Goal: Complete application form: Complete application form

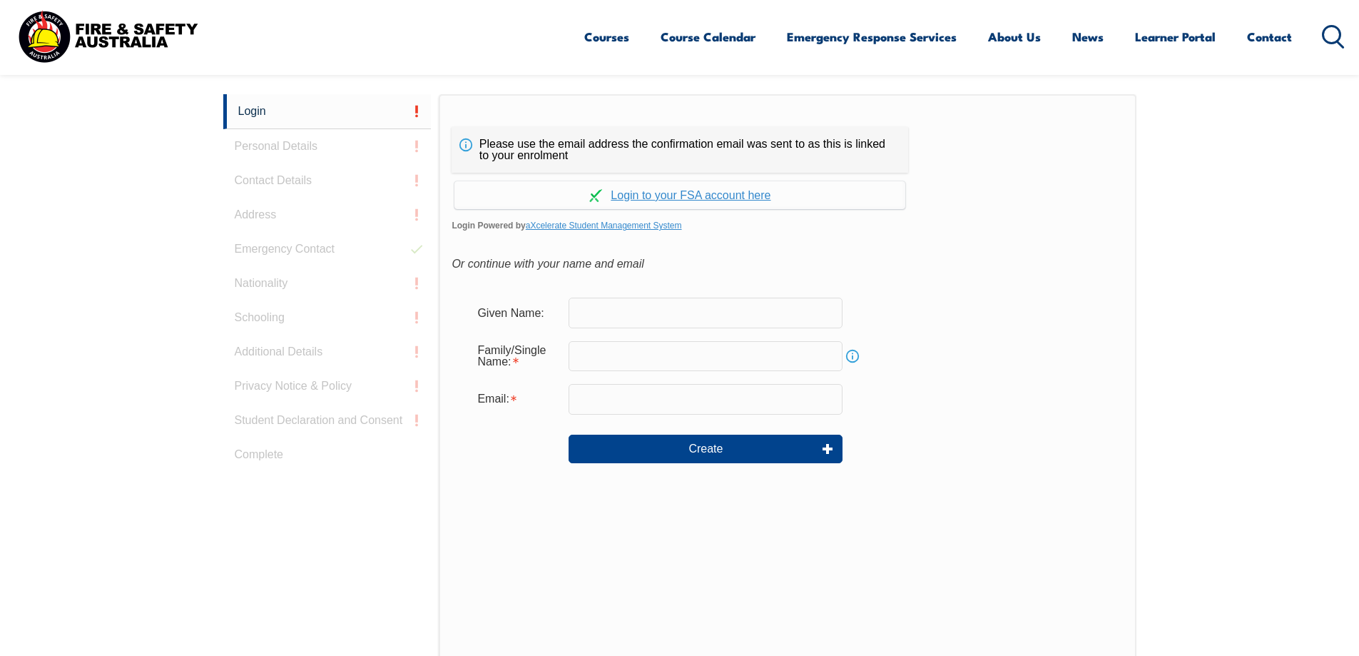
click at [613, 305] on input "text" at bounding box center [706, 312] width 274 height 30
type input "[PERSON_NAME]"
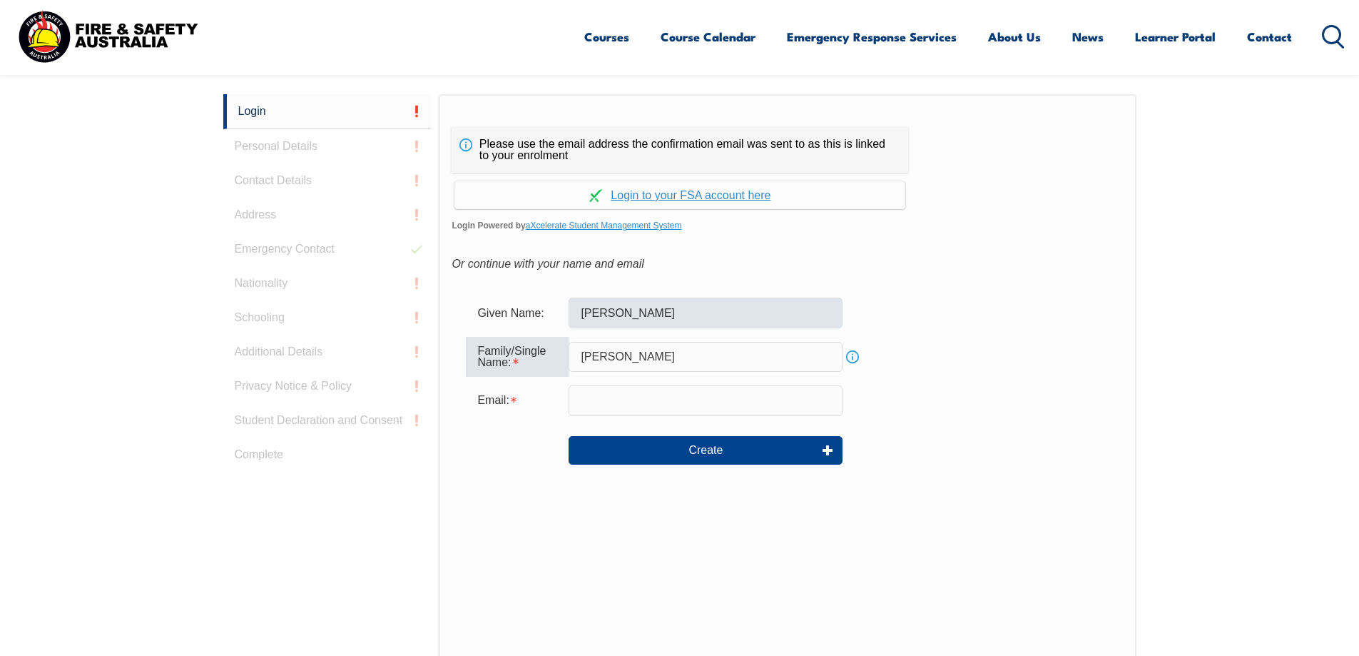
type input "[PERSON_NAME]"
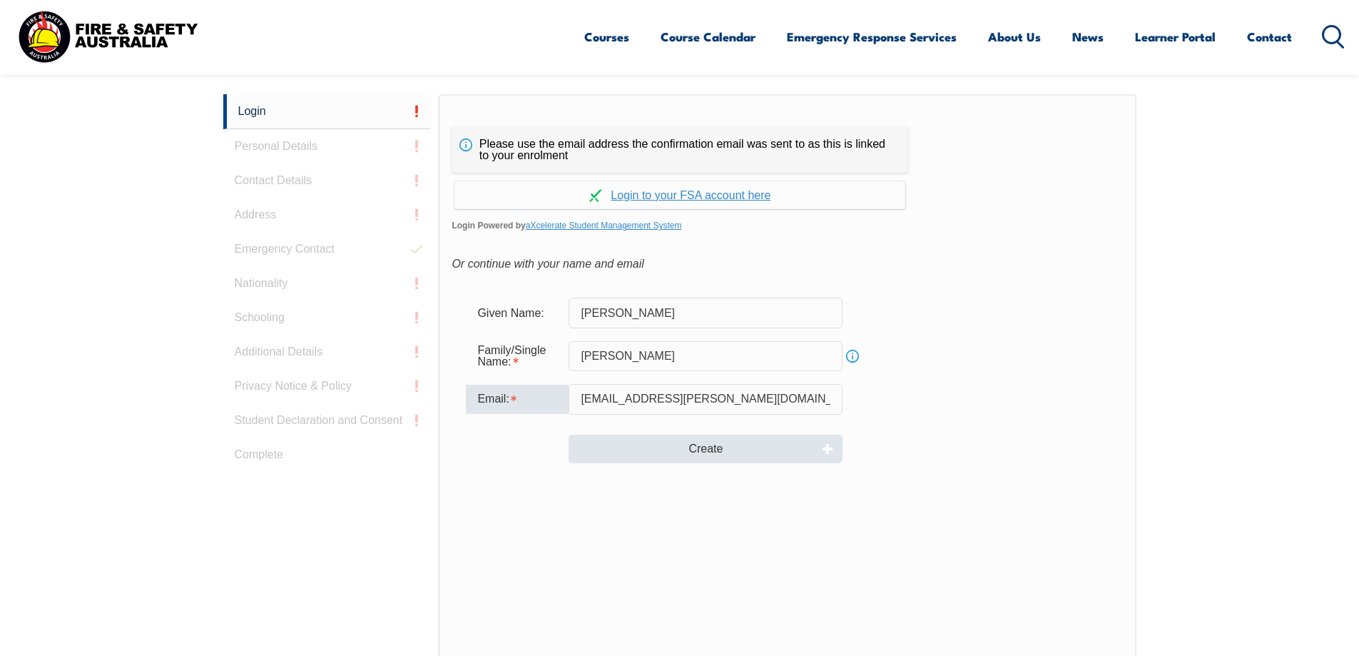
type input "[EMAIL_ADDRESS][PERSON_NAME][DOMAIN_NAME]"
click at [632, 443] on button "Create" at bounding box center [706, 448] width 274 height 29
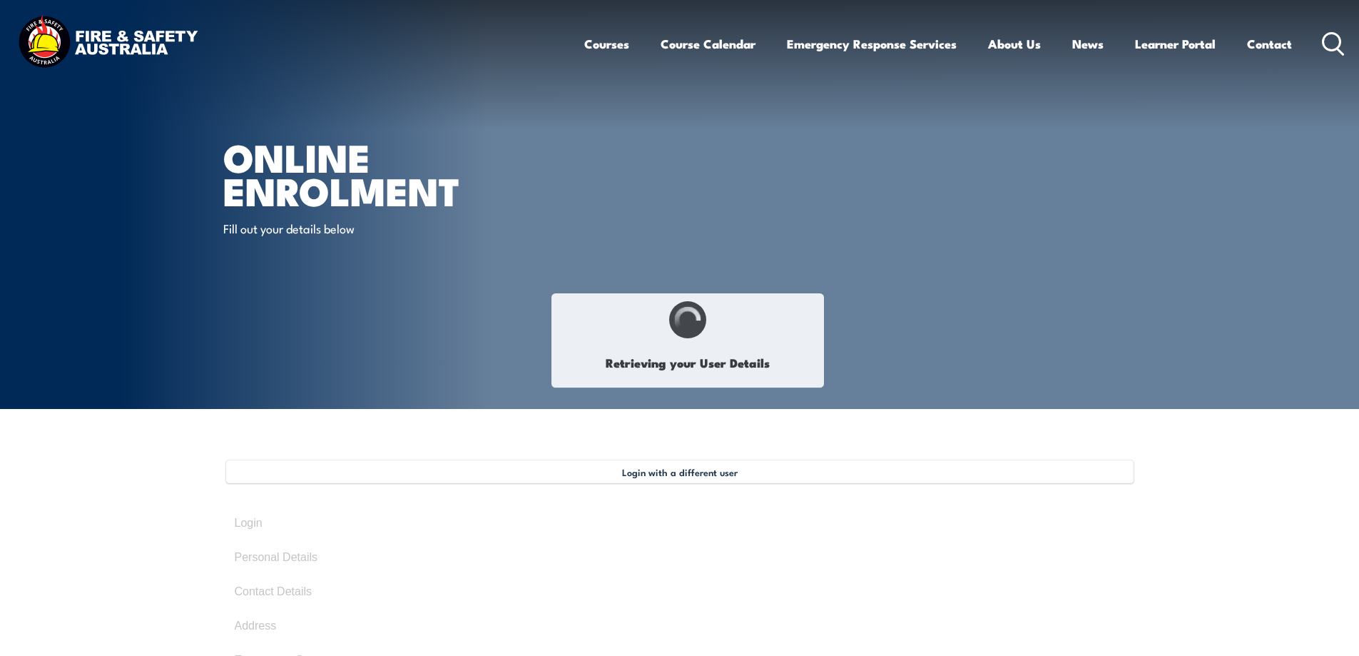
type input "[PERSON_NAME]"
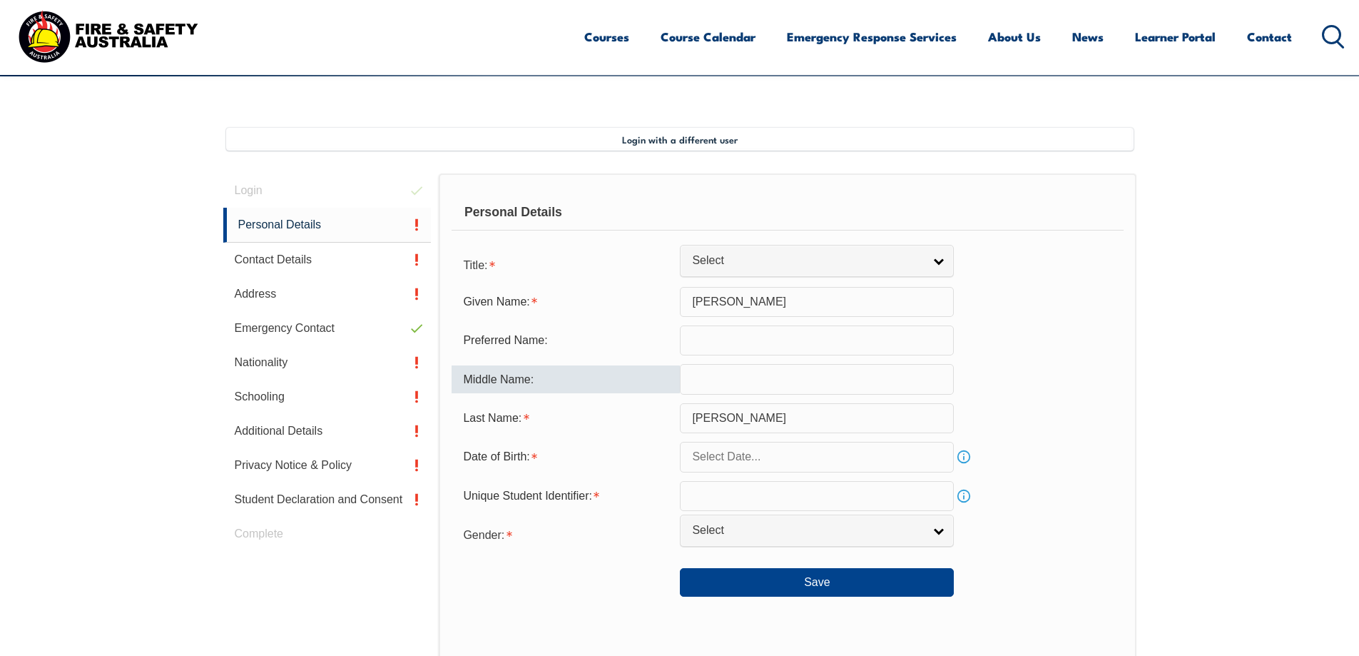
scroll to position [357, 0]
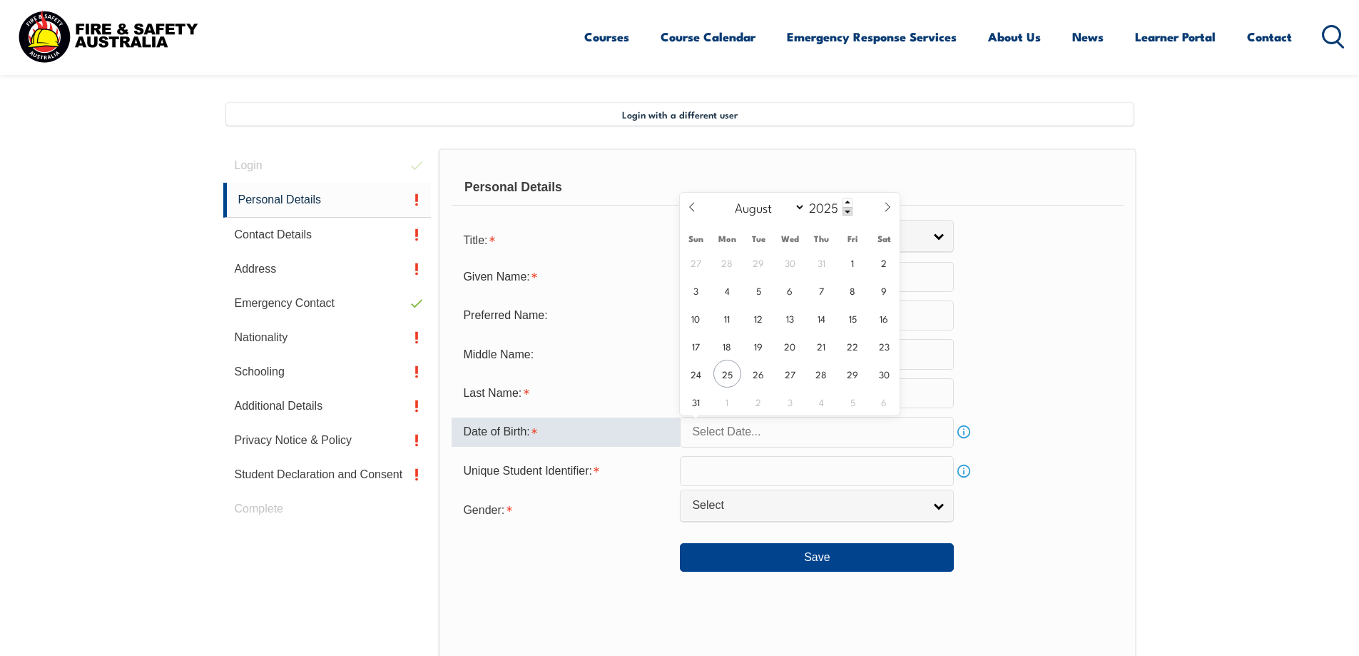
click at [785, 434] on input "text" at bounding box center [817, 432] width 274 height 30
click at [848, 200] on span at bounding box center [847, 202] width 10 height 9
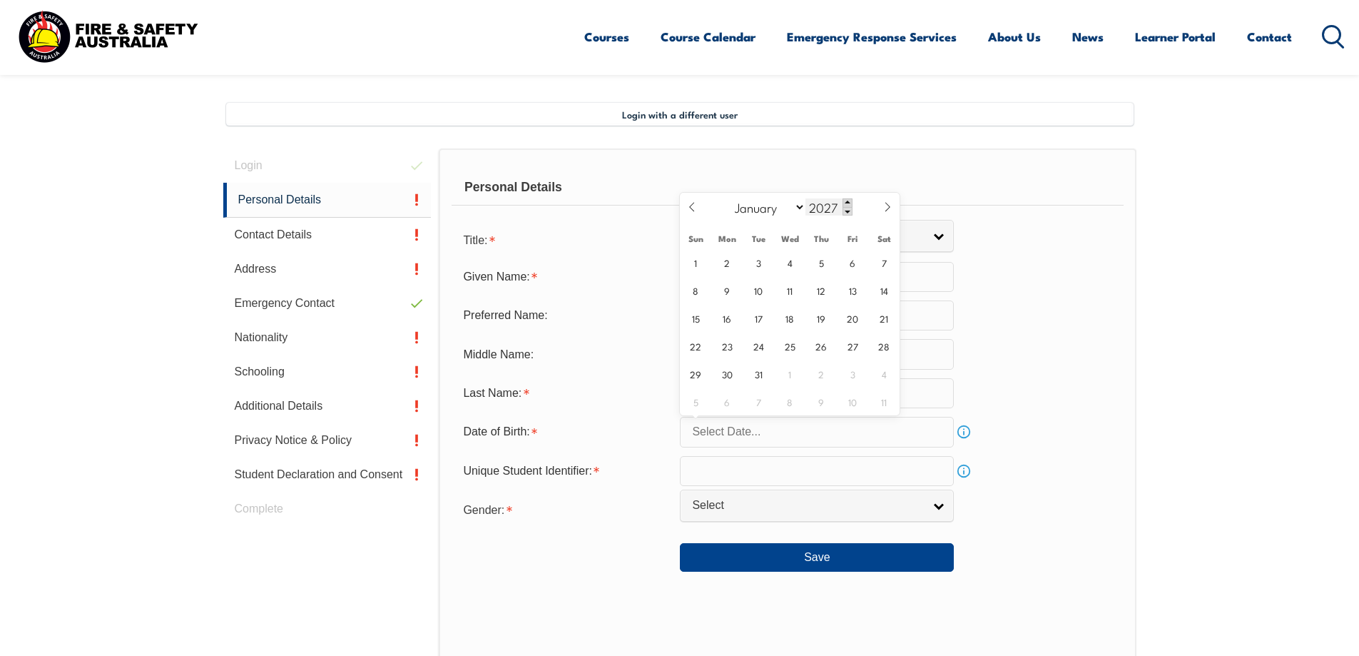
click at [848, 200] on span at bounding box center [847, 202] width 10 height 9
click at [845, 211] on span at bounding box center [847, 211] width 10 height 9
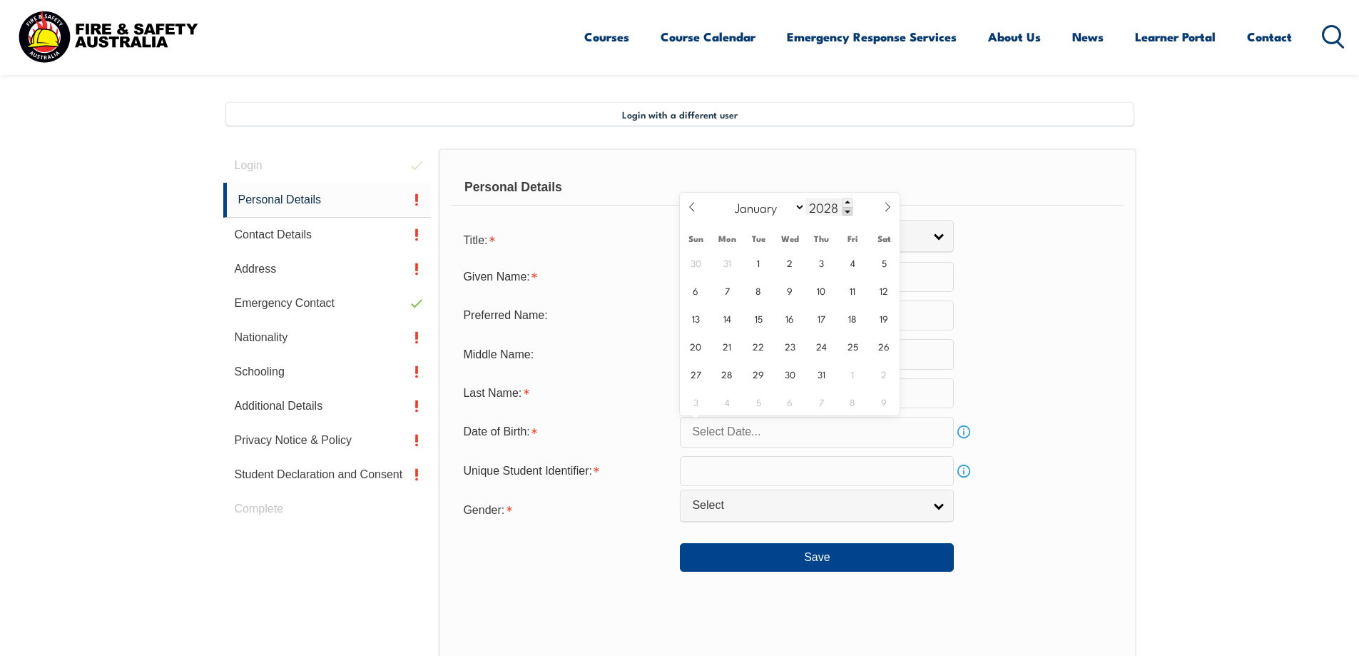
click at [845, 211] on span at bounding box center [847, 211] width 10 height 9
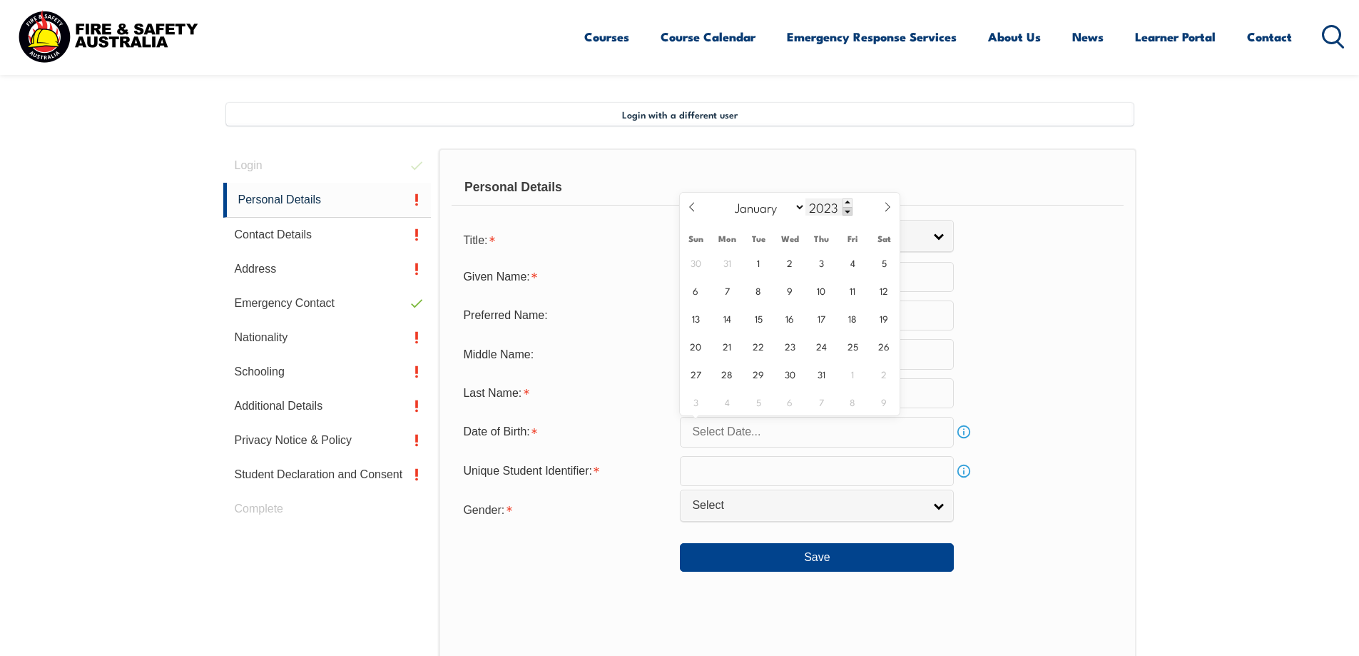
click at [845, 211] on span at bounding box center [847, 211] width 10 height 9
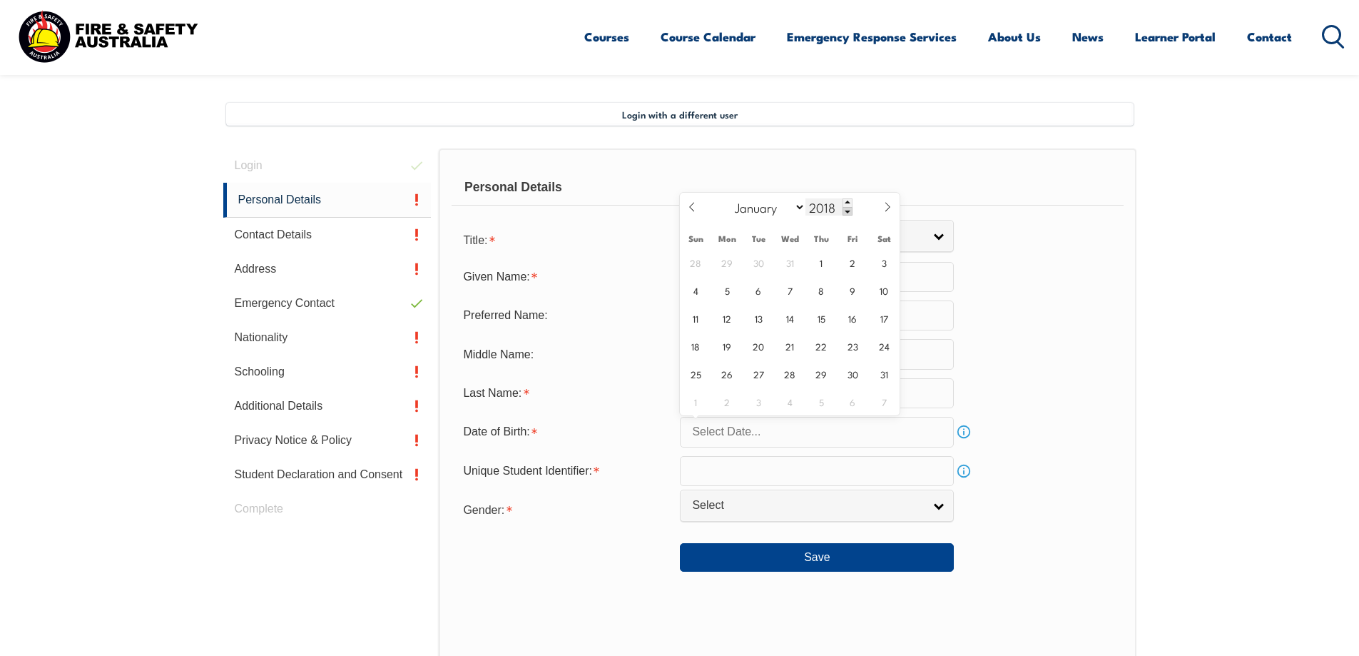
click at [845, 211] on span at bounding box center [847, 211] width 10 height 9
click at [845, 210] on span at bounding box center [847, 211] width 10 height 9
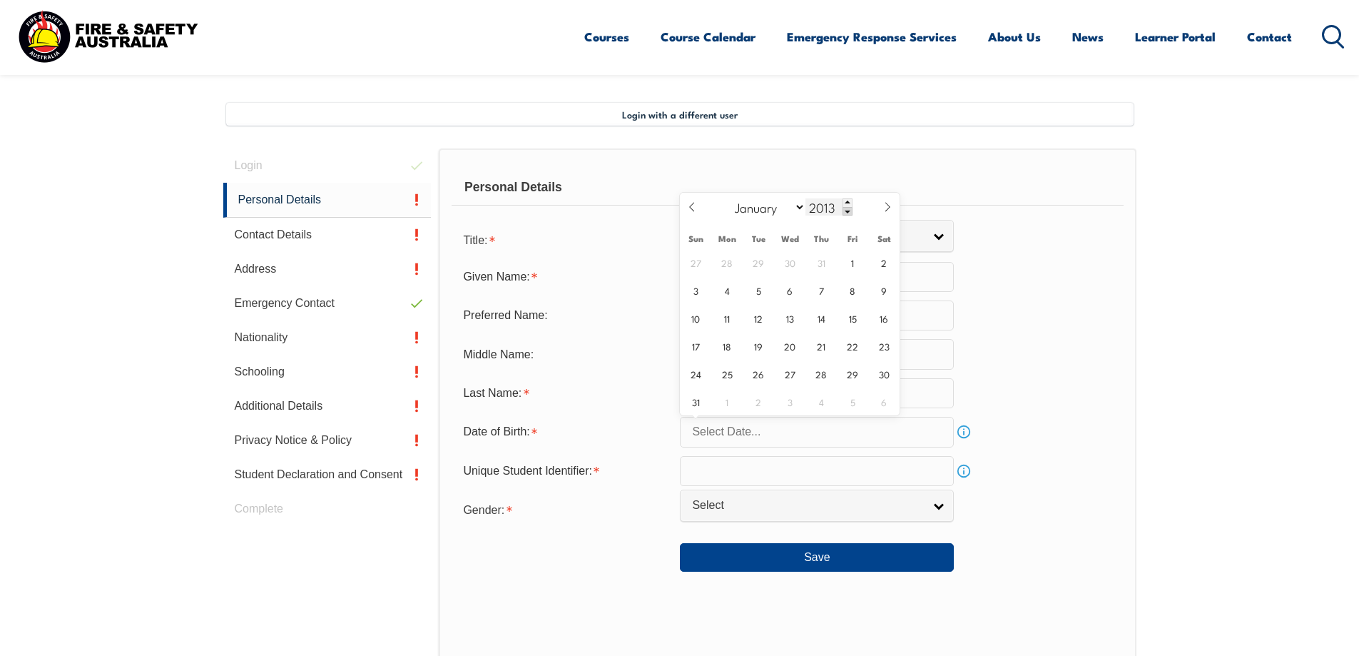
click at [845, 210] on span at bounding box center [847, 211] width 10 height 9
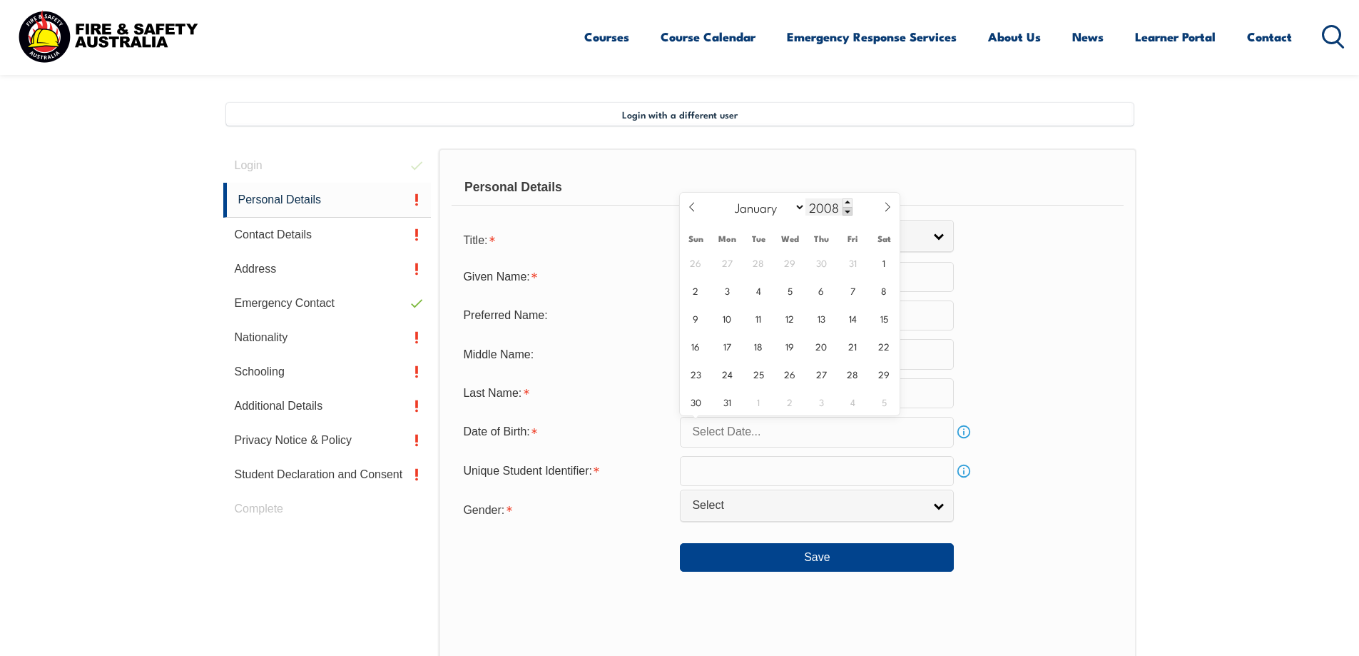
click at [845, 210] on span at bounding box center [847, 211] width 10 height 9
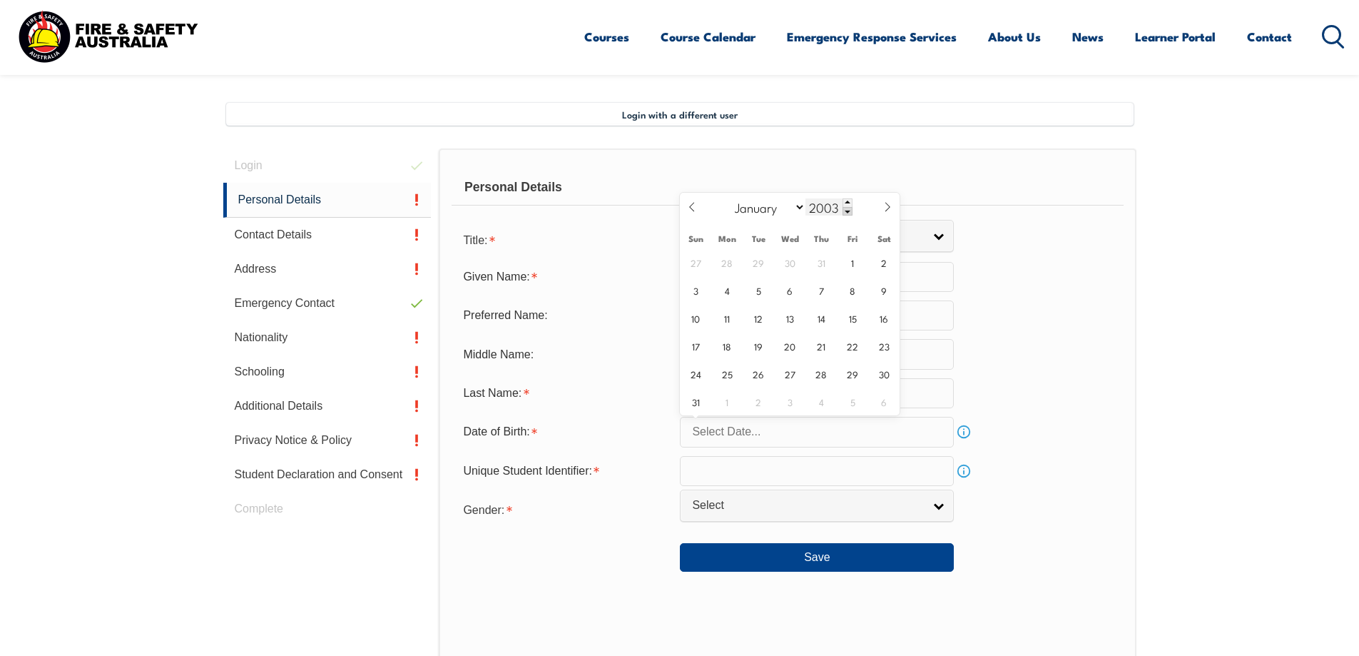
click at [845, 210] on span at bounding box center [847, 211] width 10 height 9
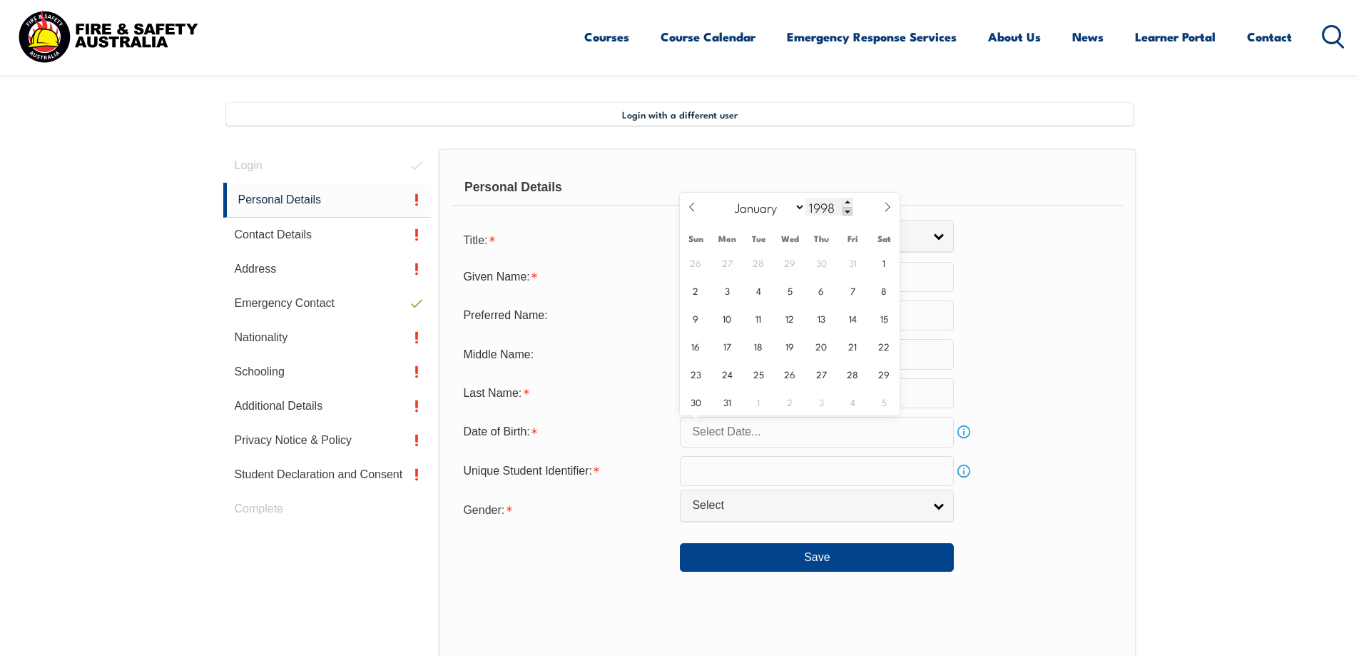
click at [845, 210] on span at bounding box center [847, 211] width 10 height 9
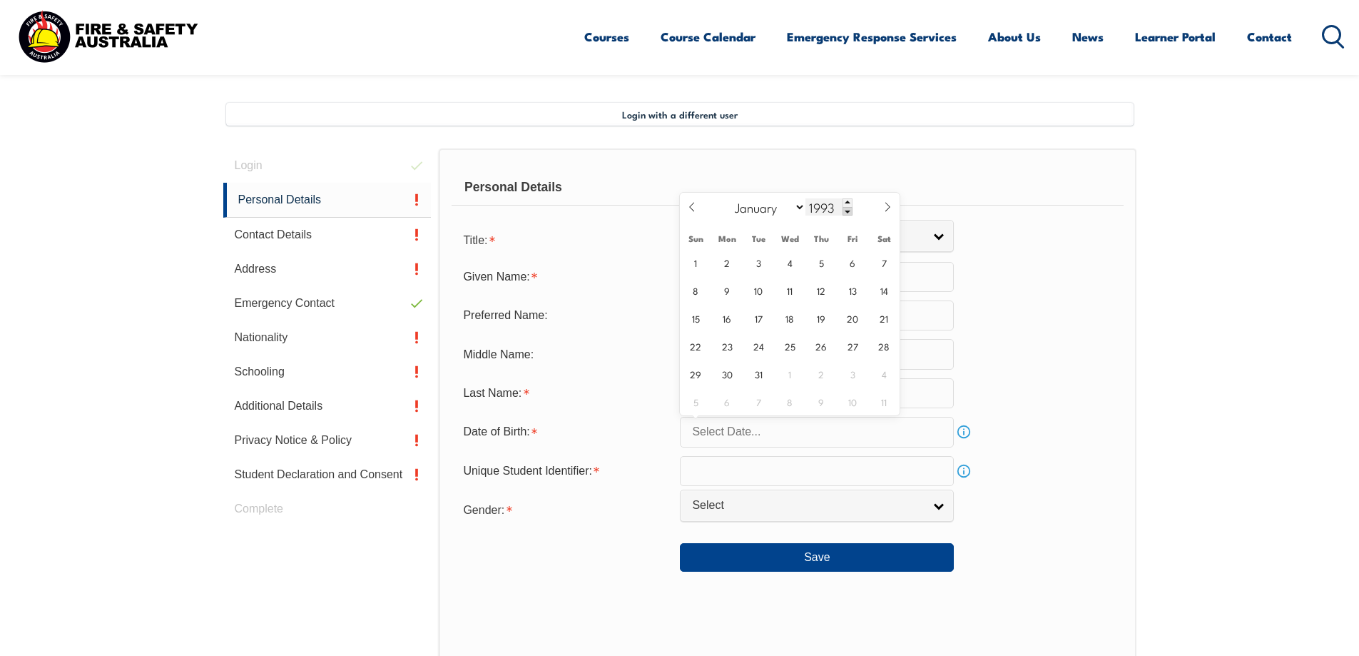
click at [845, 210] on span at bounding box center [847, 211] width 10 height 9
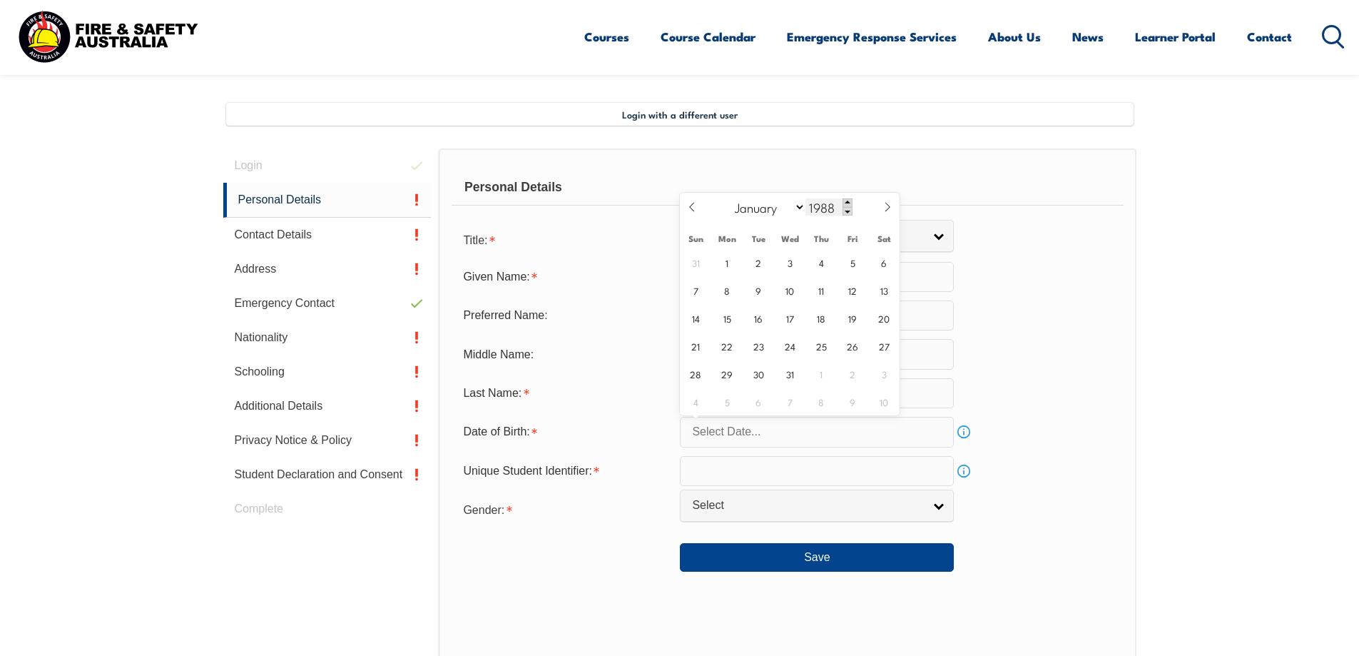
click at [845, 202] on span at bounding box center [847, 202] width 10 height 9
type input "1989"
click at [893, 207] on span at bounding box center [887, 212] width 24 height 39
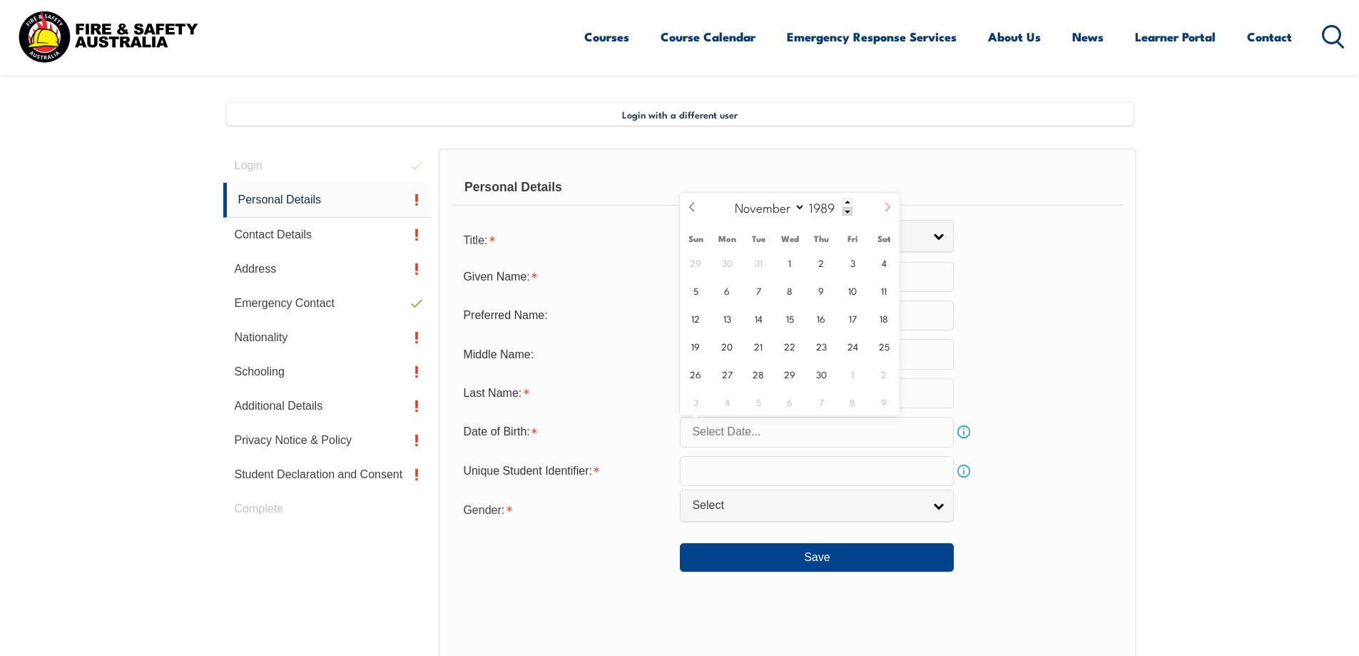
click at [893, 207] on span at bounding box center [887, 212] width 24 height 39
select select "11"
click at [893, 207] on span at bounding box center [887, 212] width 24 height 39
type input "1990"
select select "0"
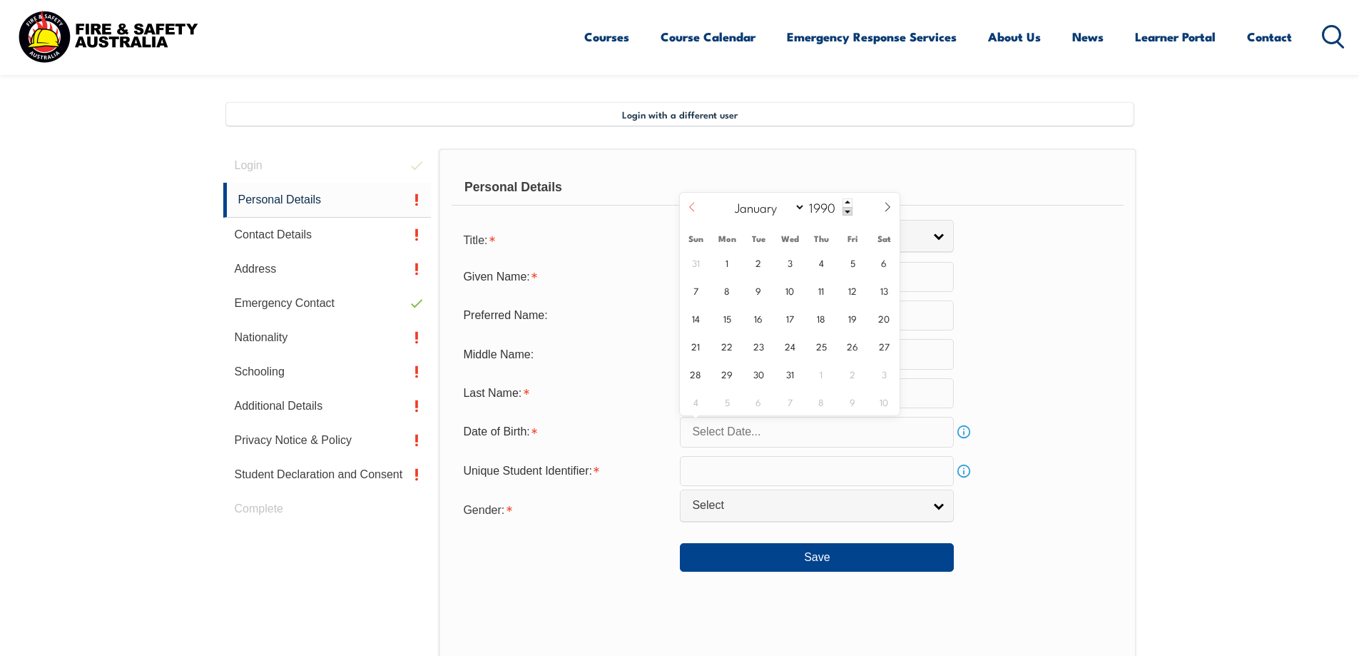
click at [691, 210] on icon at bounding box center [692, 207] width 10 height 10
type input "1989"
select select "11"
click at [853, 372] on span "29" at bounding box center [853, 374] width 28 height 28
type input "[DATE]"
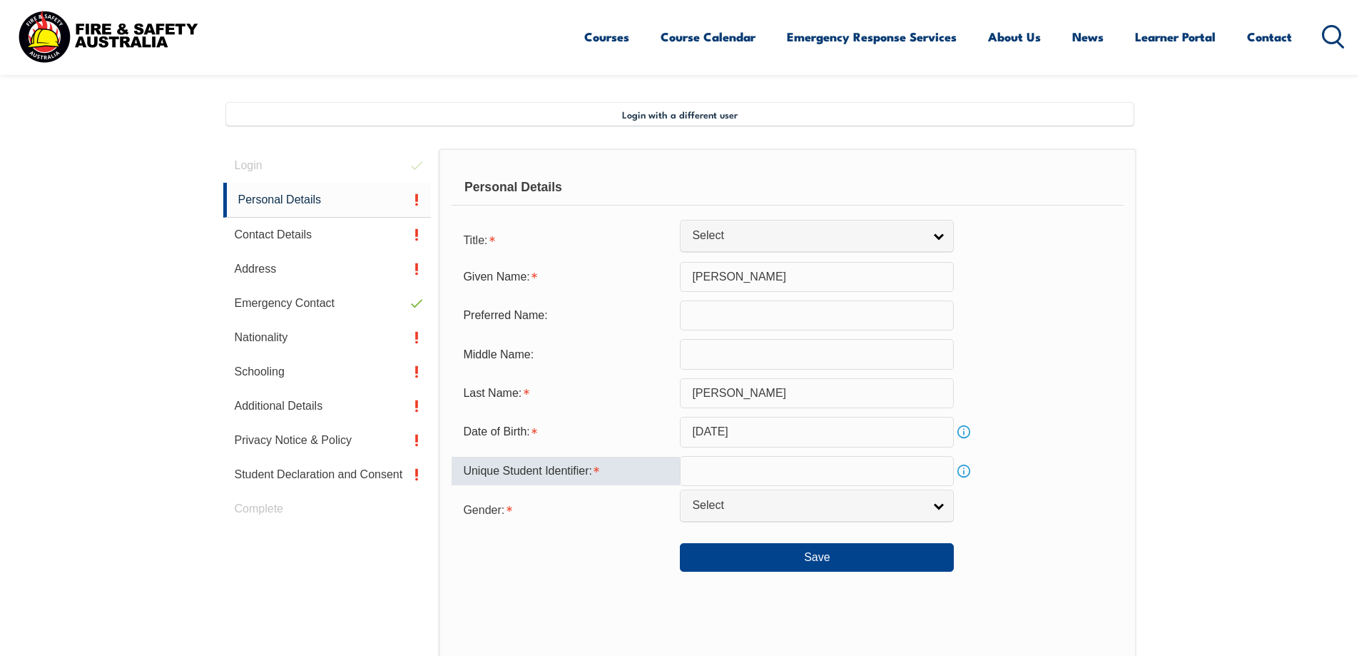
click at [837, 469] on input "text" at bounding box center [817, 471] width 274 height 30
type input "FBVSK8S2ND"
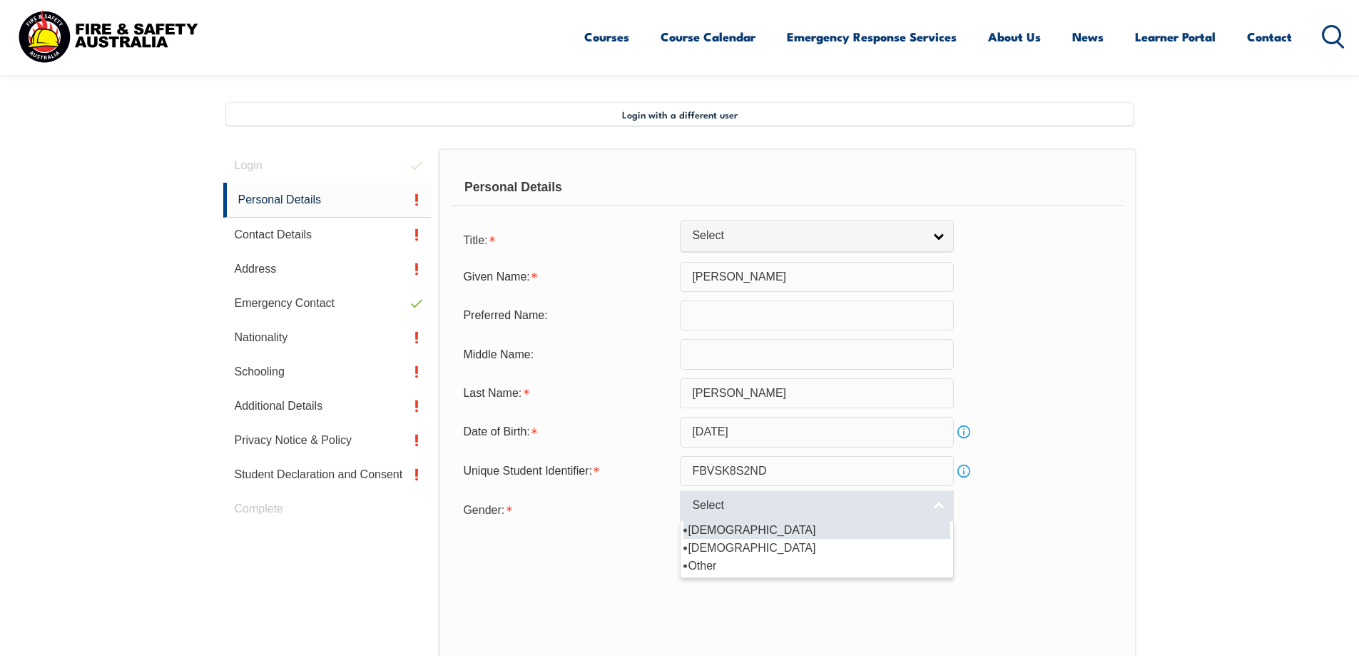
click at [835, 510] on span "Select" at bounding box center [807, 505] width 231 height 15
click at [733, 530] on li "[DEMOGRAPHIC_DATA]" at bounding box center [816, 530] width 267 height 18
select select "M"
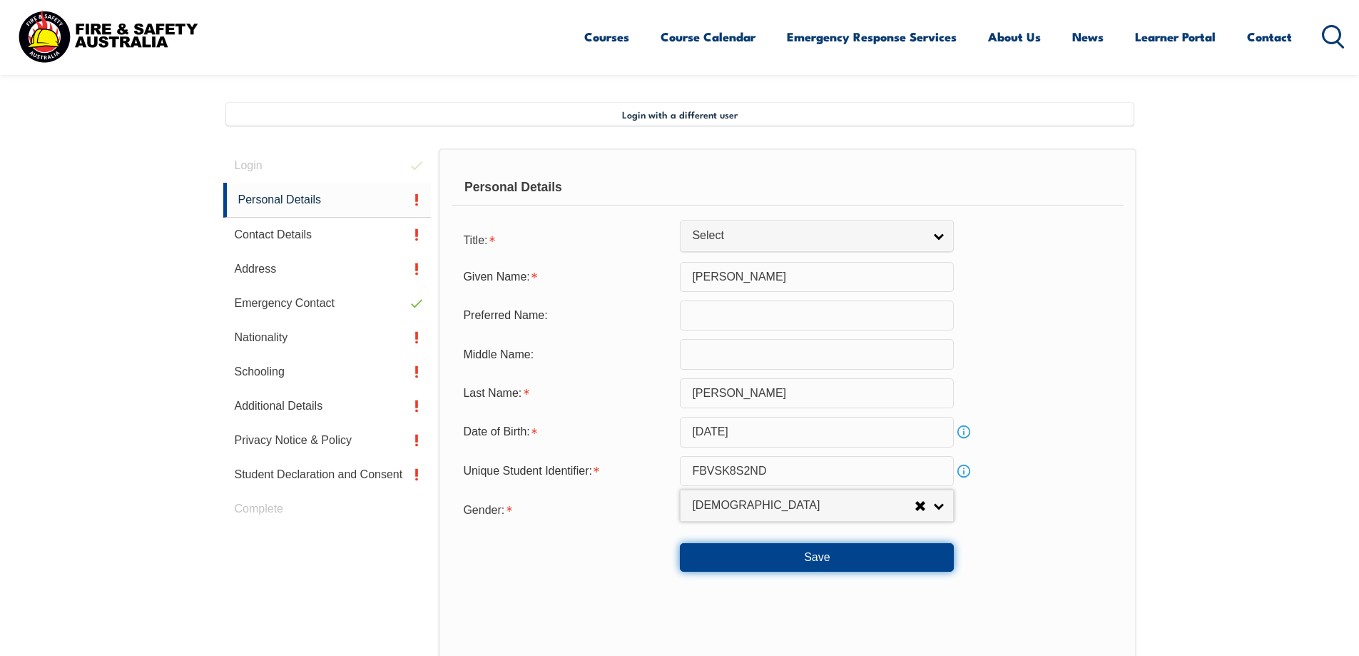
click at [760, 569] on button "Save" at bounding box center [817, 557] width 274 height 29
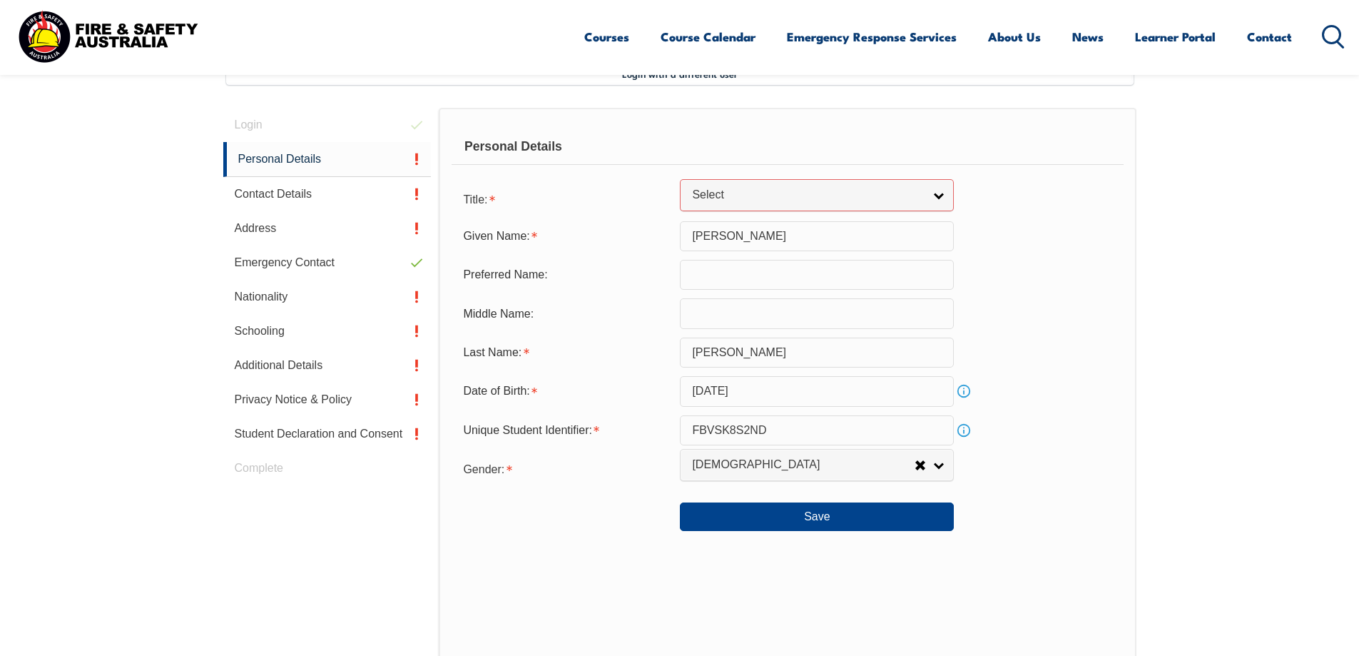
scroll to position [290, 0]
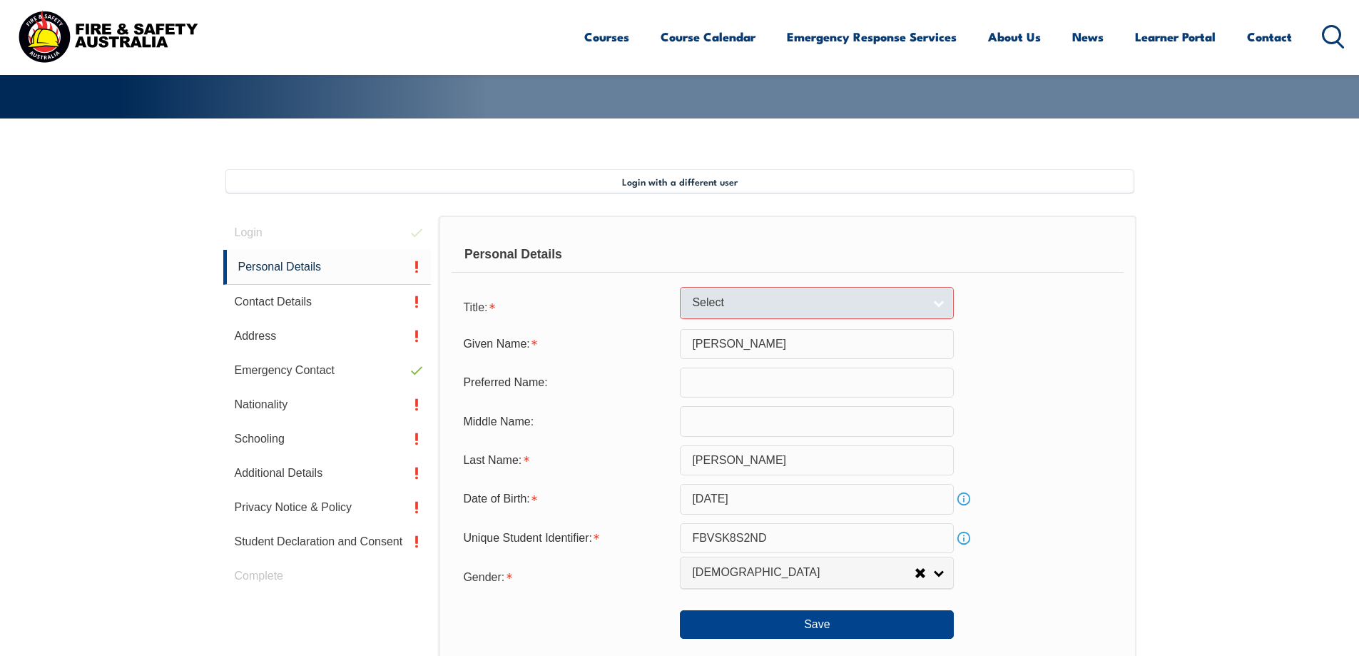
click at [949, 296] on link "Select" at bounding box center [817, 303] width 274 height 32
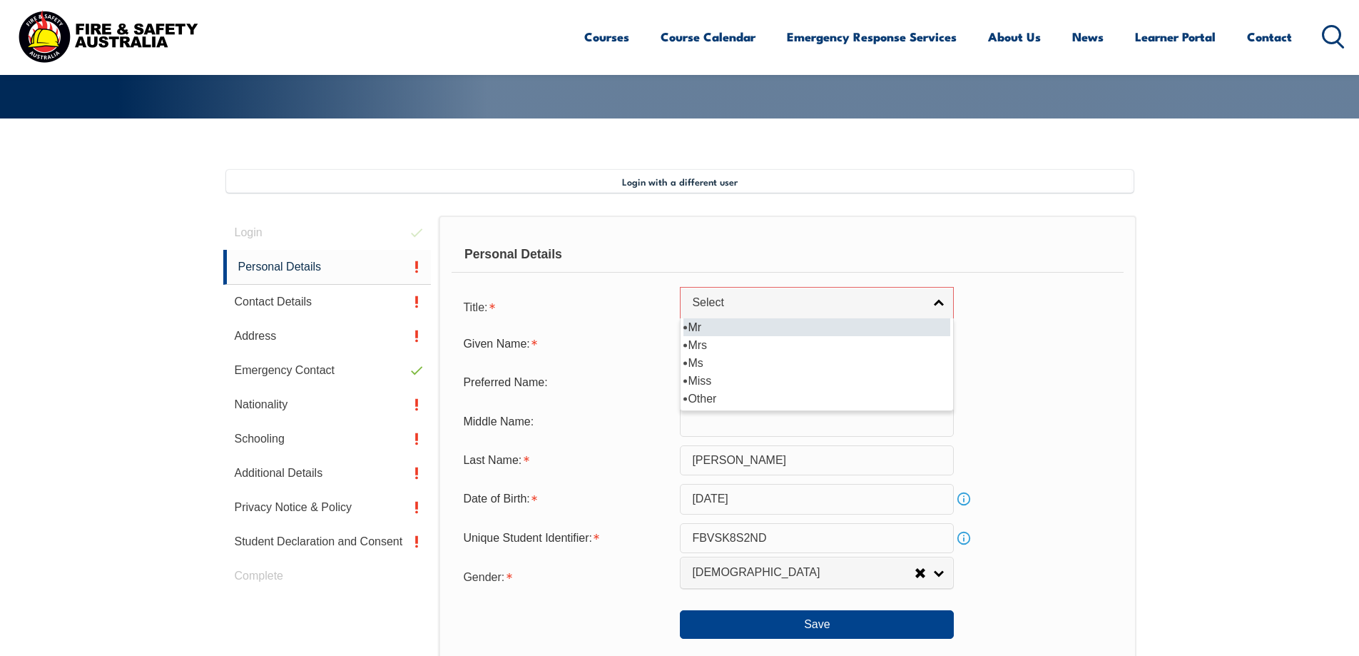
click at [755, 332] on li "Mr" at bounding box center [816, 327] width 267 height 18
select select "Mr"
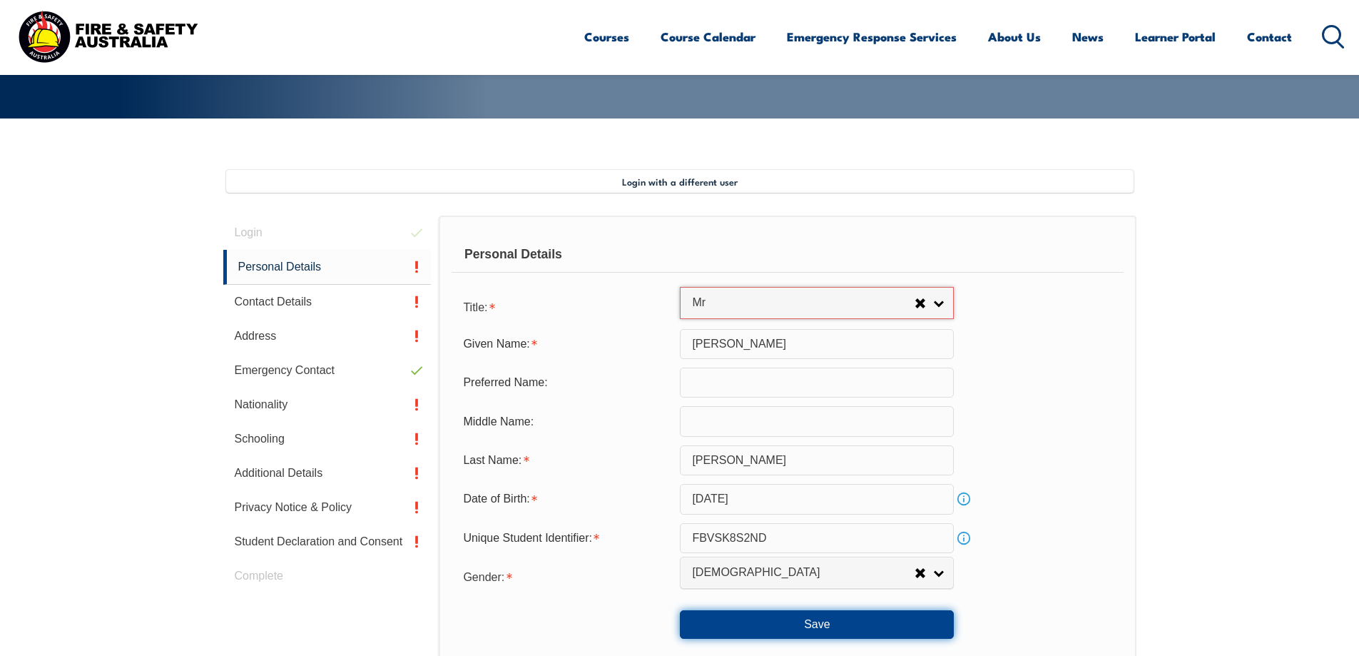
click at [807, 628] on button "Save" at bounding box center [817, 624] width 274 height 29
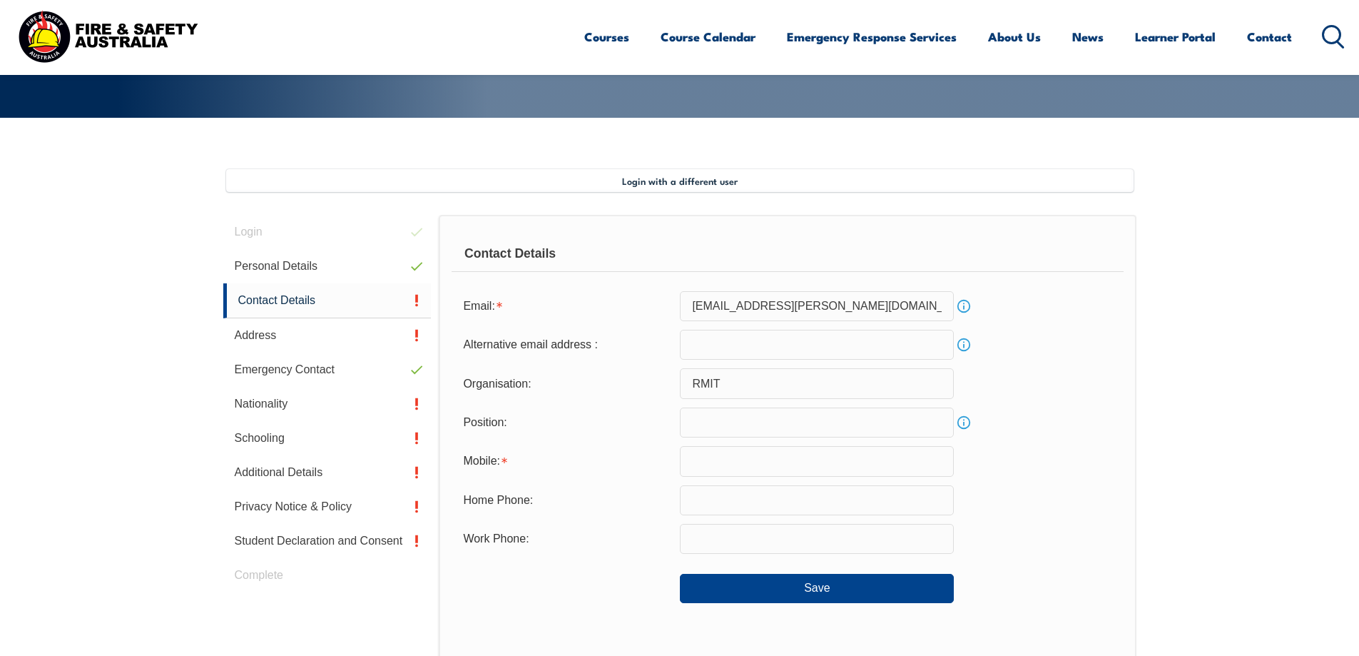
scroll to position [389, 0]
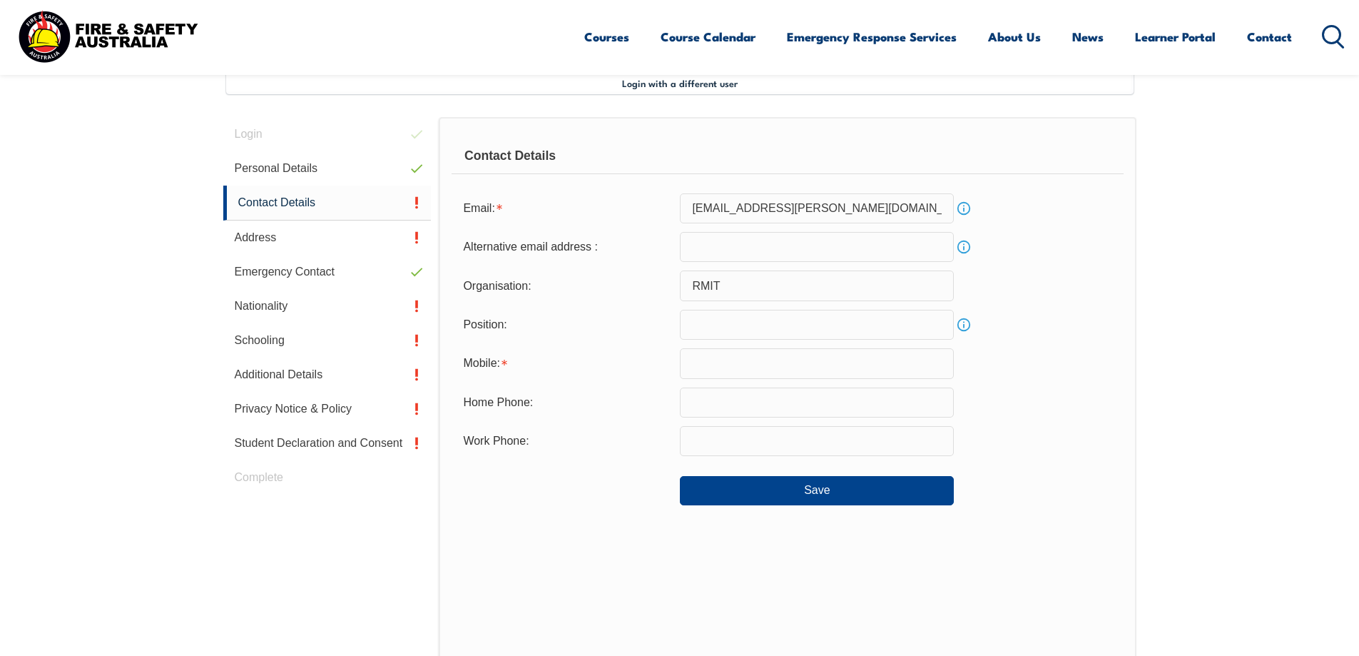
click at [753, 249] on input "email" at bounding box center [817, 247] width 274 height 30
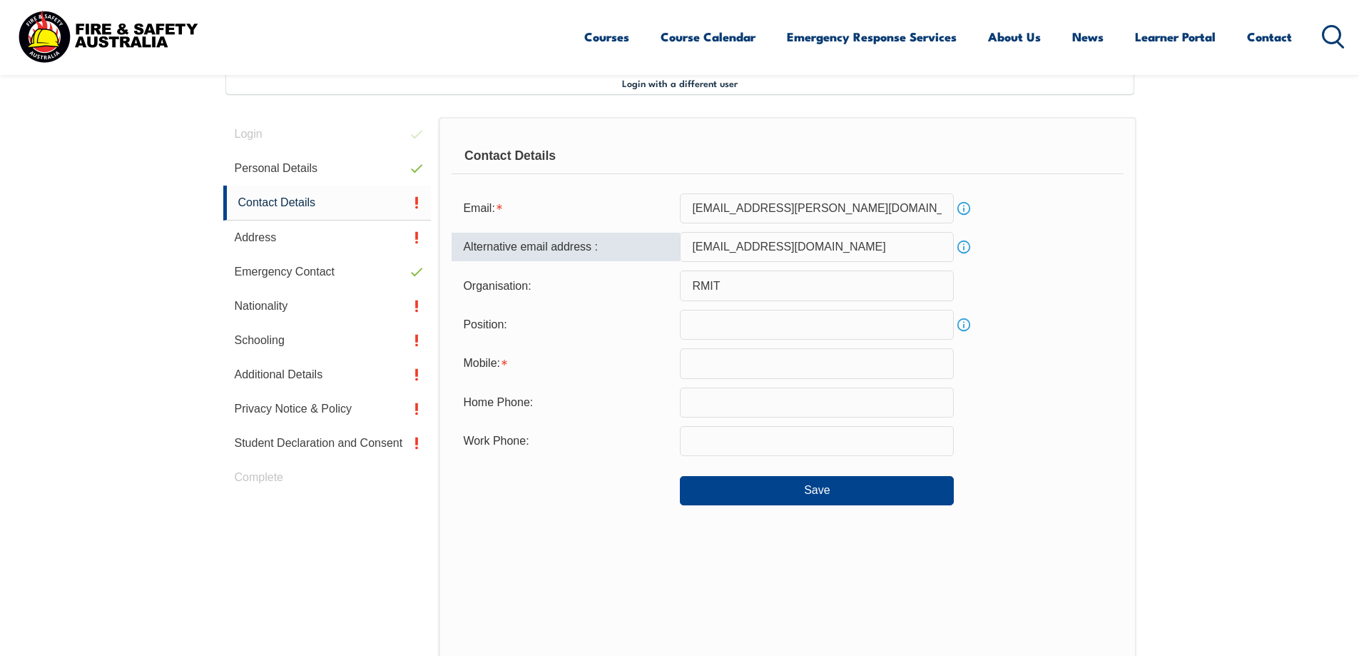
type input "[EMAIL_ADDRESS][DOMAIN_NAME]"
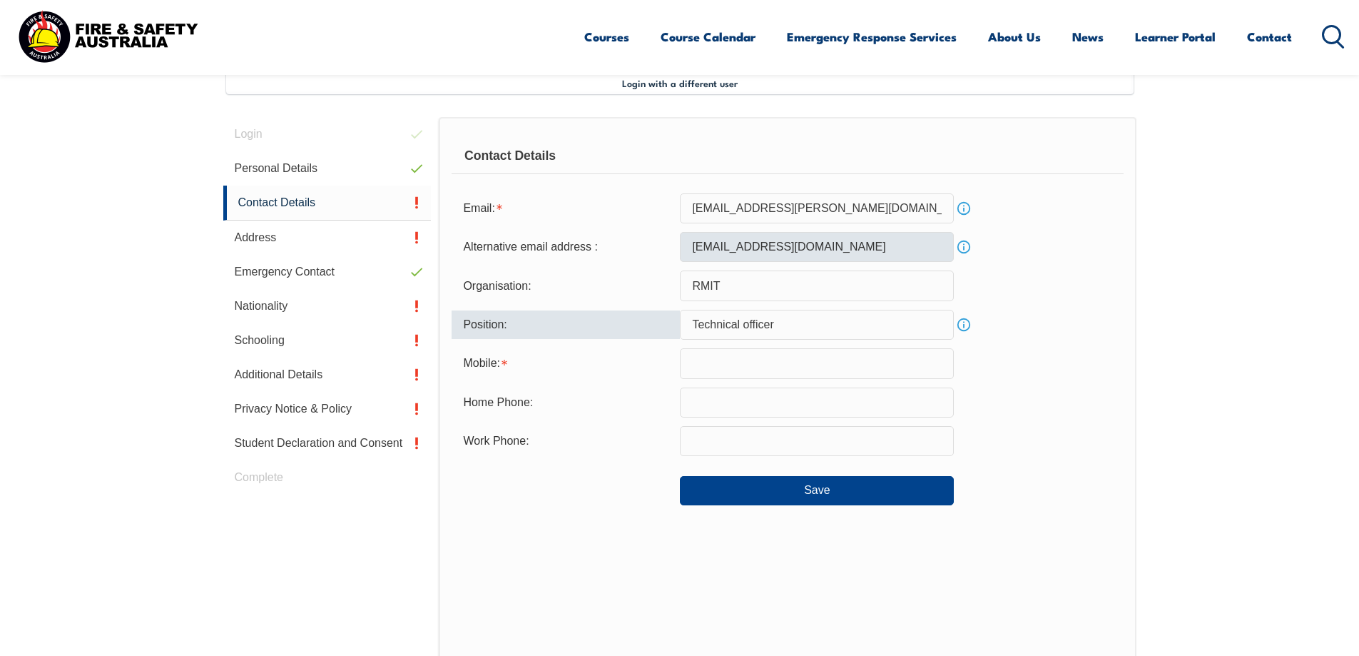
type input "Technical officer"
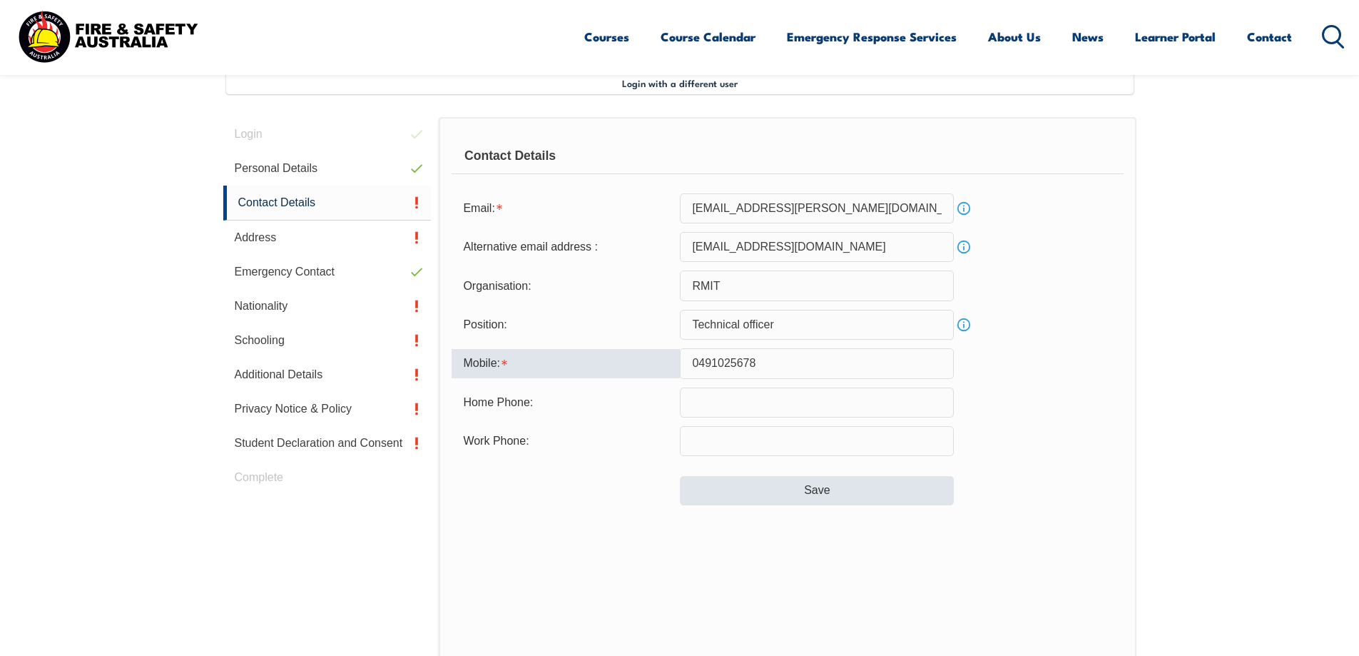
type input "0491025678"
click at [847, 496] on button "Save" at bounding box center [817, 490] width 274 height 29
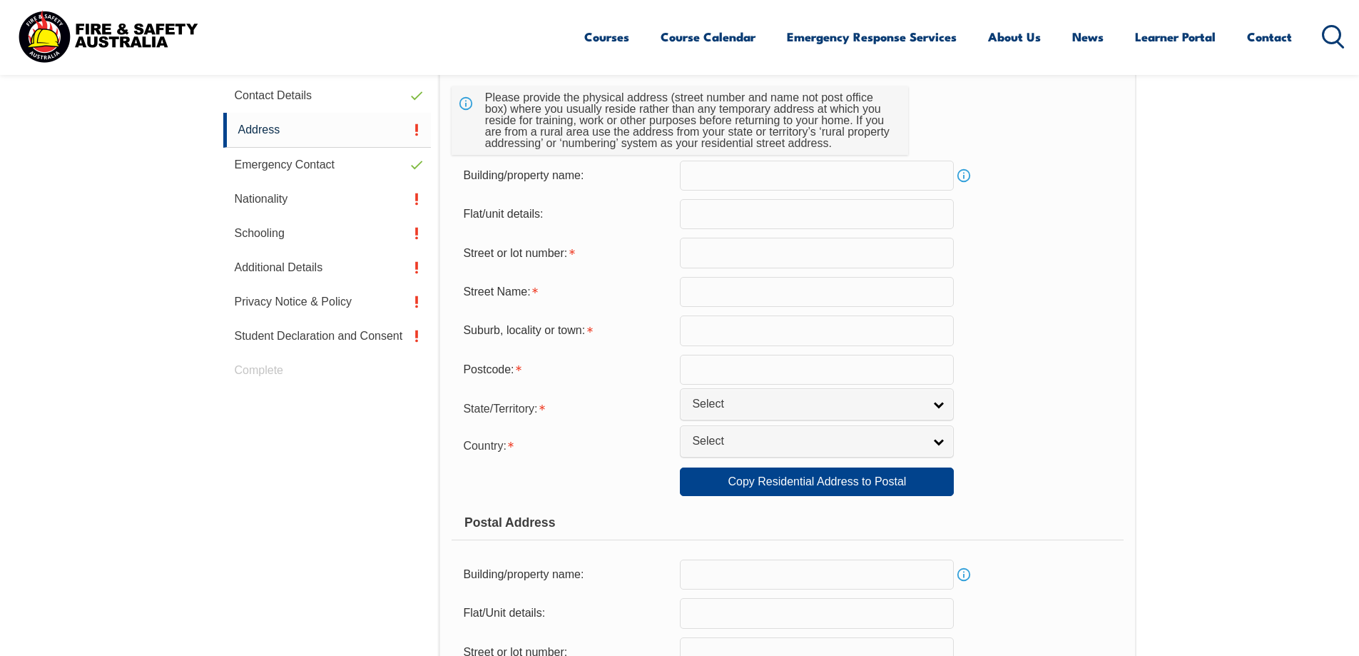
scroll to position [531, 0]
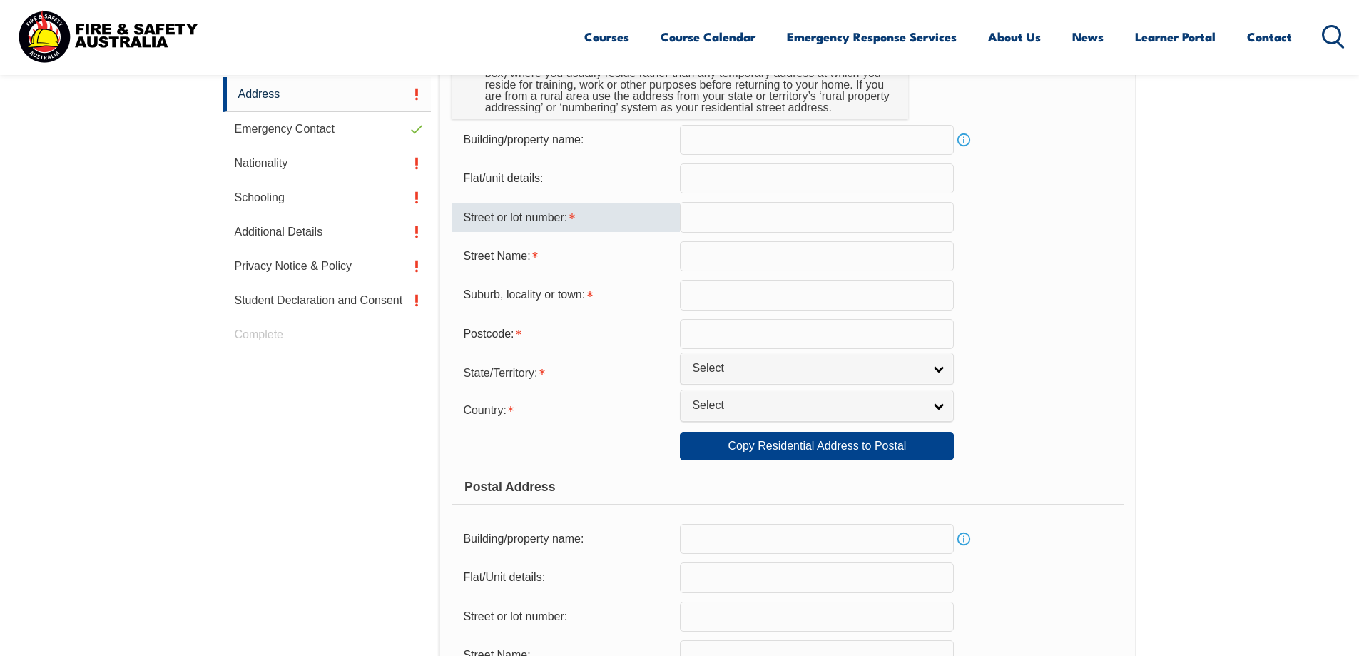
click at [770, 222] on input "text" at bounding box center [817, 217] width 274 height 30
type input "6"
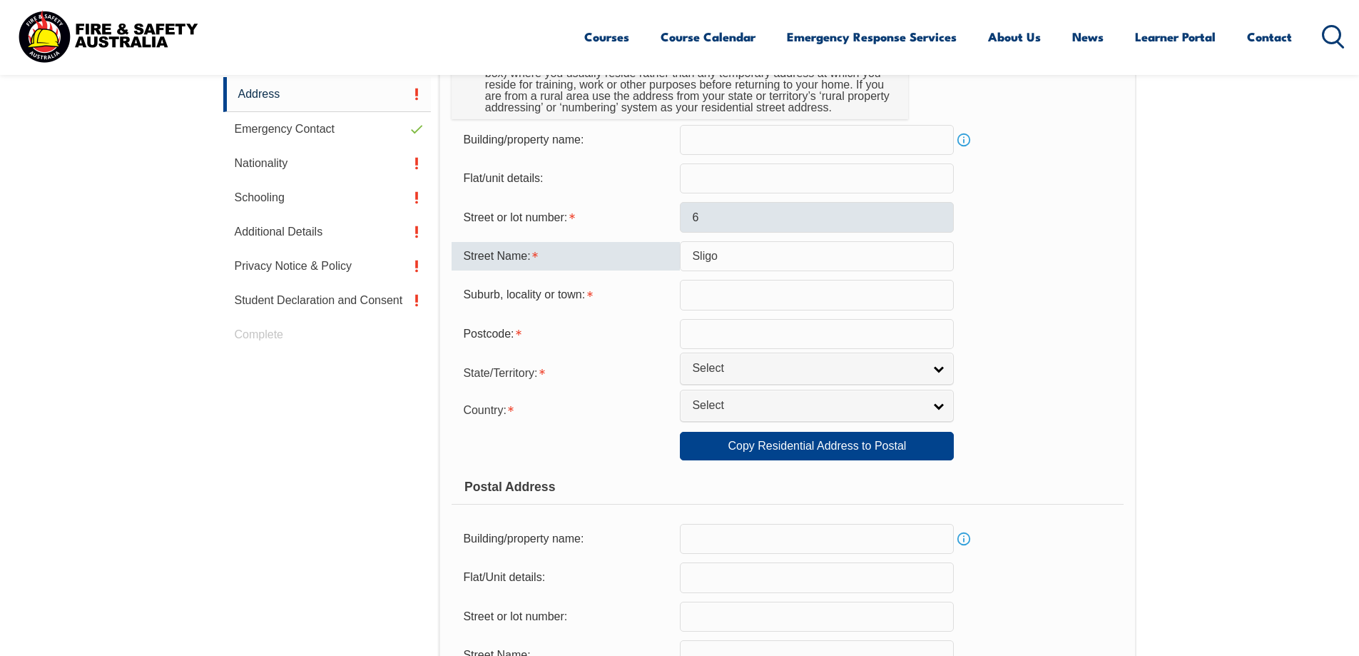
type input "Sligo"
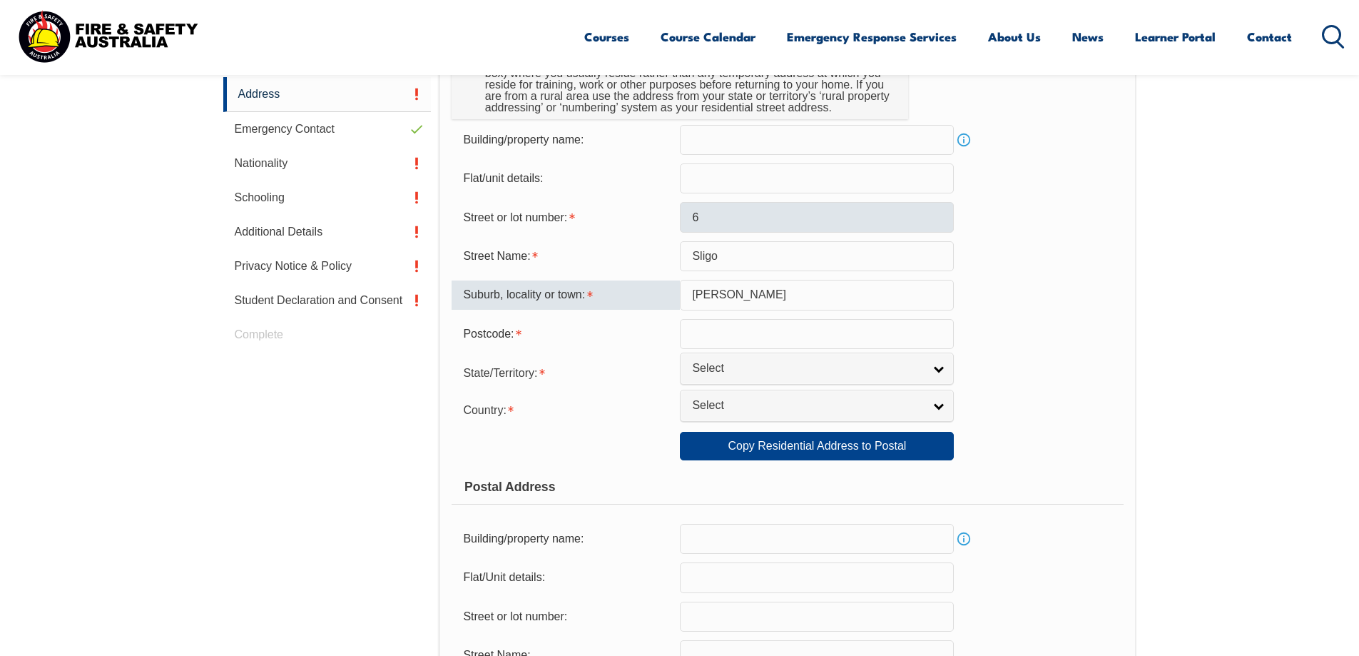
type input "[PERSON_NAME]"
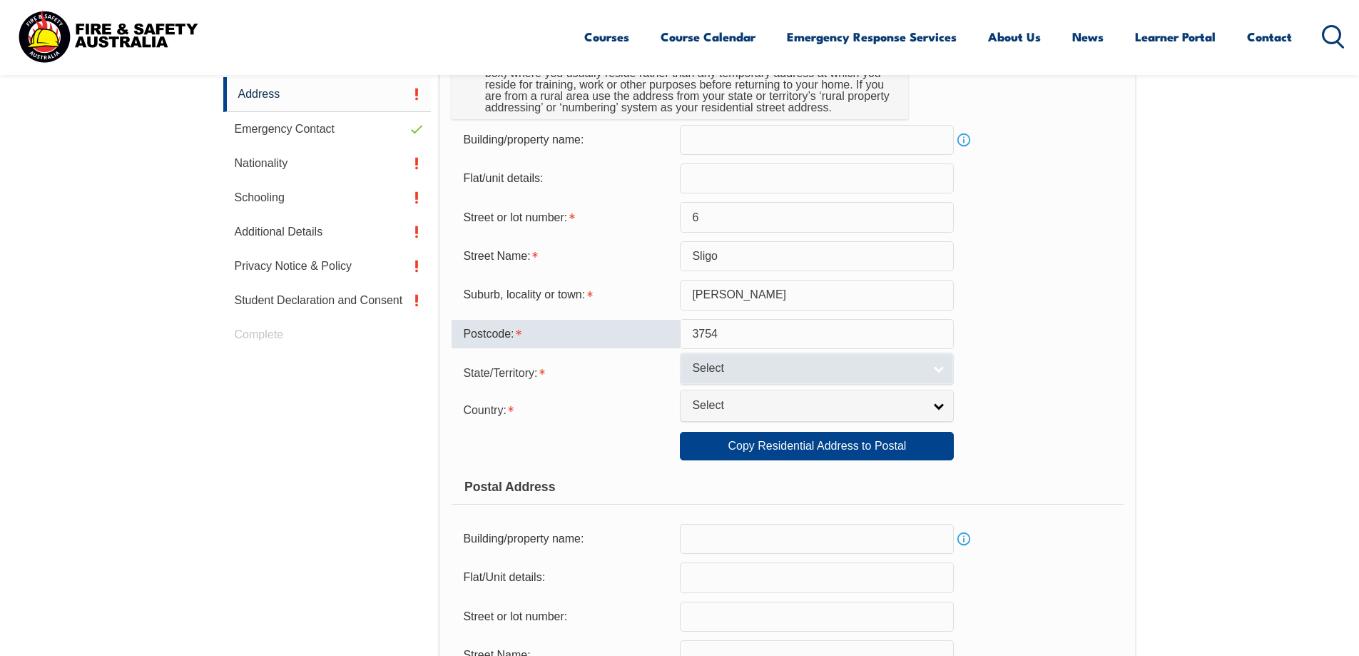
type input "3754"
click at [824, 372] on span "Select" at bounding box center [807, 368] width 231 height 15
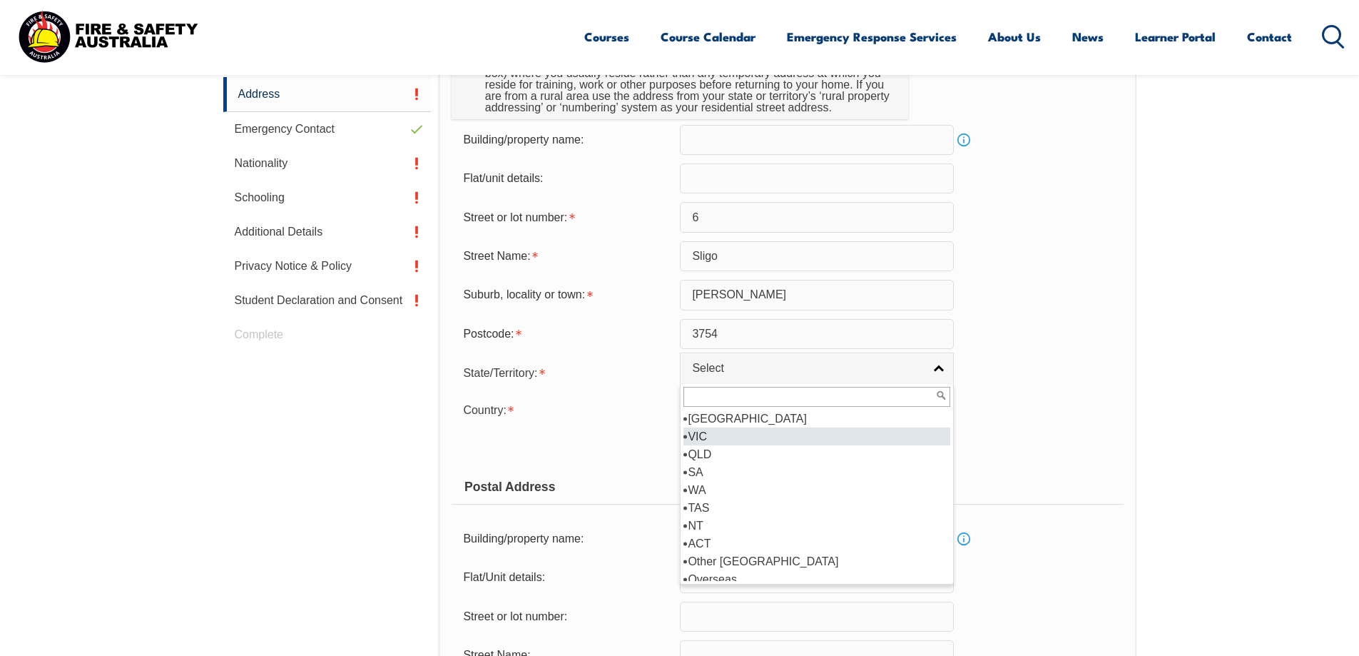
click at [752, 437] on li "VIC" at bounding box center [816, 436] width 267 height 18
select select "VIC"
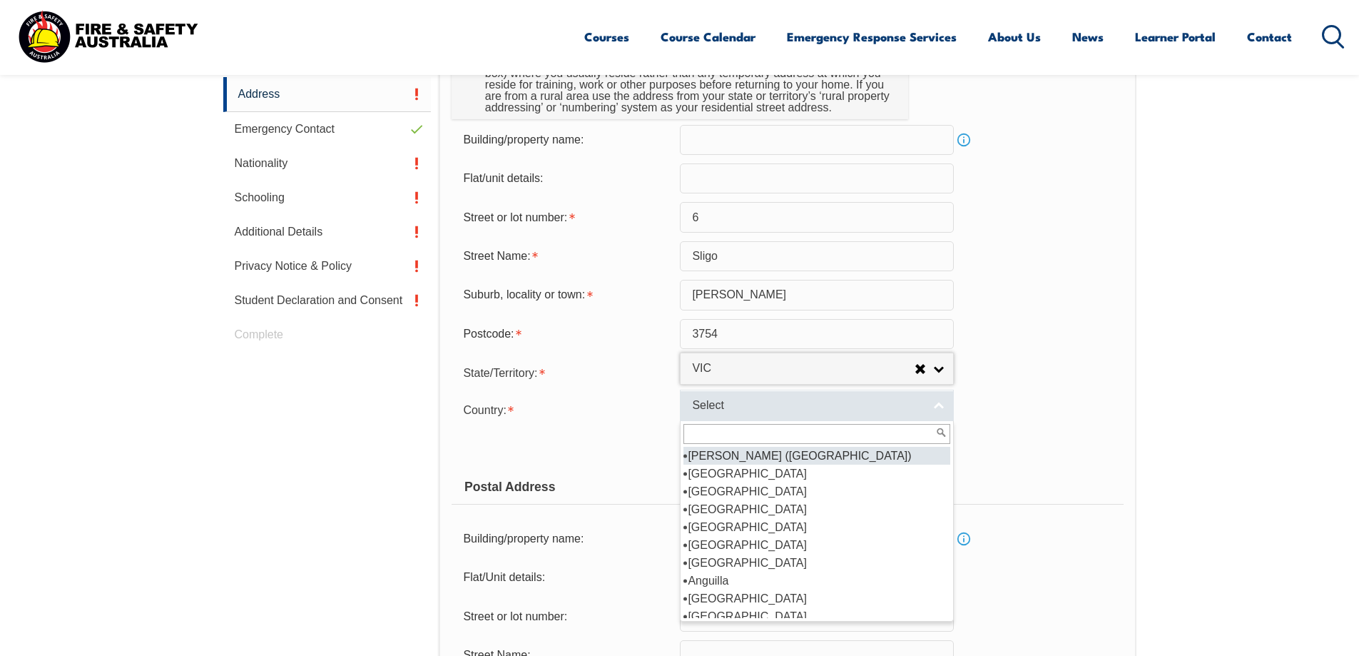
click at [866, 404] on span "Select" at bounding box center [807, 405] width 231 height 15
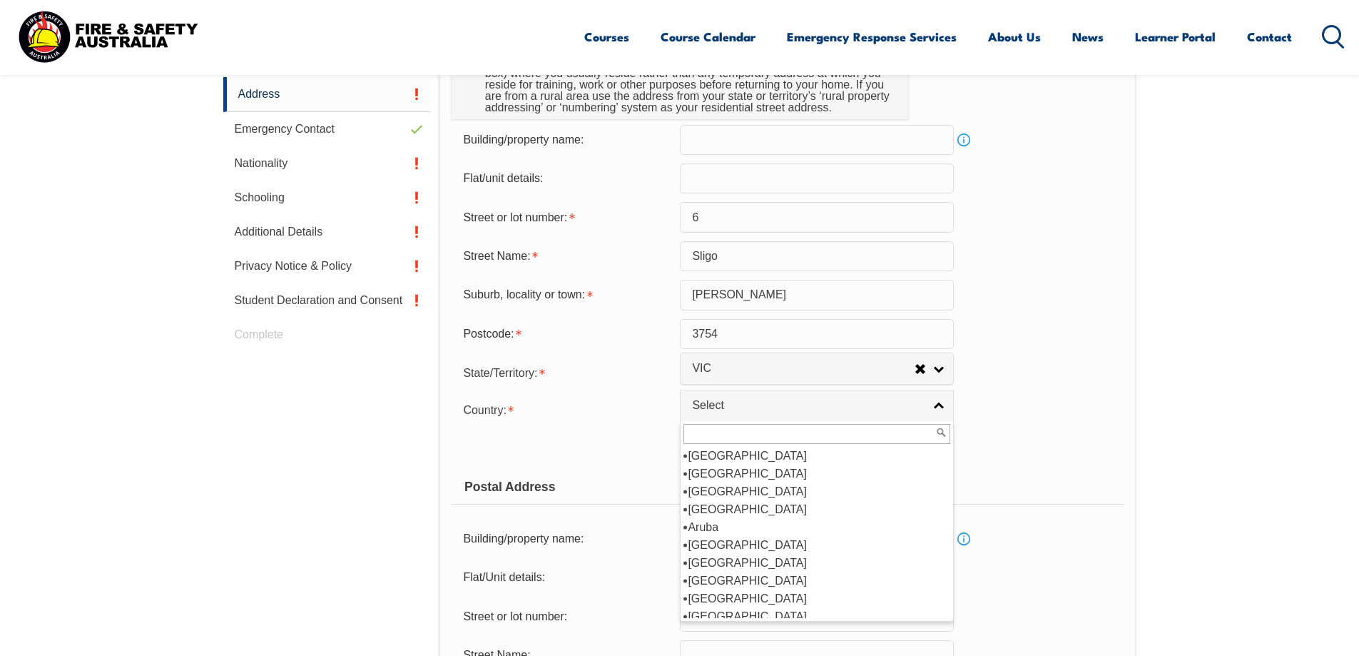
scroll to position [214, 0]
click at [790, 474] on li "[GEOGRAPHIC_DATA]" at bounding box center [816, 473] width 267 height 18
select select "1101"
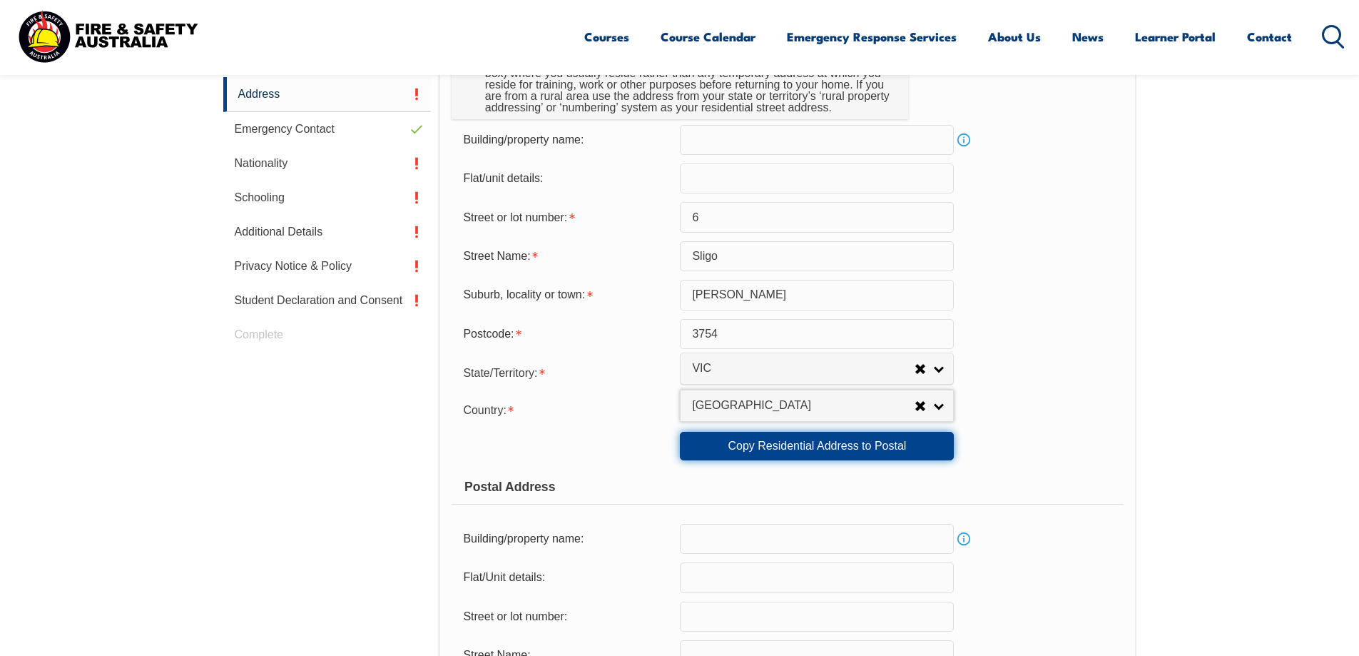
click at [897, 452] on link "Copy Residential Address to Postal" at bounding box center [817, 446] width 274 height 29
type input "6"
type input "Sligo"
type input "[PERSON_NAME]"
select select "VIC"
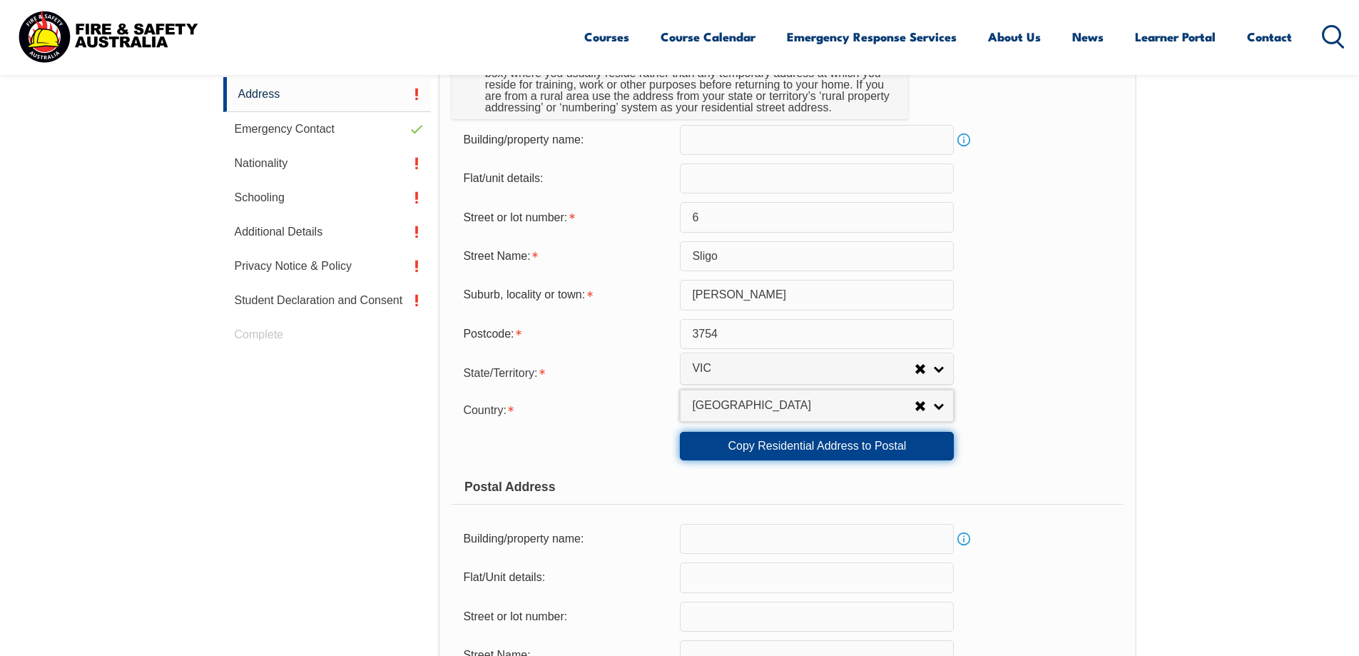
type input "3754"
select select "1101"
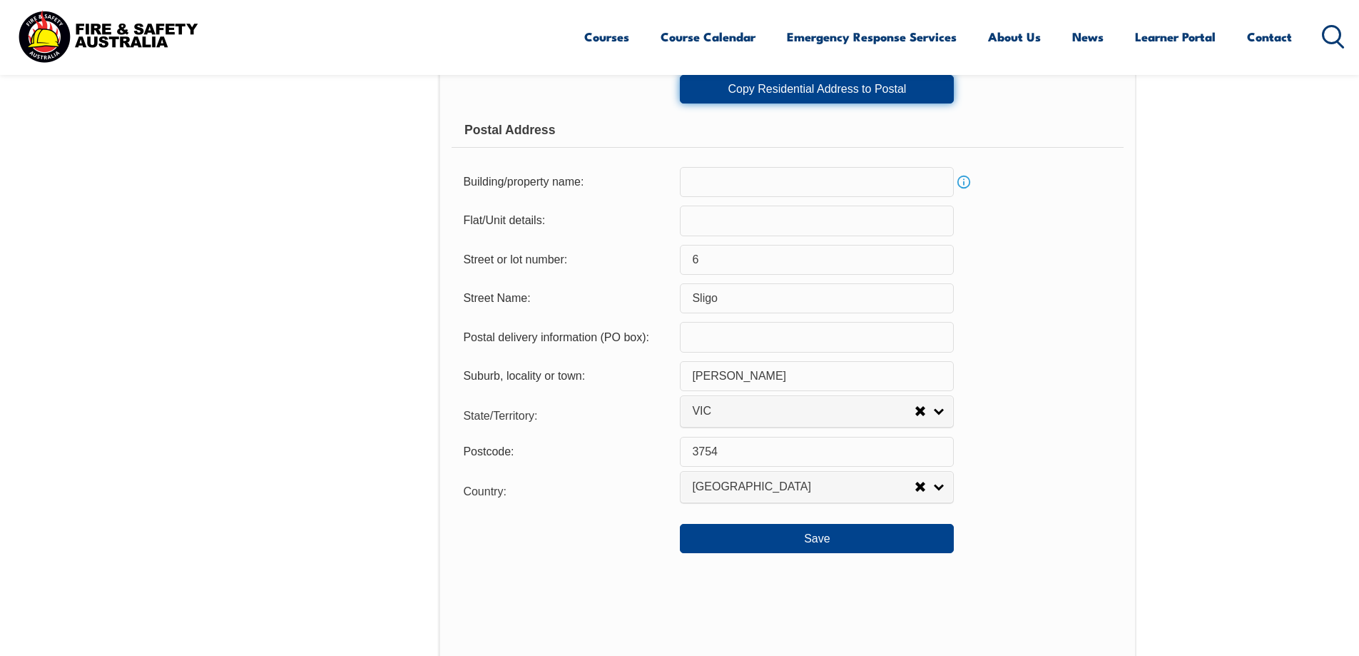
scroll to position [959, 0]
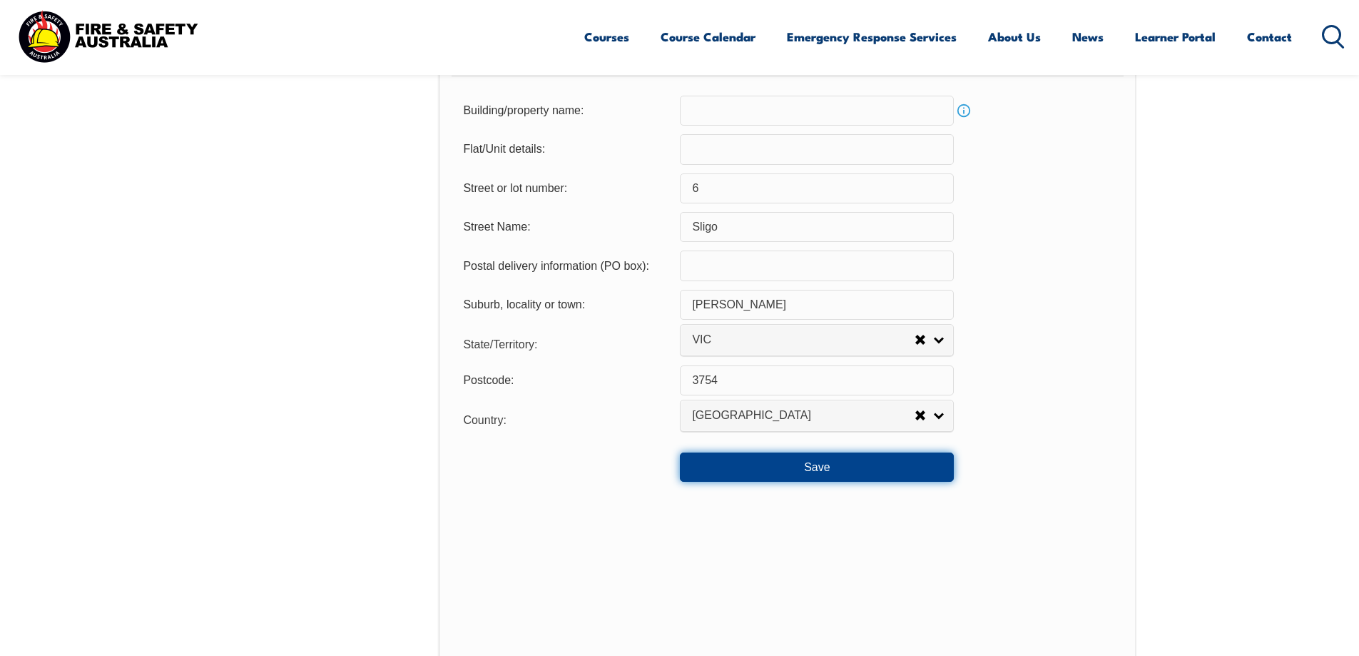
click at [817, 470] on button "Save" at bounding box center [817, 466] width 274 height 29
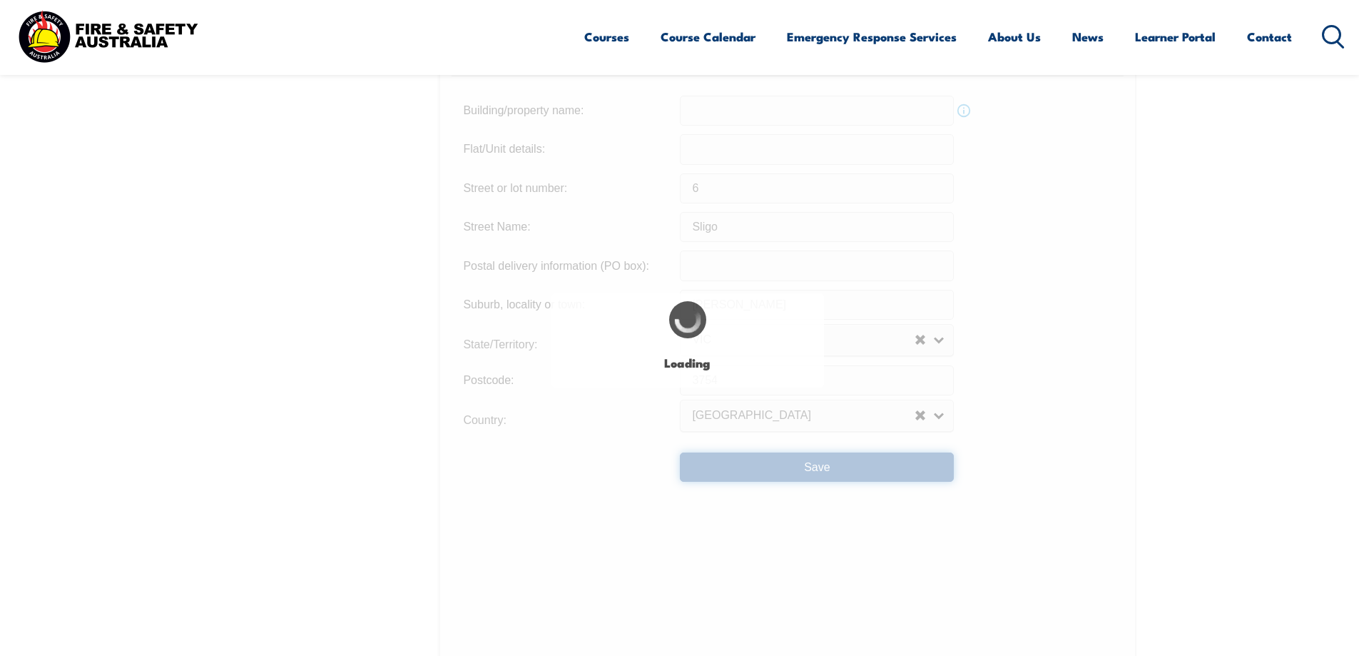
type input "6"
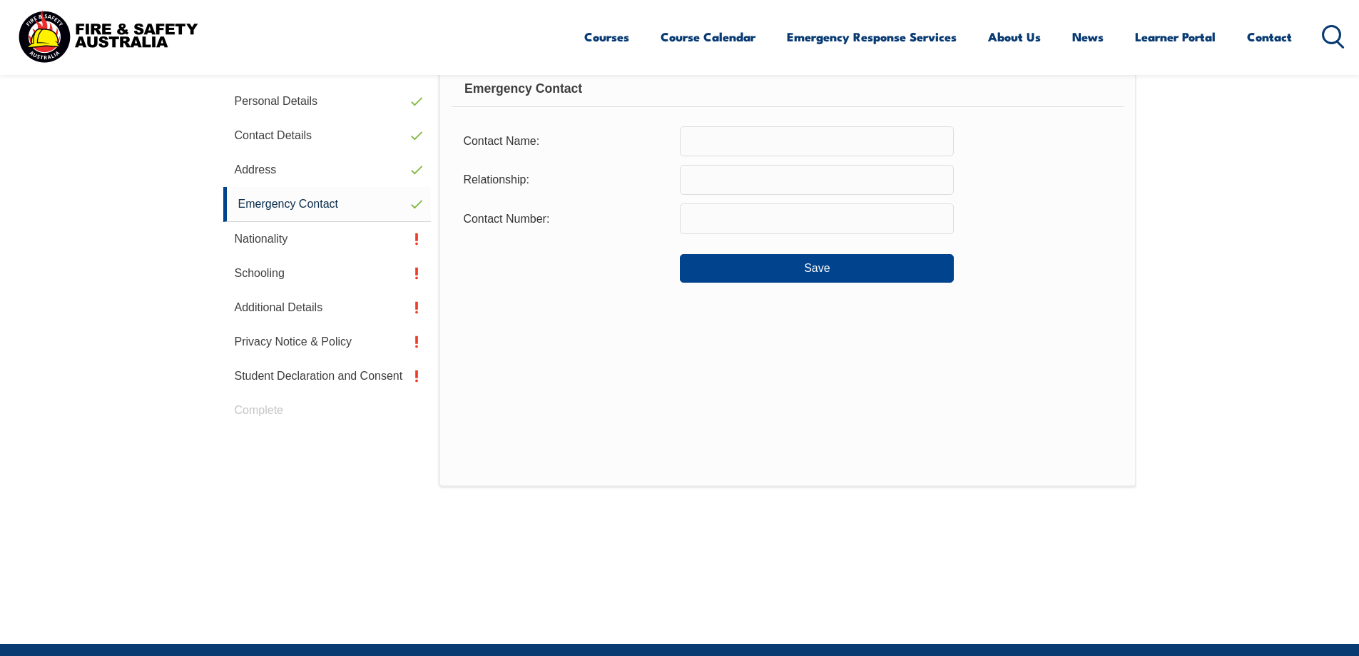
scroll to position [389, 0]
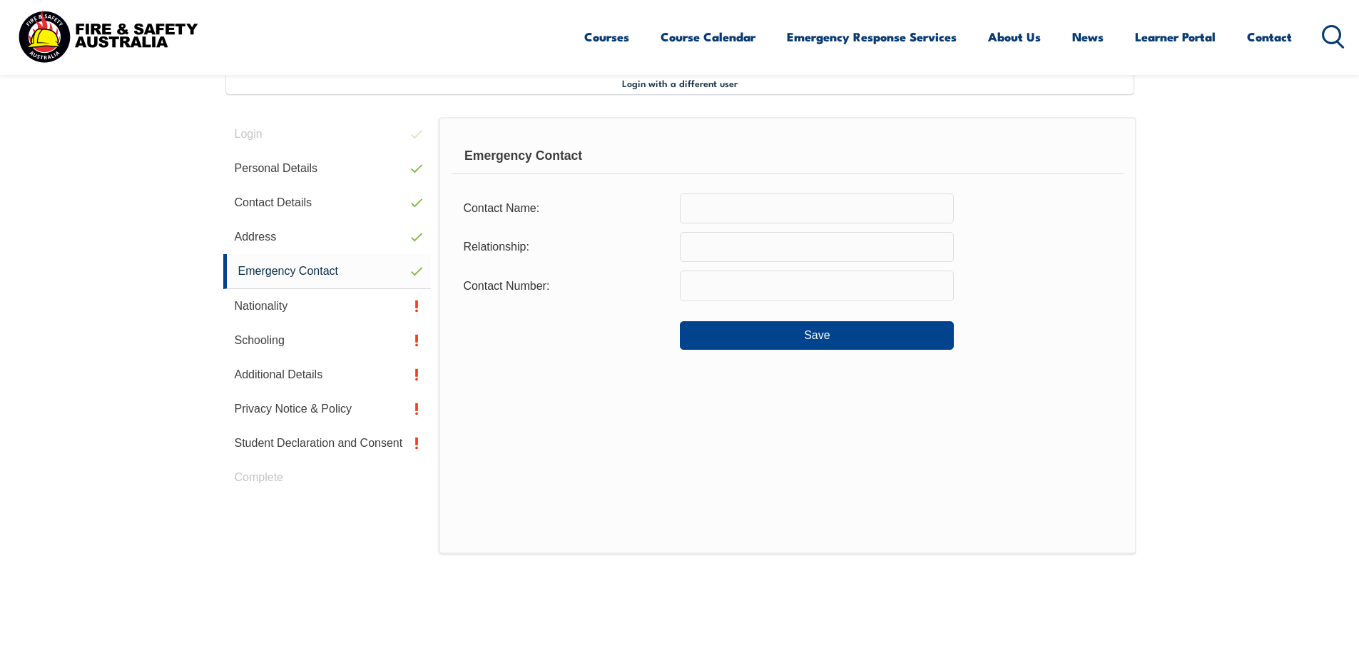
click at [738, 215] on input "text" at bounding box center [817, 208] width 274 height 30
type input "[PERSON_NAME]"
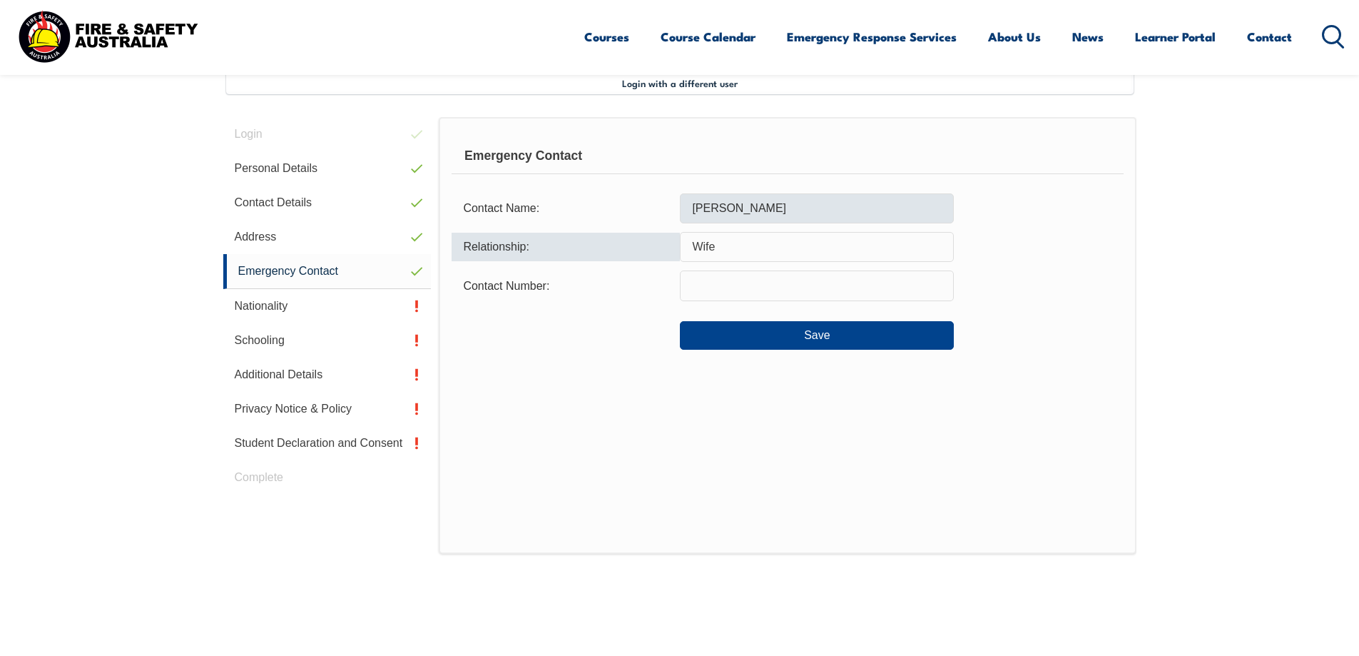
type input "Wife"
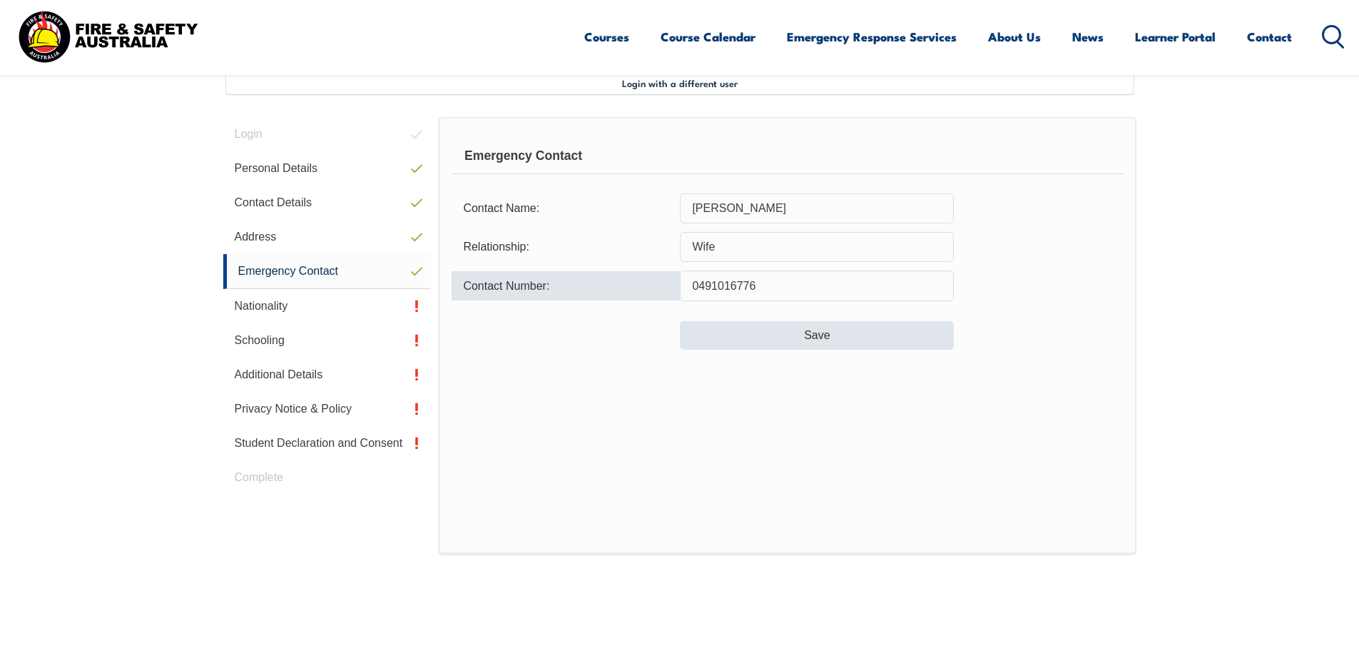
type input "0491016776"
click at [778, 341] on button "Save" at bounding box center [817, 335] width 274 height 29
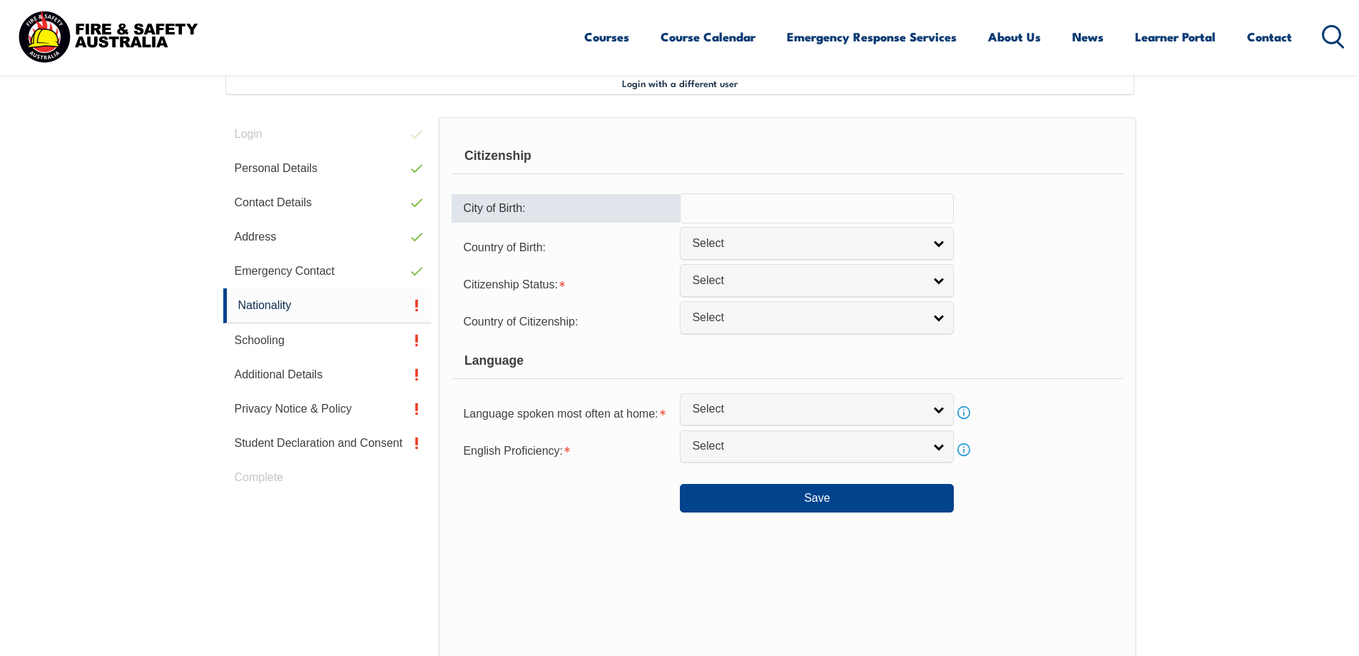
click at [778, 210] on input "text" at bounding box center [817, 208] width 274 height 30
type input "[GEOGRAPHIC_DATA]"
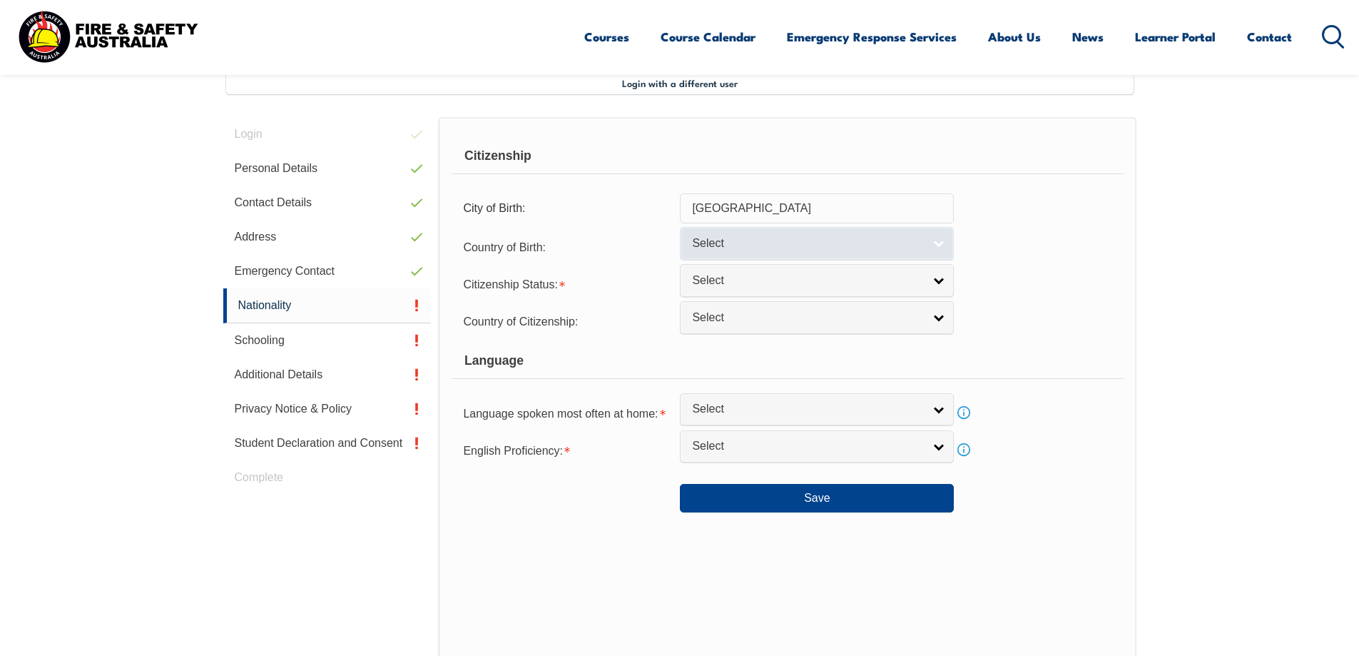
click at [805, 245] on span "Select" at bounding box center [807, 243] width 231 height 15
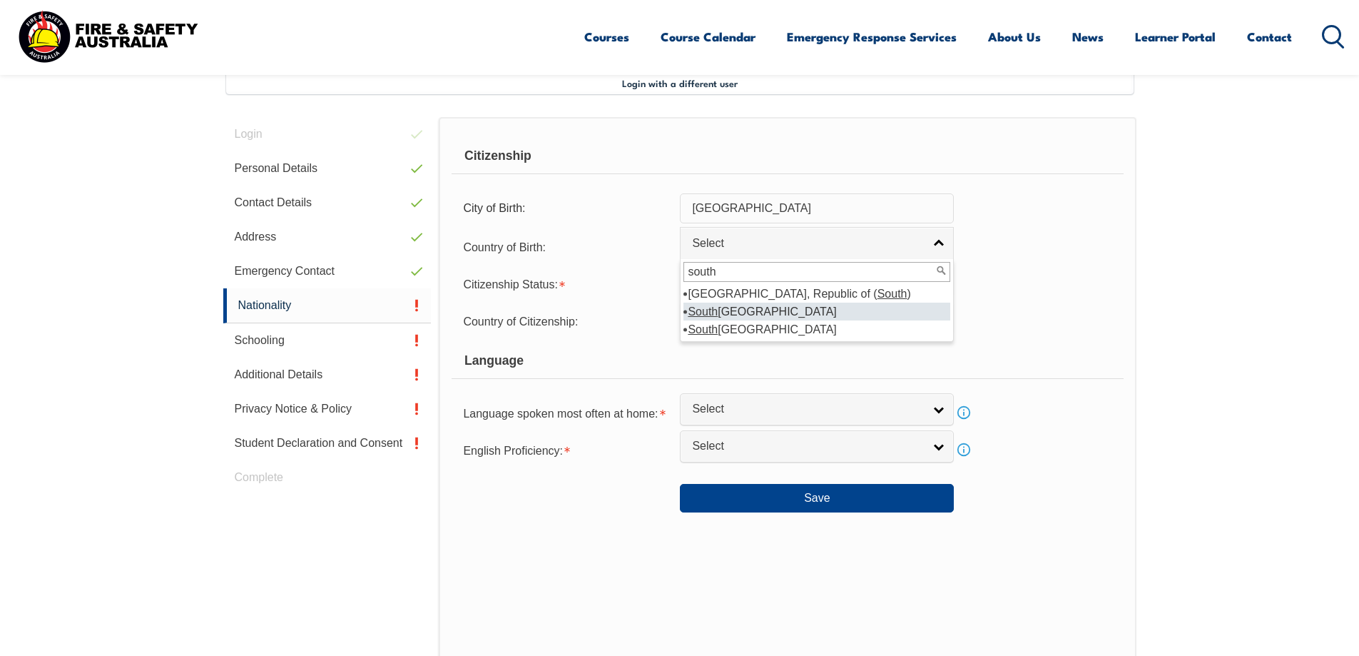
type input "south"
click at [715, 304] on li "[GEOGRAPHIC_DATA]" at bounding box center [816, 311] width 267 height 18
select select "9225"
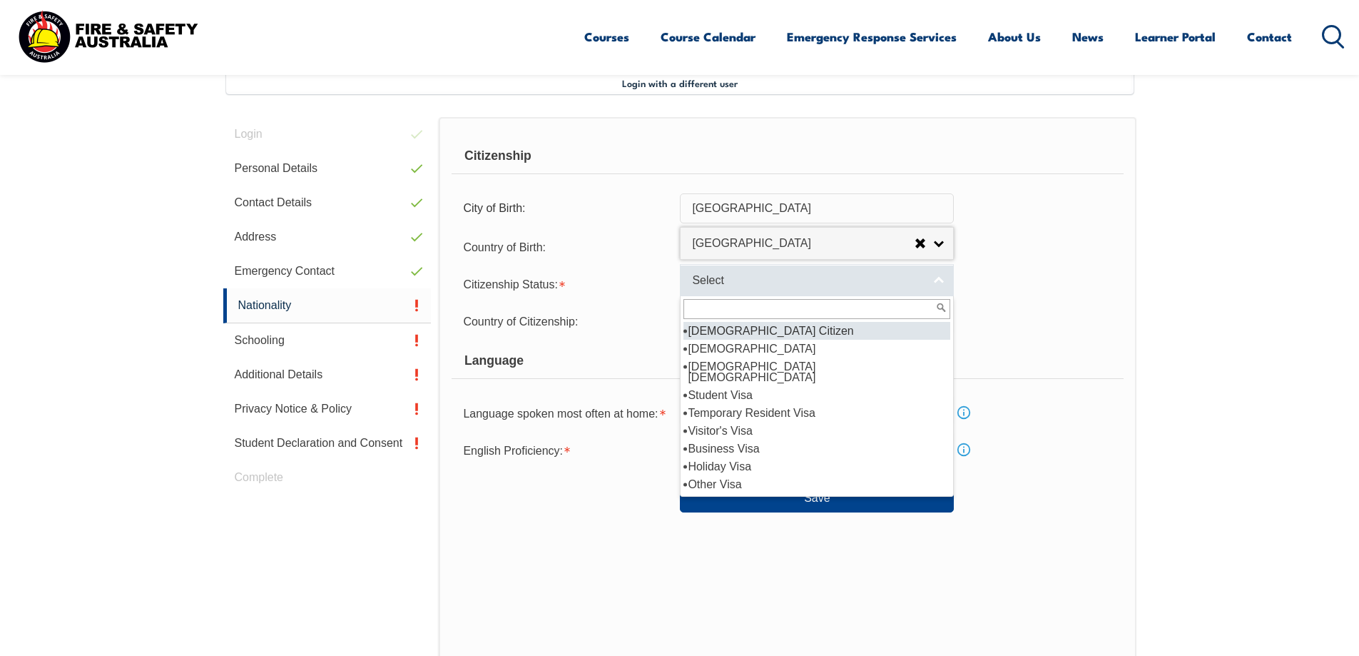
click at [719, 287] on span "Select" at bounding box center [807, 280] width 231 height 15
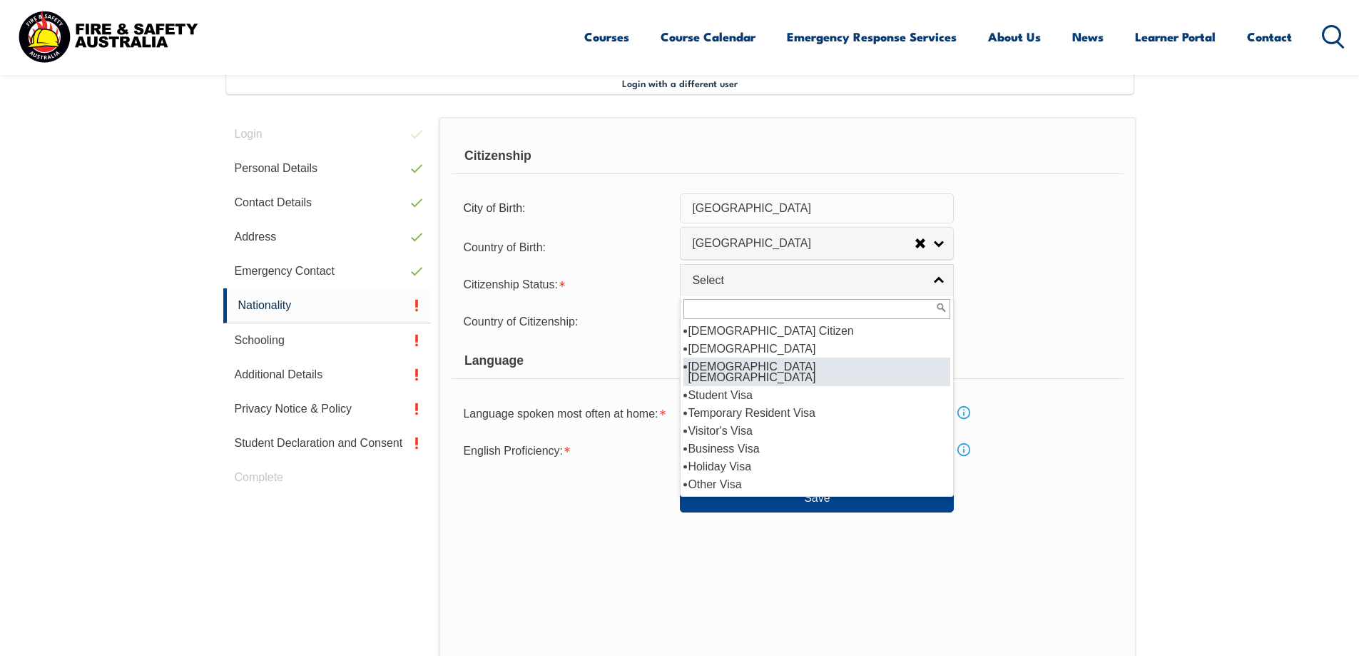
click at [824, 369] on li "[DEMOGRAPHIC_DATA] [DEMOGRAPHIC_DATA]" at bounding box center [816, 371] width 267 height 29
select select "3"
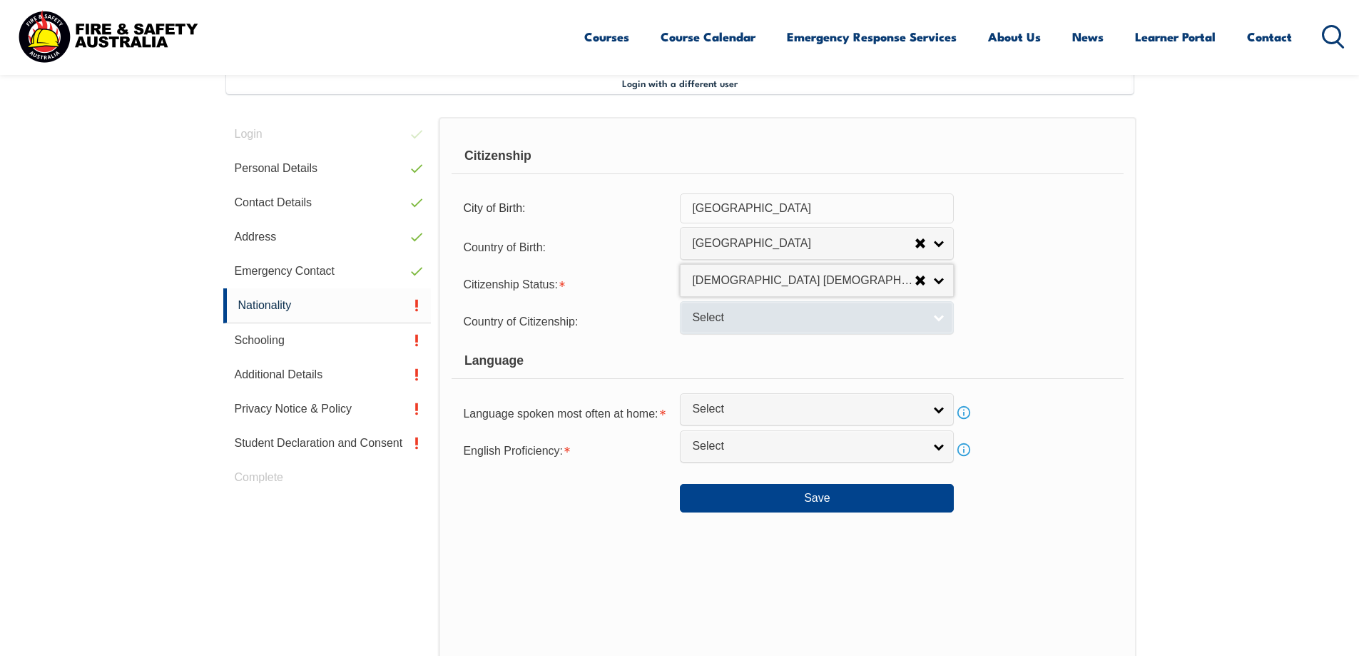
click at [740, 319] on span "Select" at bounding box center [807, 317] width 231 height 15
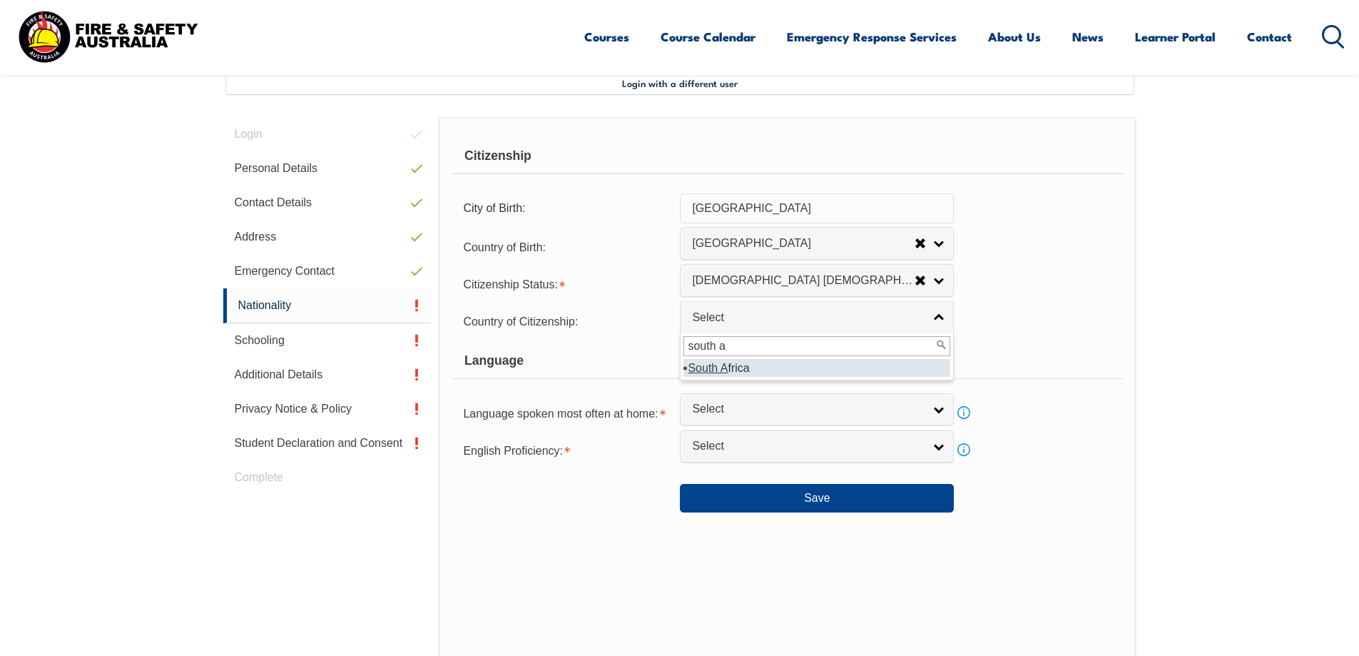
type input "south a"
click at [734, 366] on li "South A frica" at bounding box center [816, 368] width 267 height 18
select select "9225"
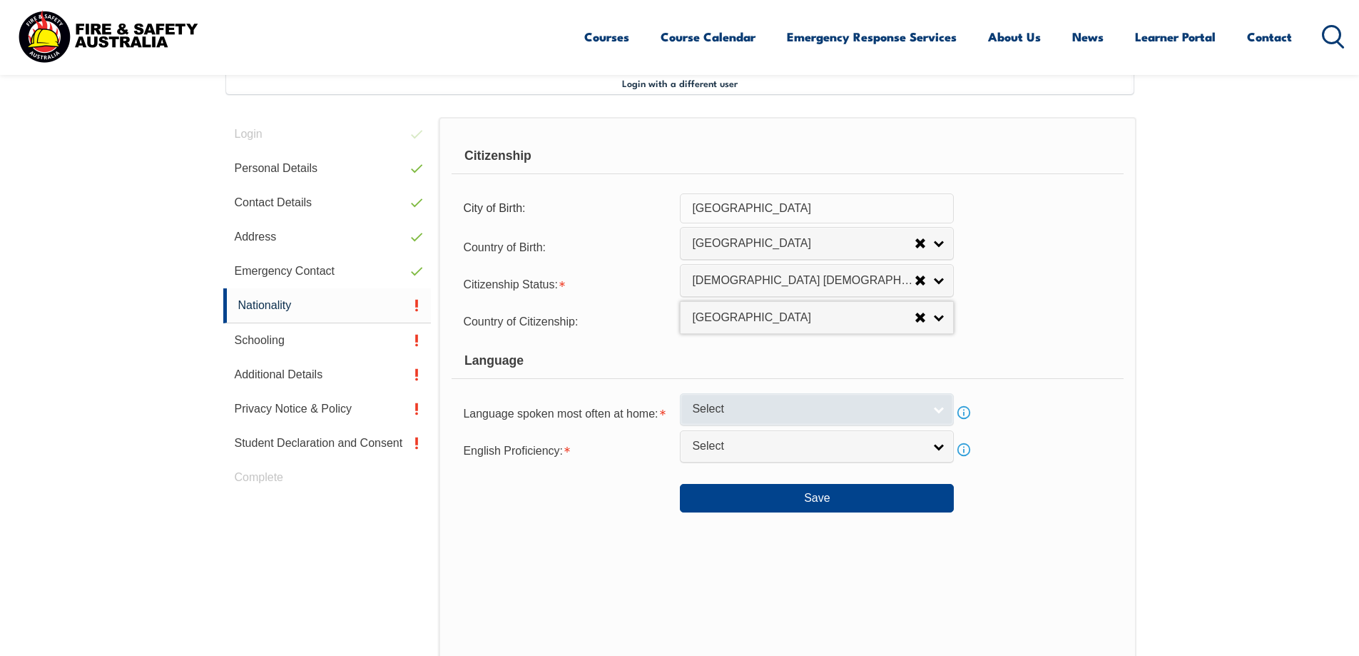
click at [750, 407] on span "Select" at bounding box center [807, 409] width 231 height 15
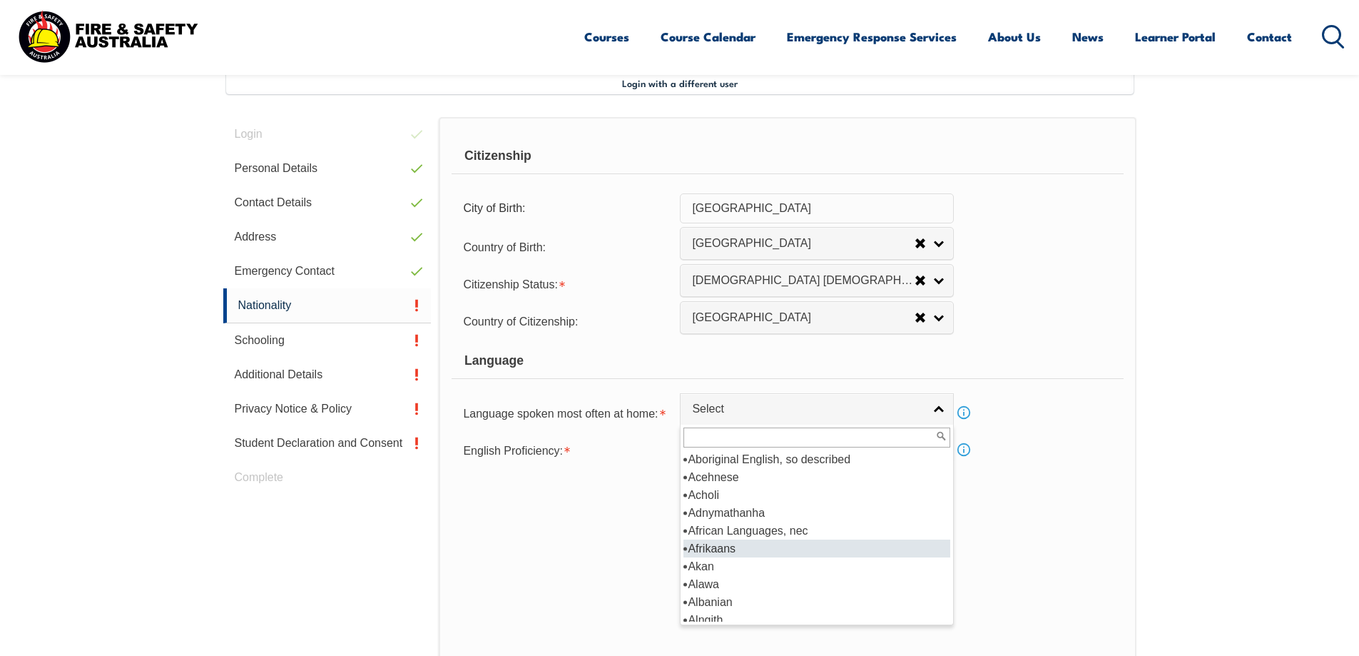
click at [724, 549] on li "Afrikaans" at bounding box center [816, 548] width 267 height 18
select select "1403"
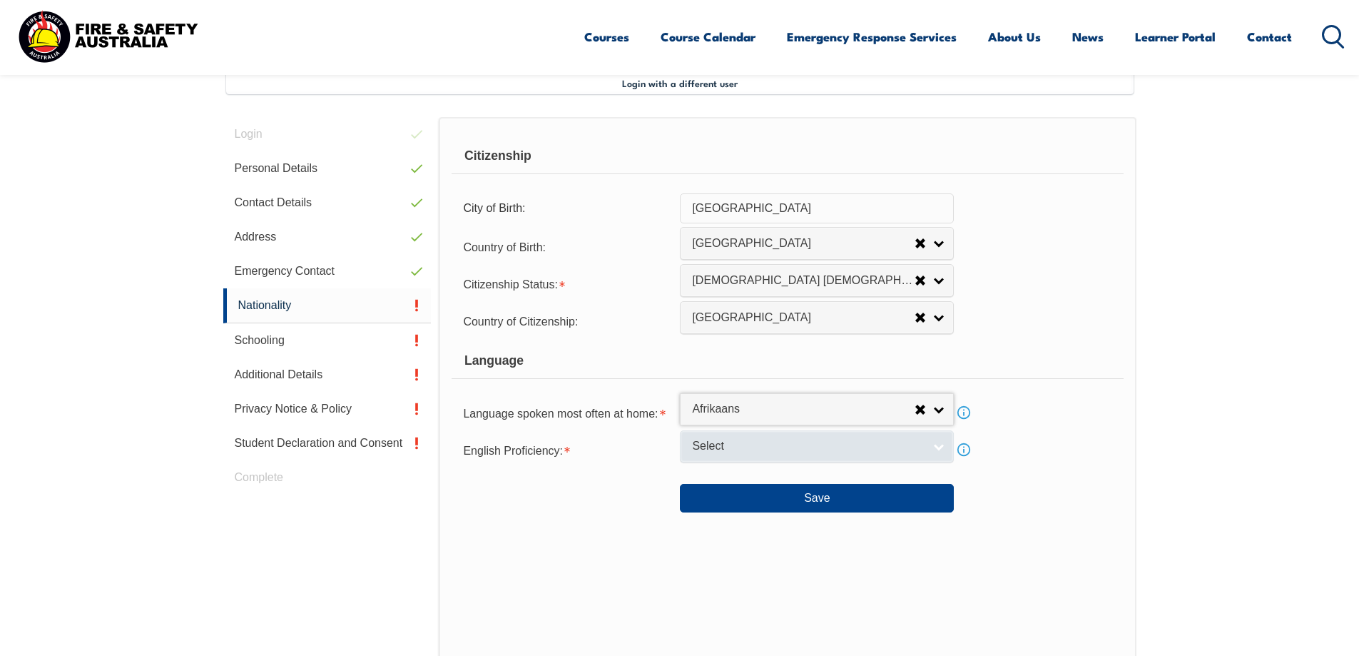
click at [763, 454] on link "Select" at bounding box center [817, 446] width 274 height 32
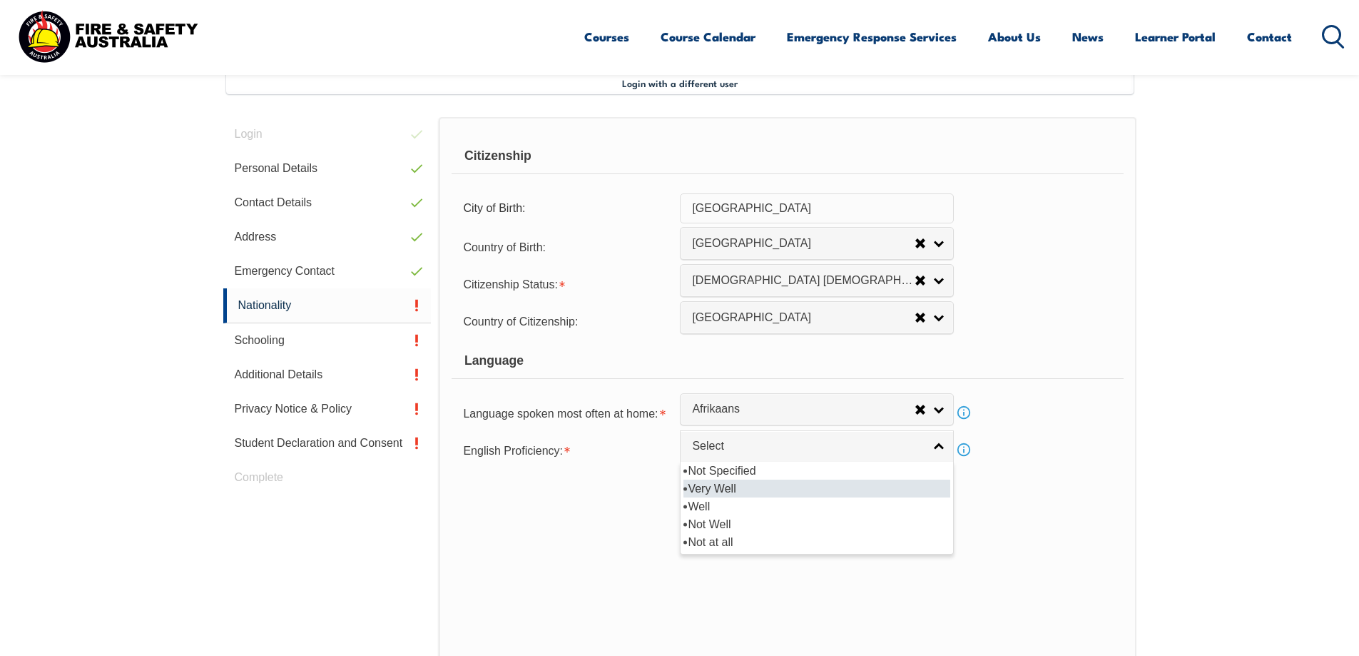
click at [738, 488] on li "Very Well" at bounding box center [816, 488] width 267 height 18
select select "1"
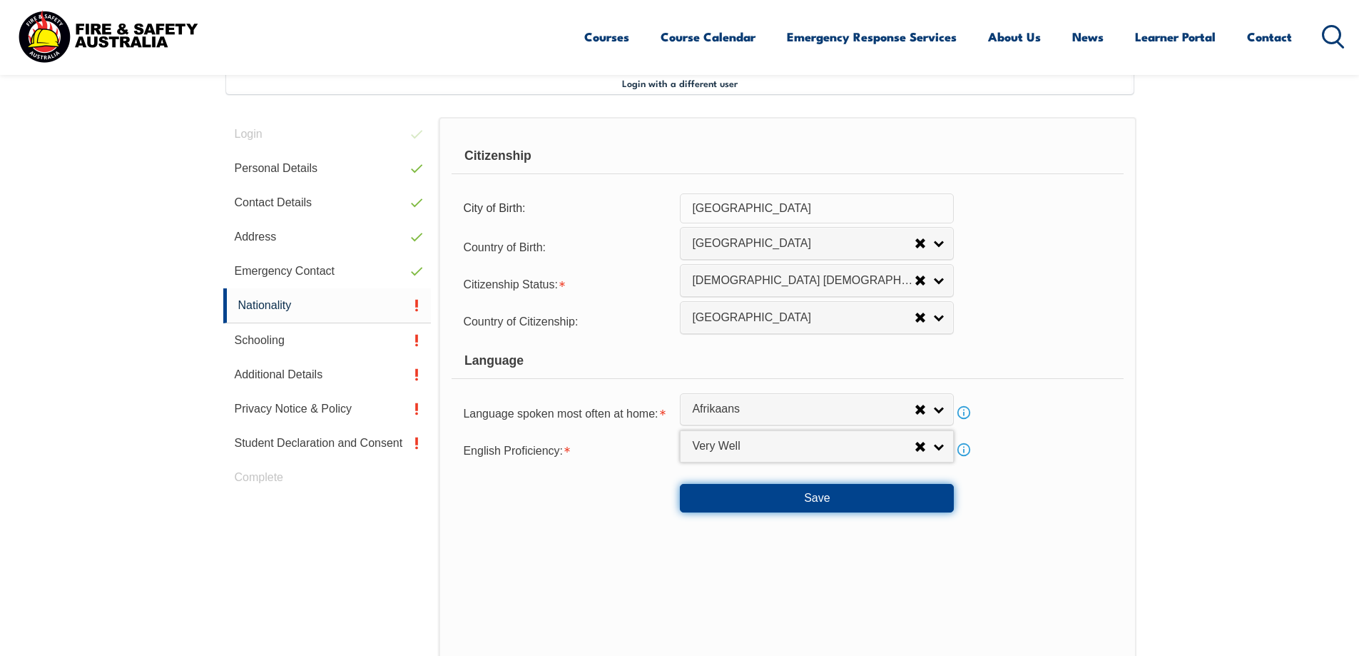
click at [753, 491] on button "Save" at bounding box center [817, 498] width 274 height 29
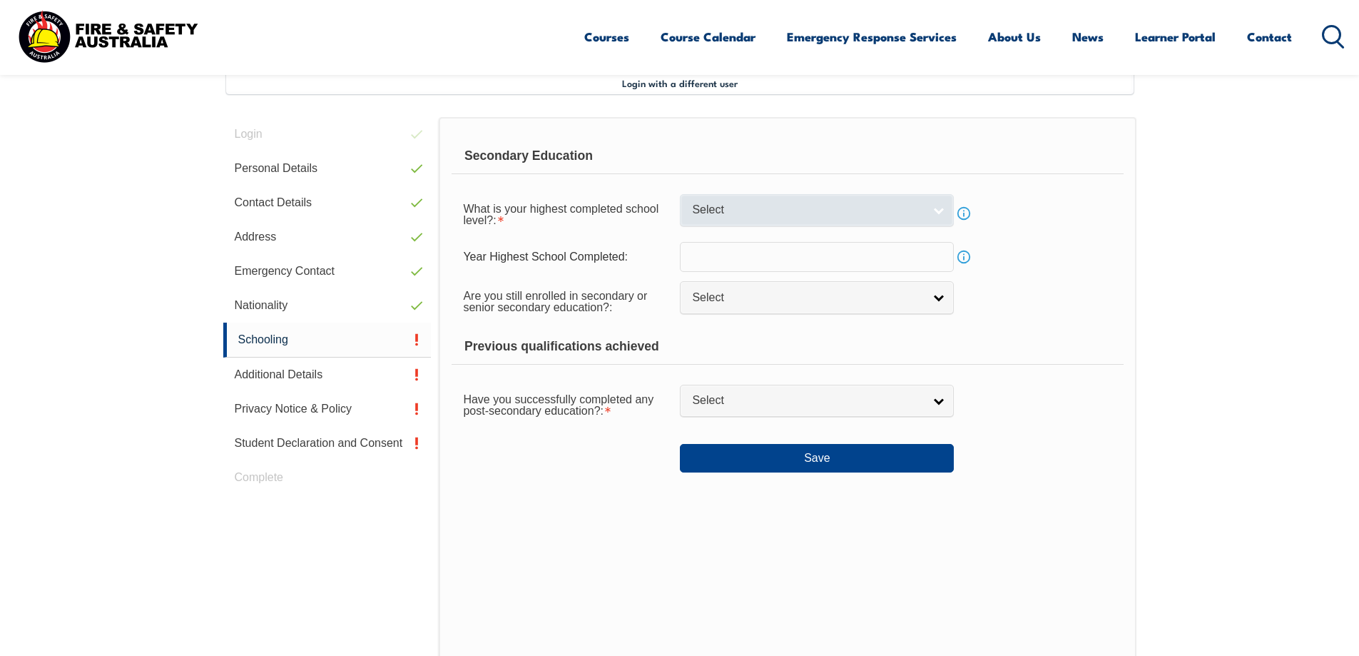
click at [750, 213] on span "Select" at bounding box center [807, 210] width 231 height 15
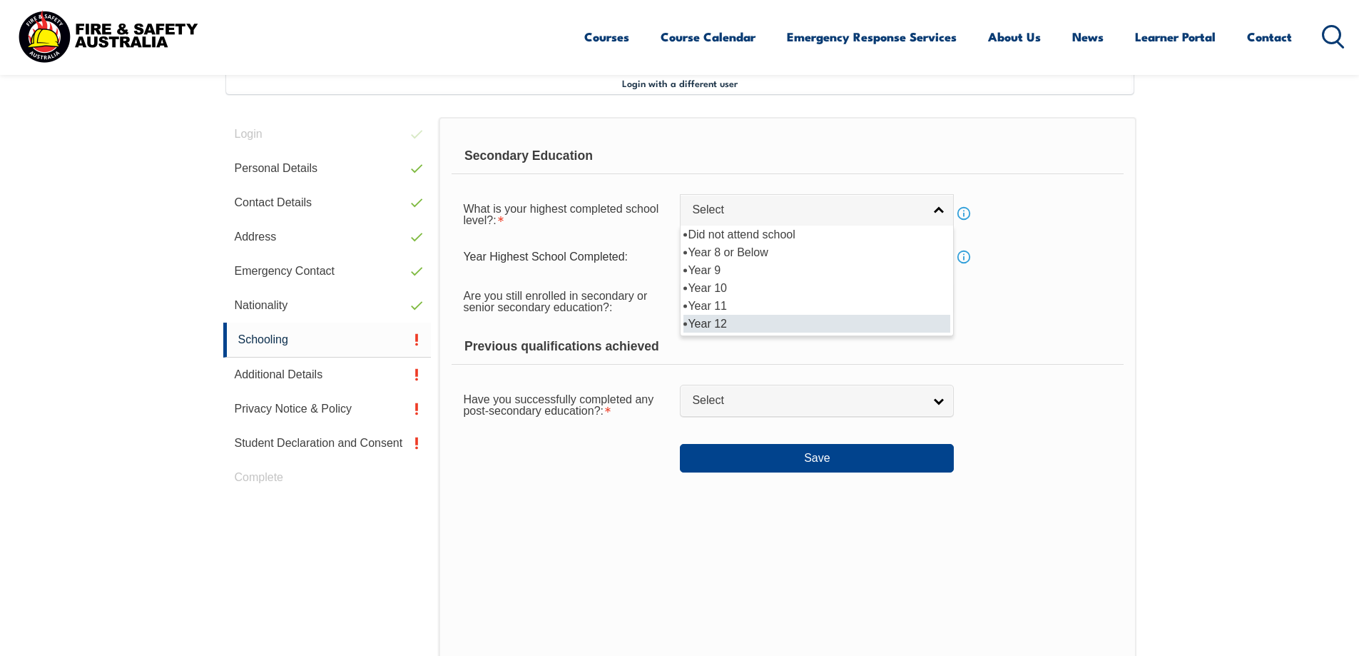
click at [750, 321] on li "Year 12" at bounding box center [816, 324] width 267 height 18
select select "12"
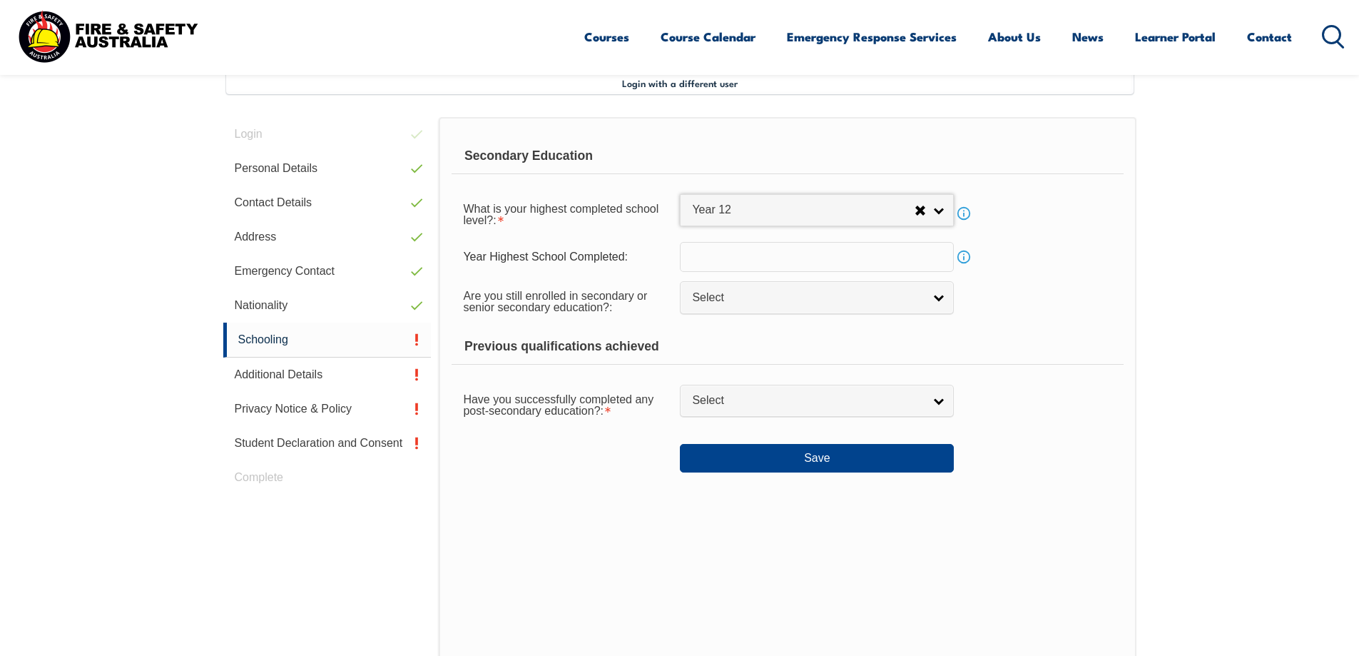
click at [706, 258] on input "text" at bounding box center [817, 257] width 274 height 30
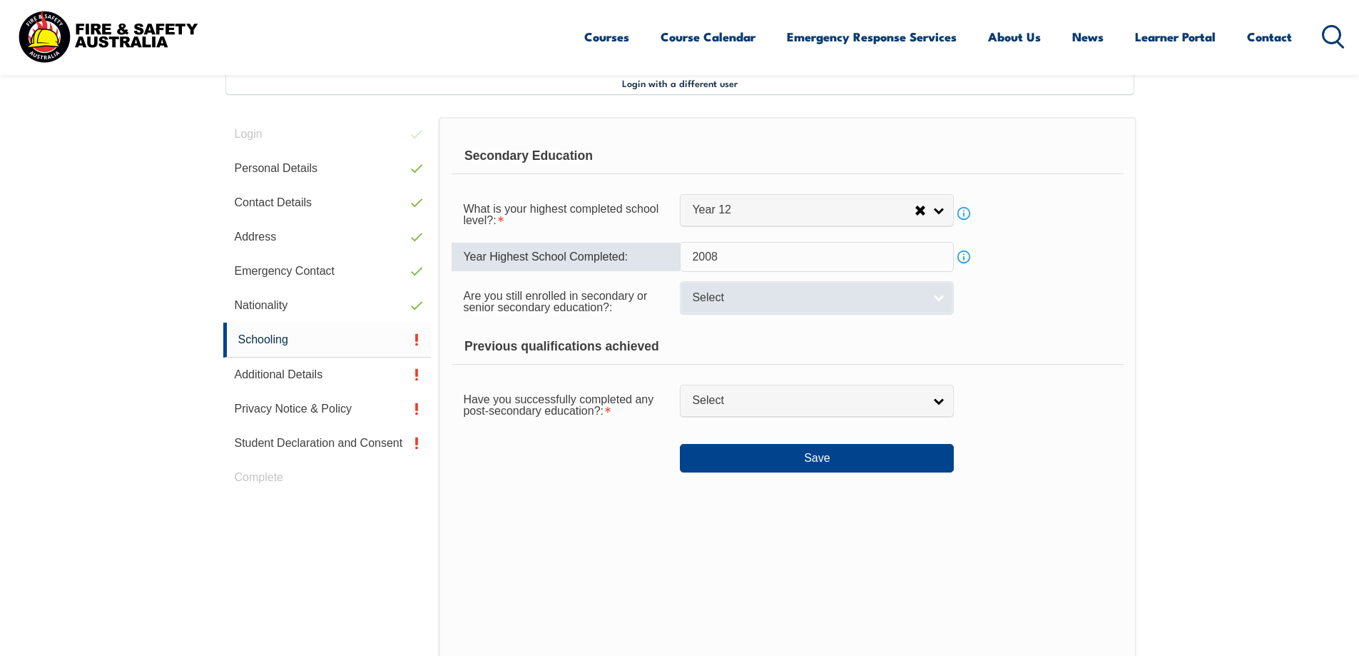
type input "2008"
click at [839, 302] on span "Select" at bounding box center [807, 297] width 231 height 15
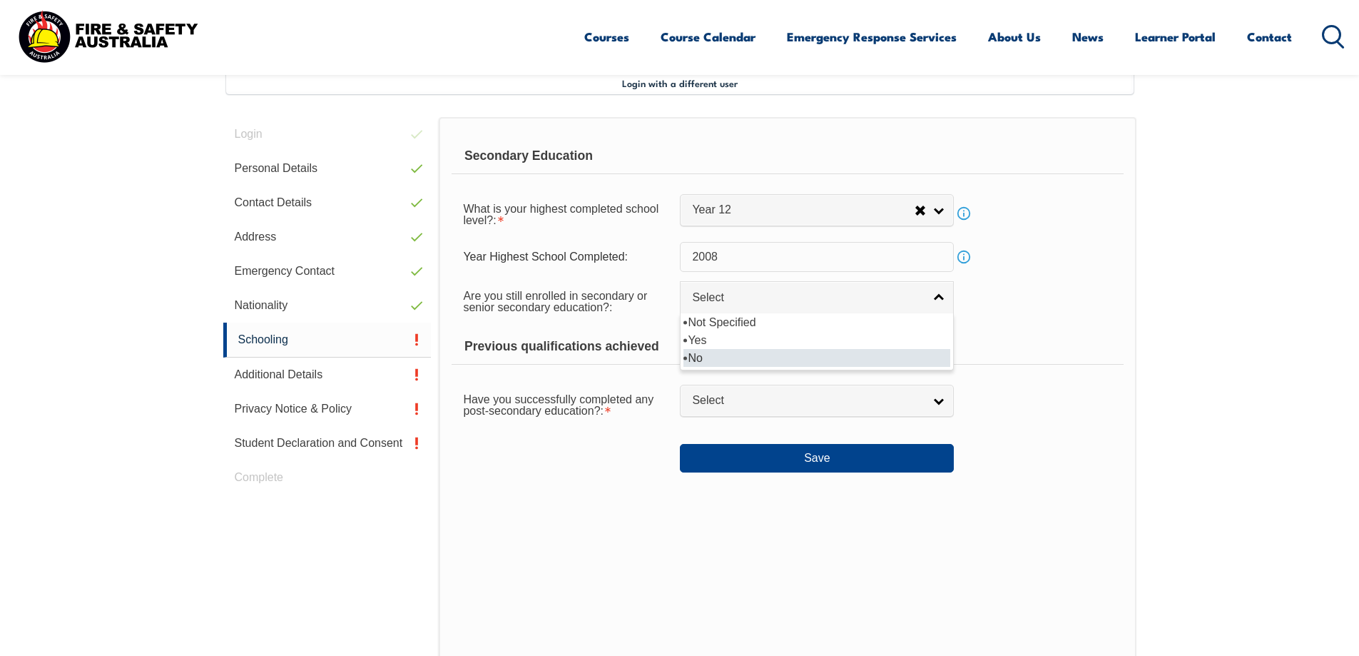
click at [805, 352] on li "No" at bounding box center [816, 358] width 267 height 18
select select "false"
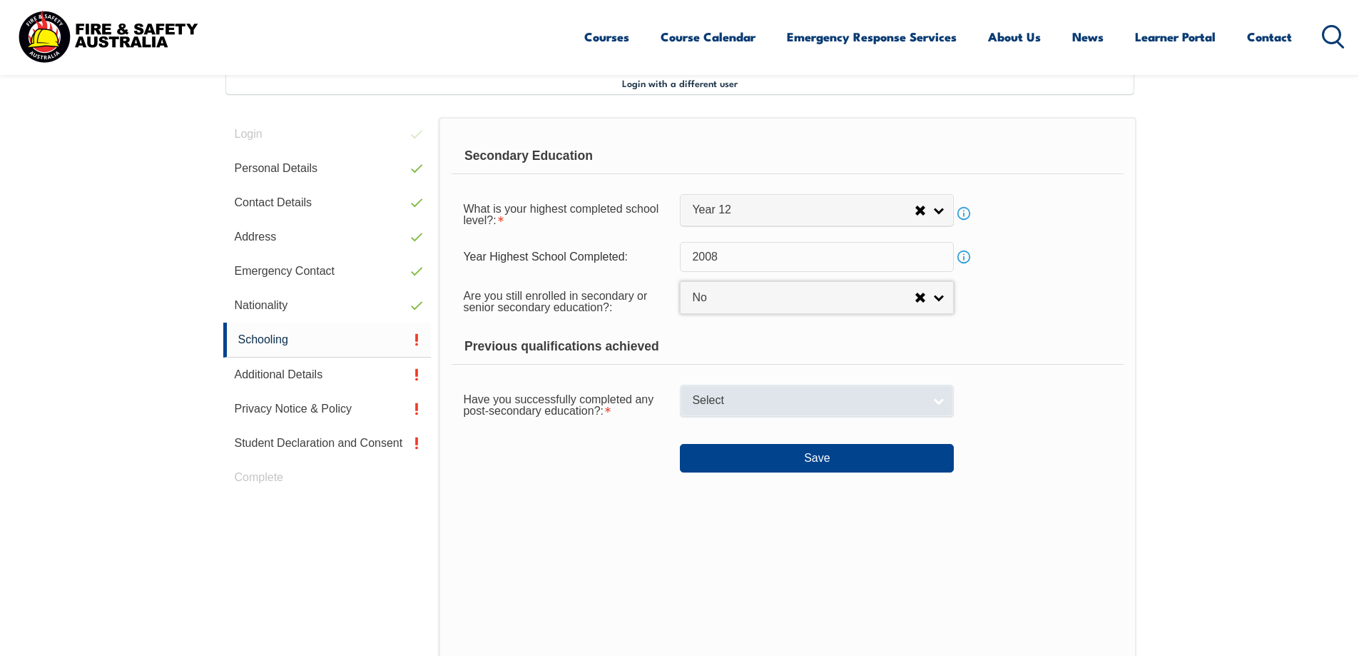
click at [805, 398] on span "Select" at bounding box center [807, 400] width 231 height 15
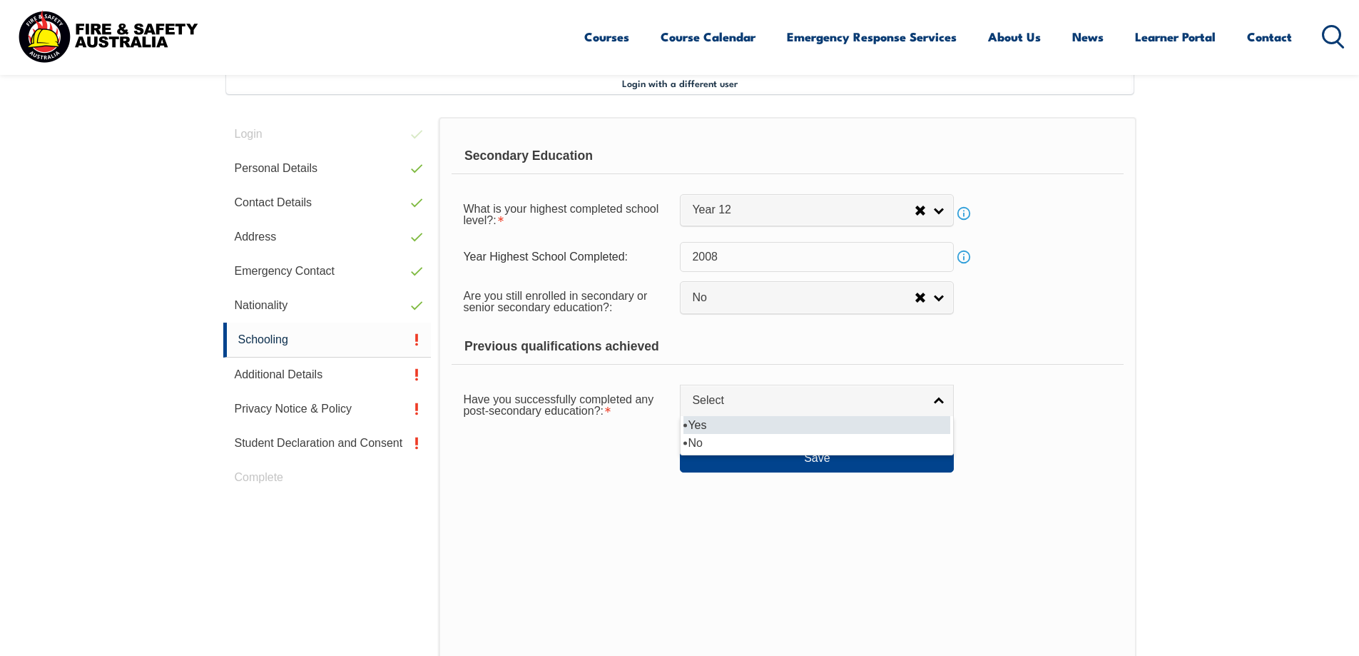
click at [781, 426] on li "Yes" at bounding box center [816, 425] width 267 height 18
select select "true"
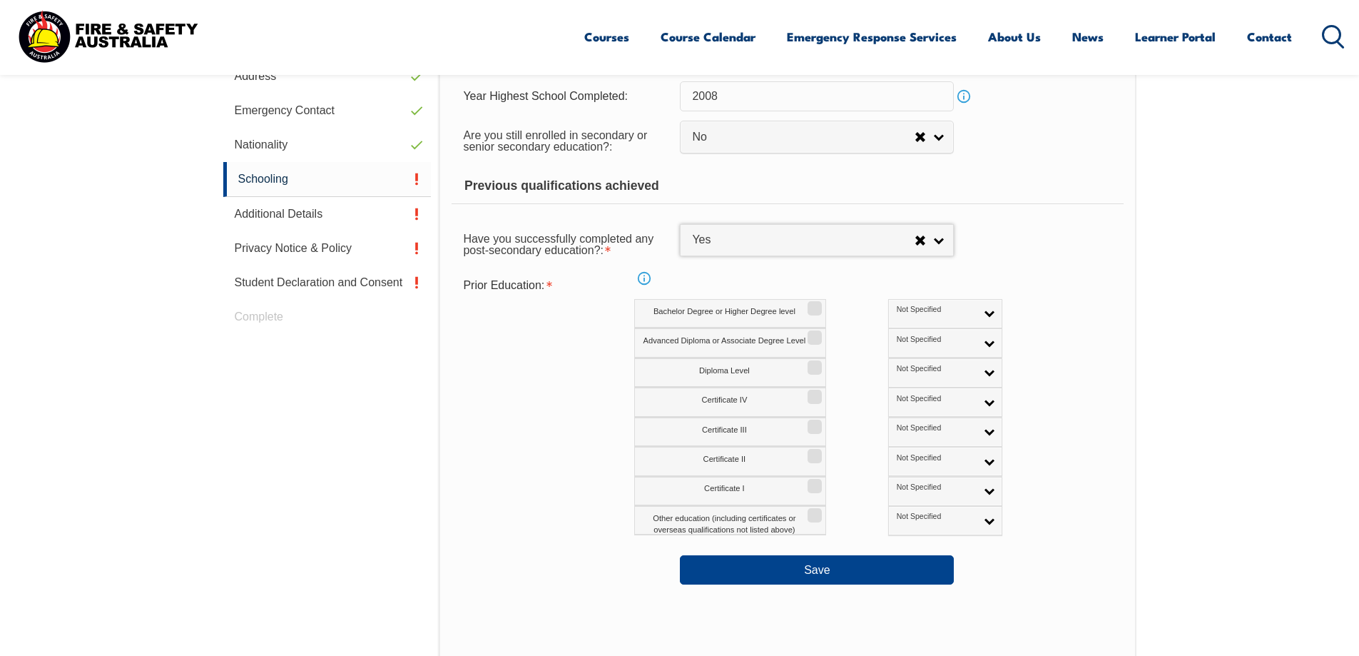
scroll to position [603, 0]
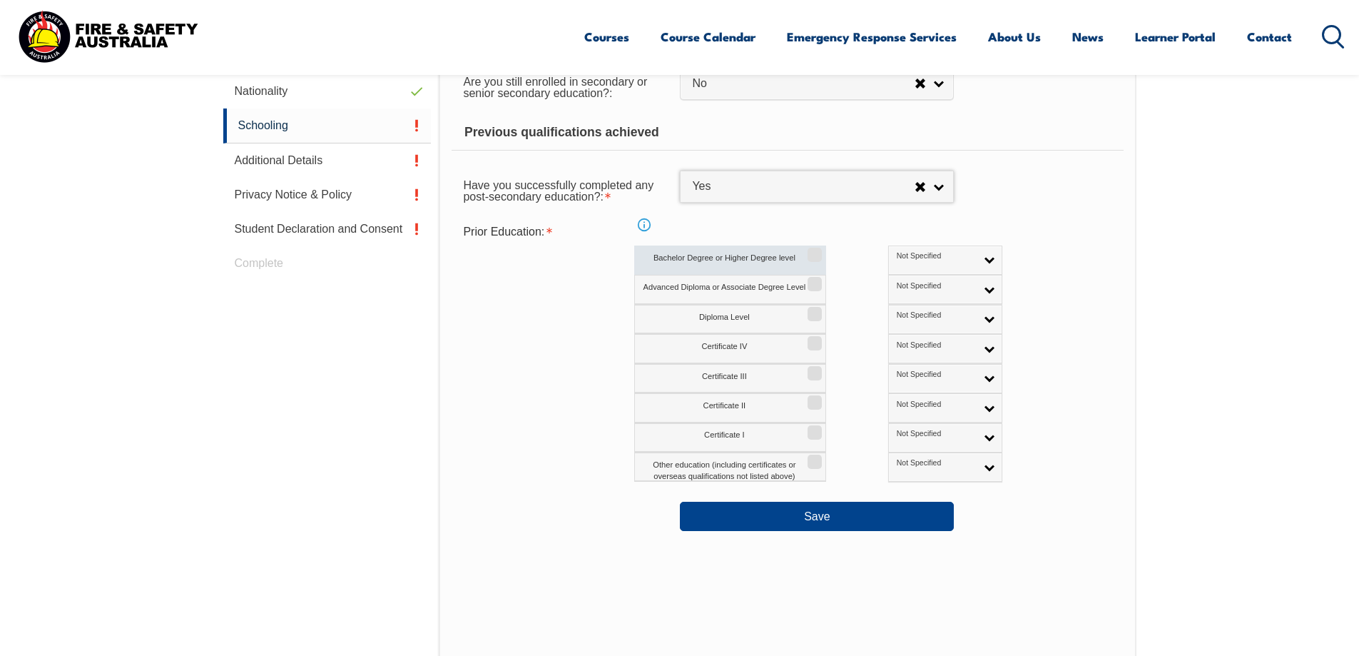
click at [817, 250] on input "Bachelor Degree or Higher Degree level" at bounding box center [812, 249] width 9 height 1
checkbox input "true"
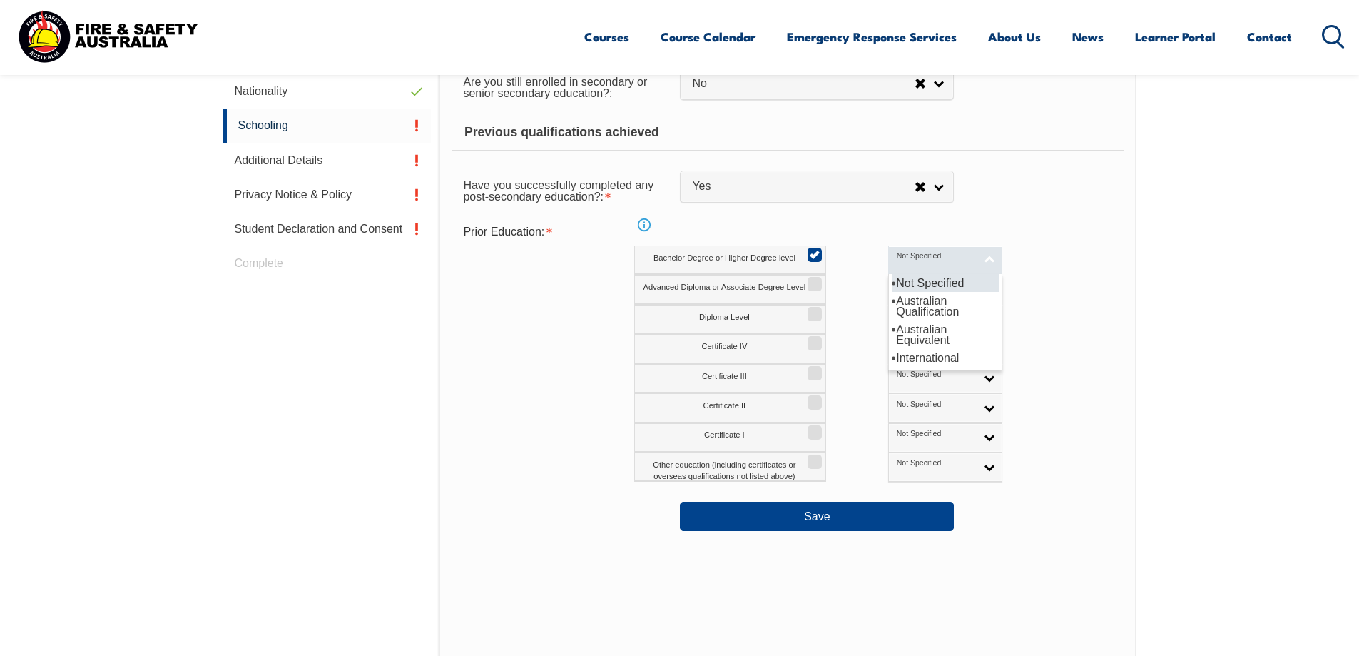
click at [932, 262] on link "Not Specified" at bounding box center [945, 259] width 114 height 29
click at [898, 332] on li "Australian Equivalent" at bounding box center [945, 334] width 107 height 29
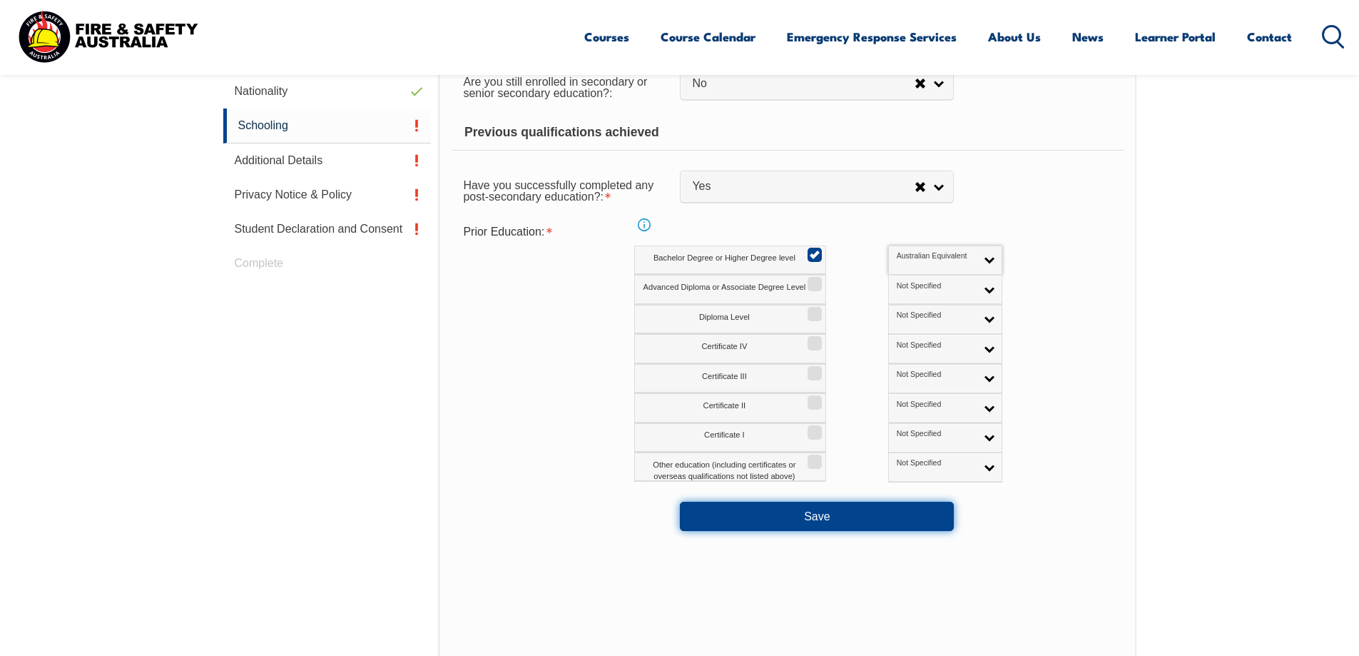
click at [828, 518] on button "Save" at bounding box center [817, 515] width 274 height 29
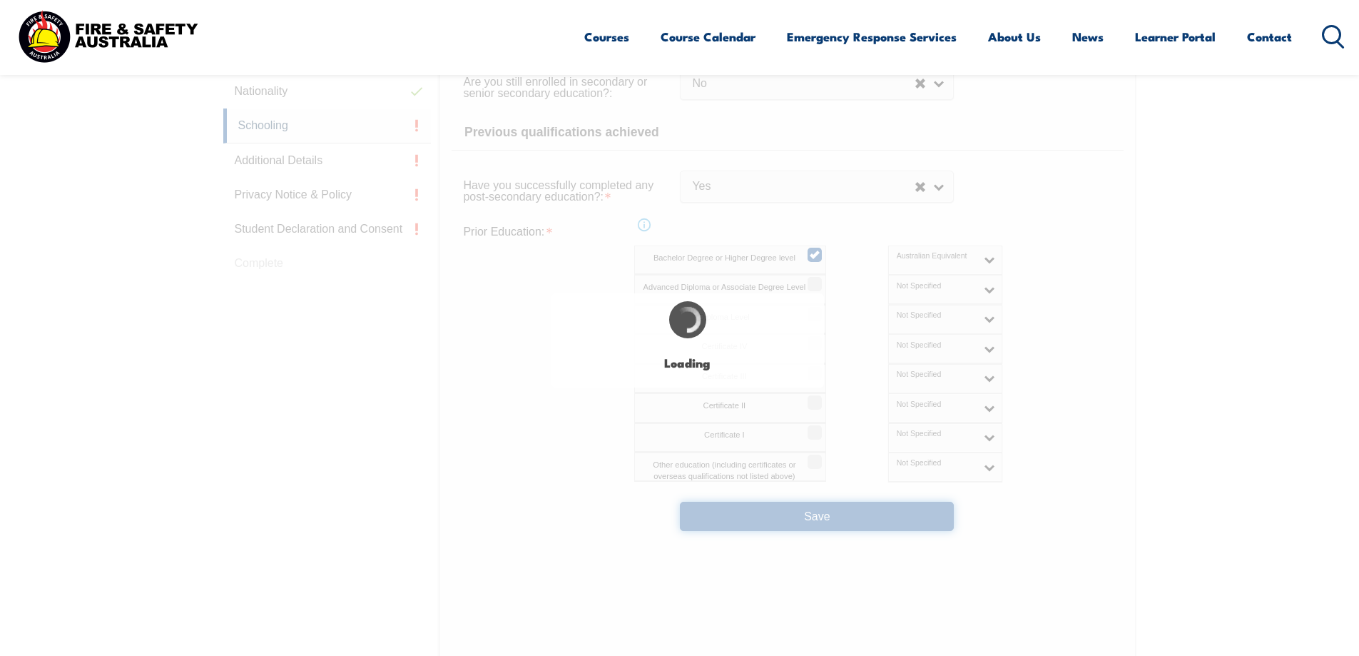
select select
select select "false"
select select "true"
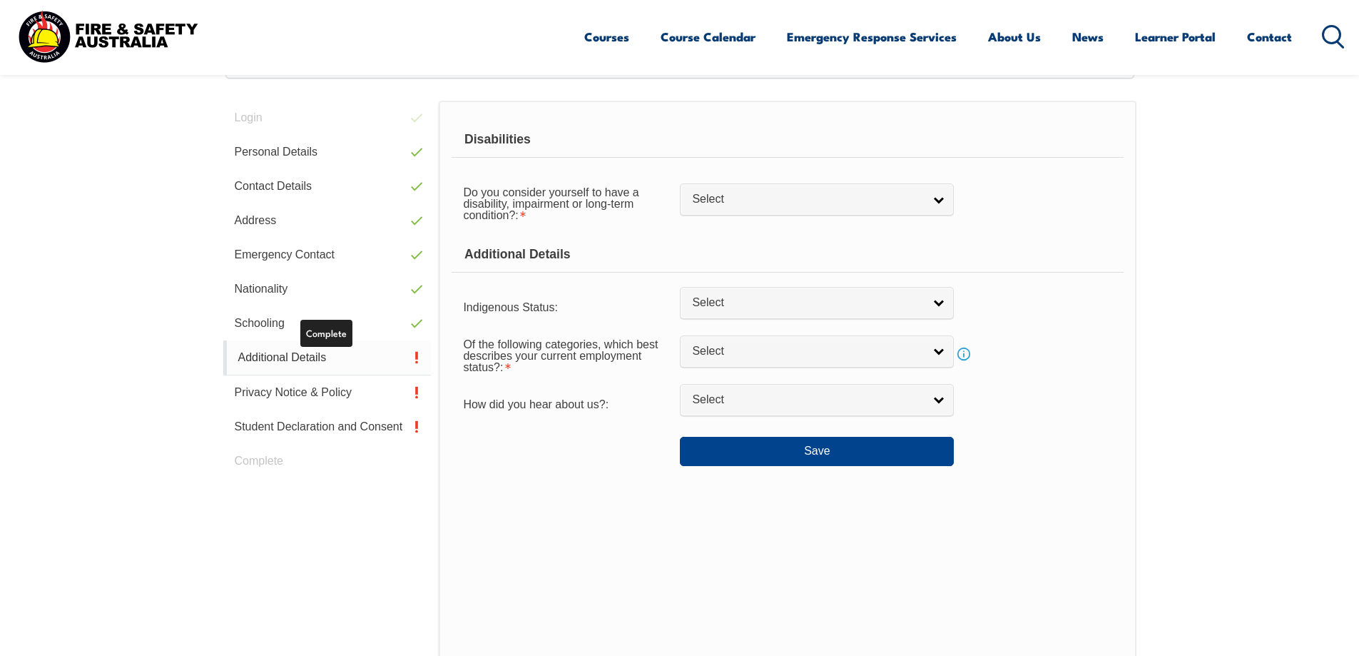
scroll to position [389, 0]
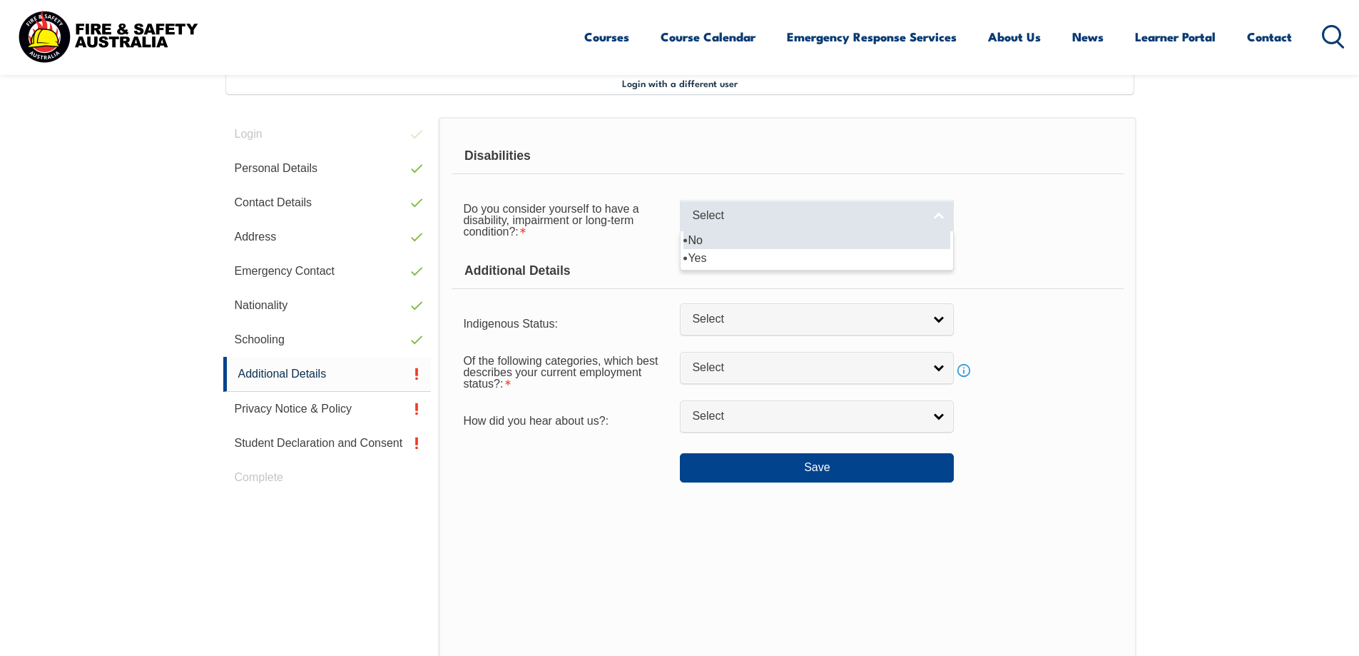
click at [740, 228] on link "Select" at bounding box center [817, 216] width 274 height 32
click at [722, 247] on li "No" at bounding box center [816, 240] width 267 height 18
select select "false"
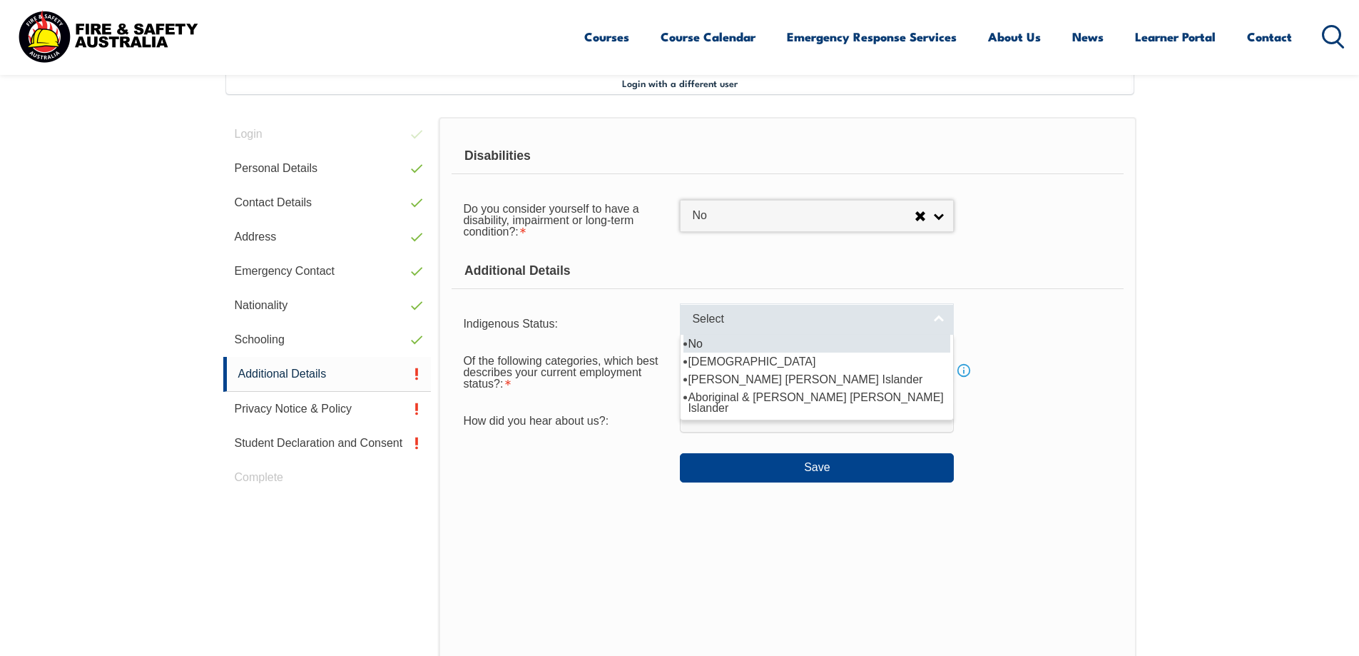
click at [738, 330] on link "Select" at bounding box center [817, 319] width 274 height 32
click at [730, 345] on li "No" at bounding box center [816, 344] width 267 height 18
select select "4"
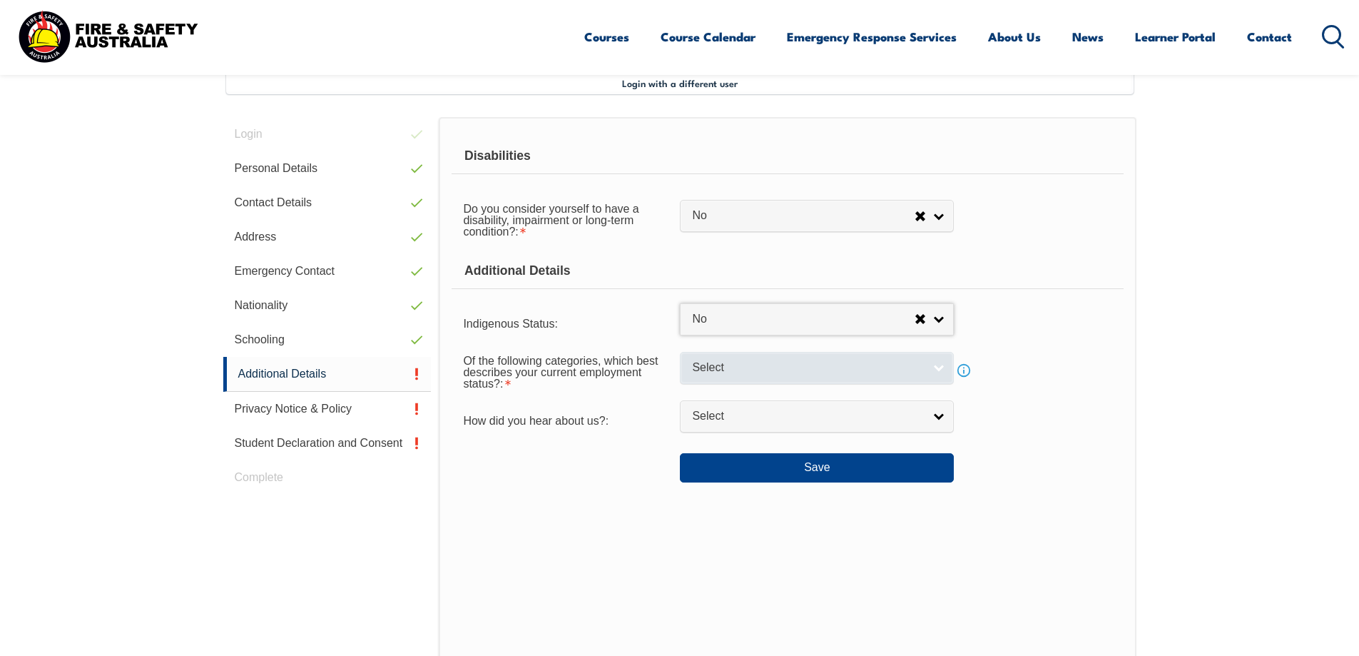
click at [716, 372] on span "Select" at bounding box center [807, 367] width 231 height 15
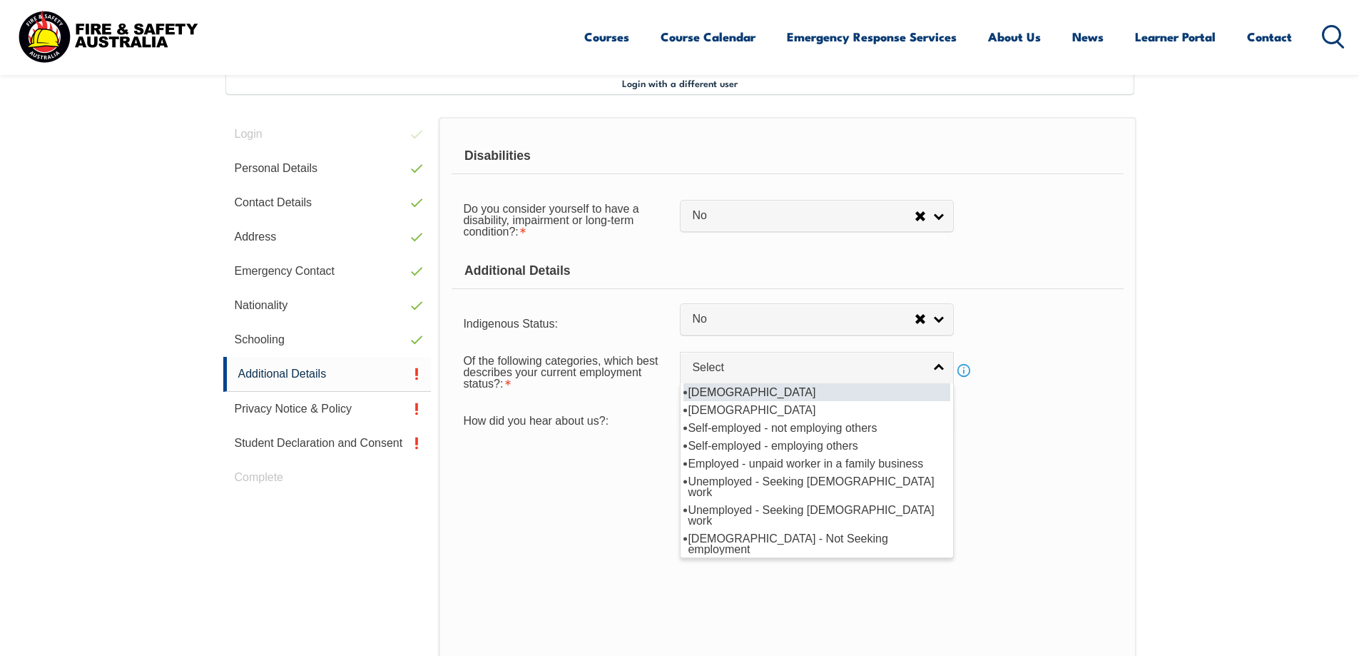
click at [731, 389] on li "[DEMOGRAPHIC_DATA]" at bounding box center [816, 392] width 267 height 18
select select "1"
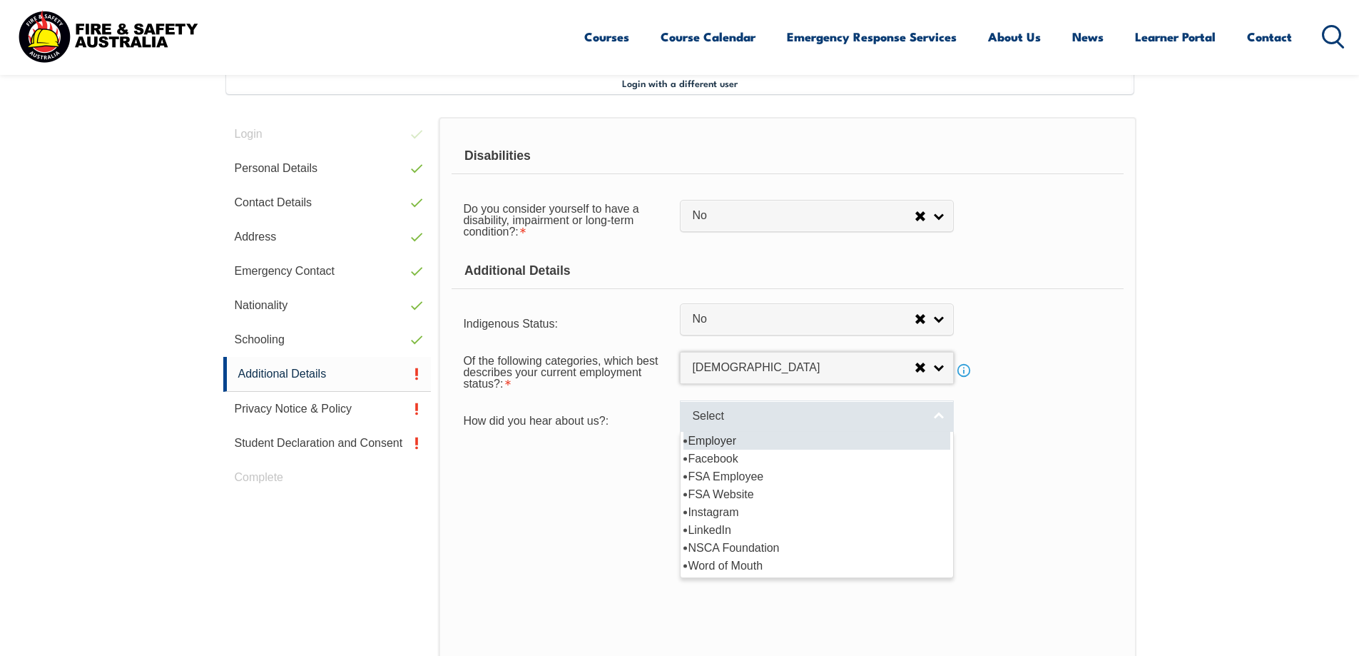
click at [718, 413] on span "Select" at bounding box center [807, 416] width 231 height 15
click at [724, 439] on li "Employer" at bounding box center [816, 441] width 267 height 18
select select "8019"
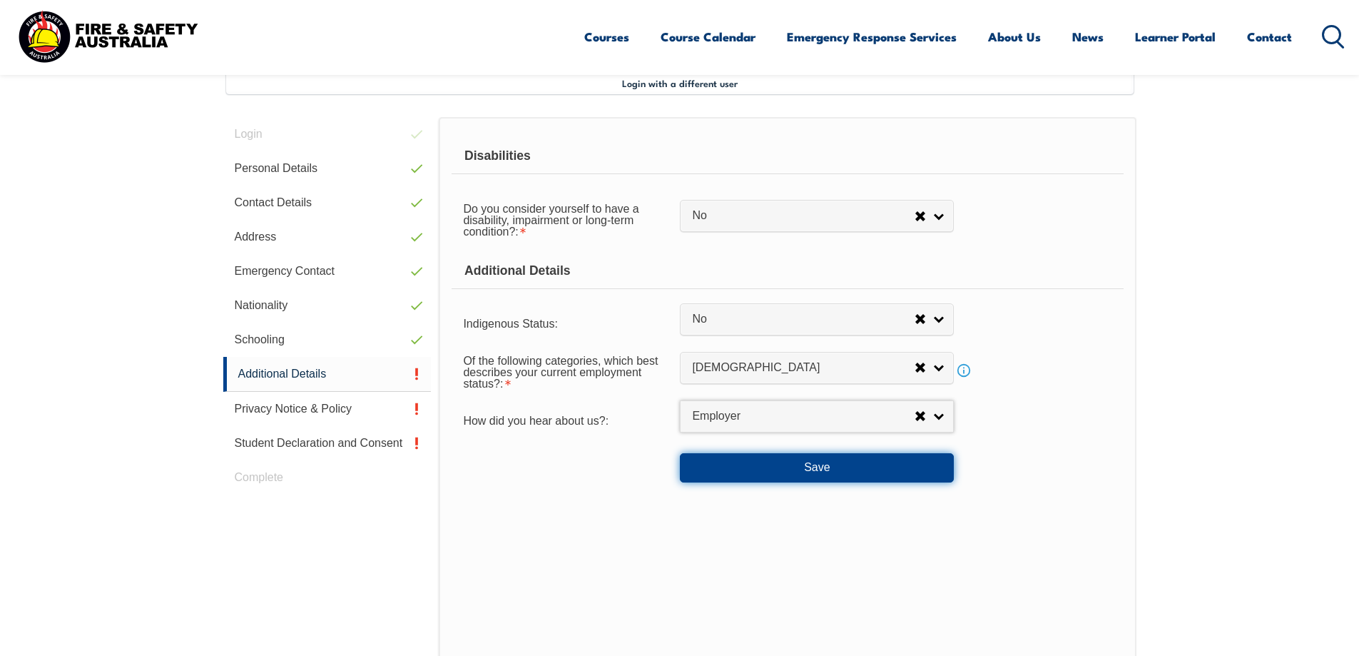
click at [726, 469] on button "Save" at bounding box center [817, 467] width 274 height 29
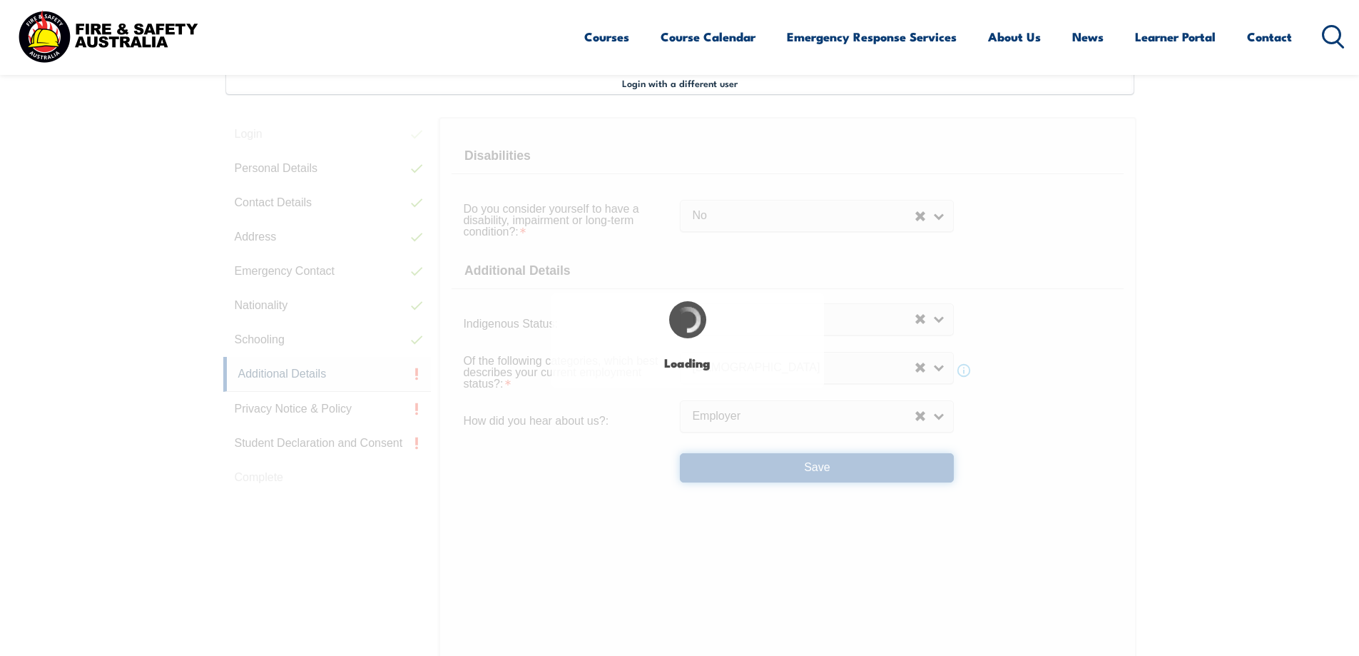
select select "false"
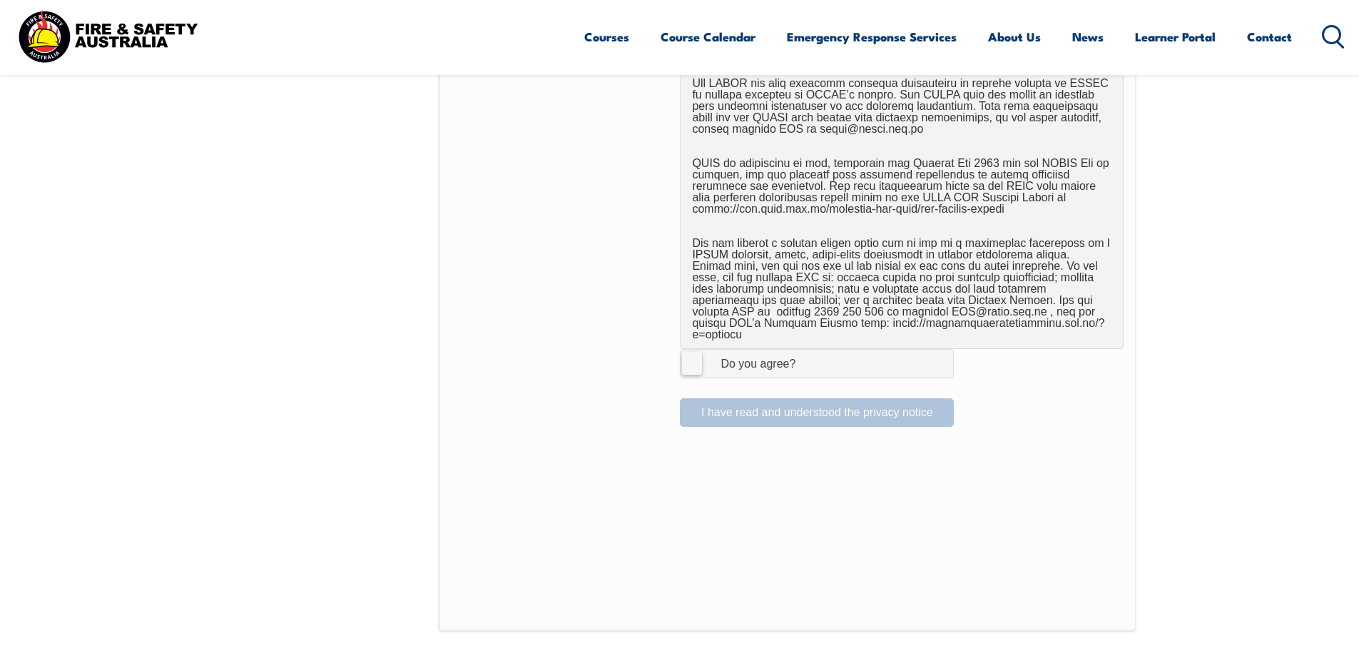
scroll to position [888, 0]
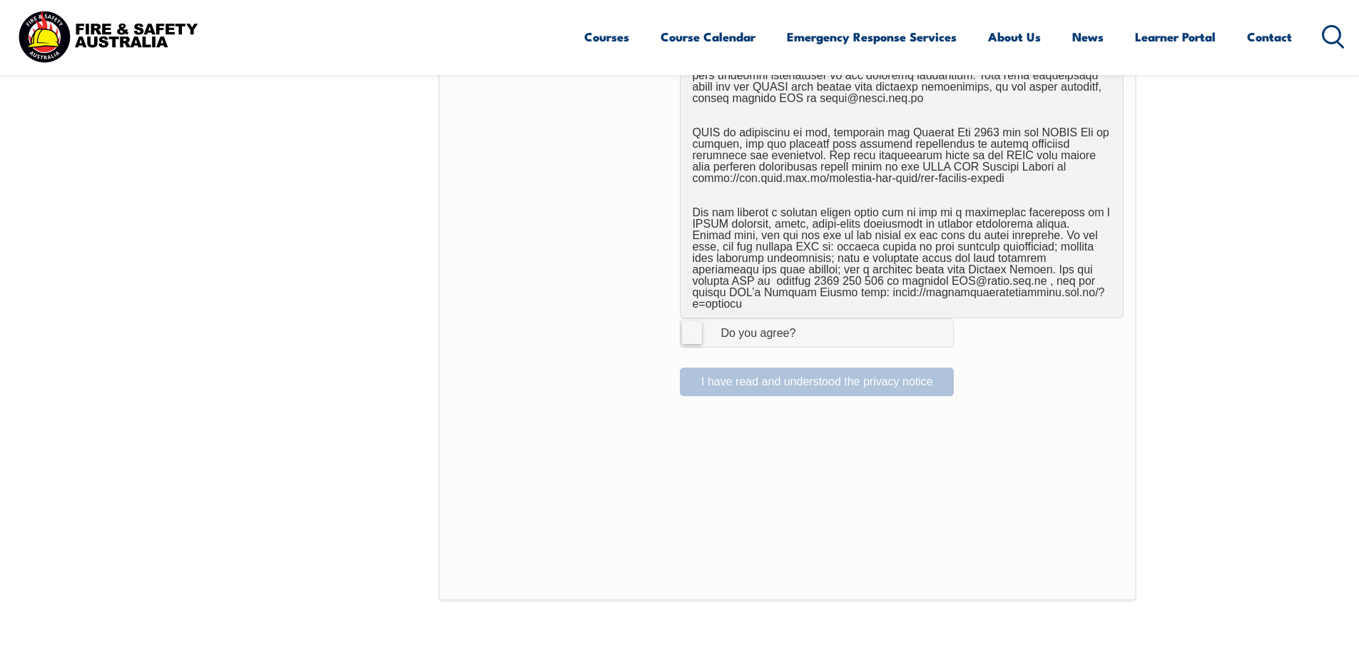
click at [688, 335] on span "I Agree Do you agree?" at bounding box center [743, 332] width 126 height 27
click at [807, 335] on input "I Agree Do you agree?" at bounding box center [819, 332] width 24 height 27
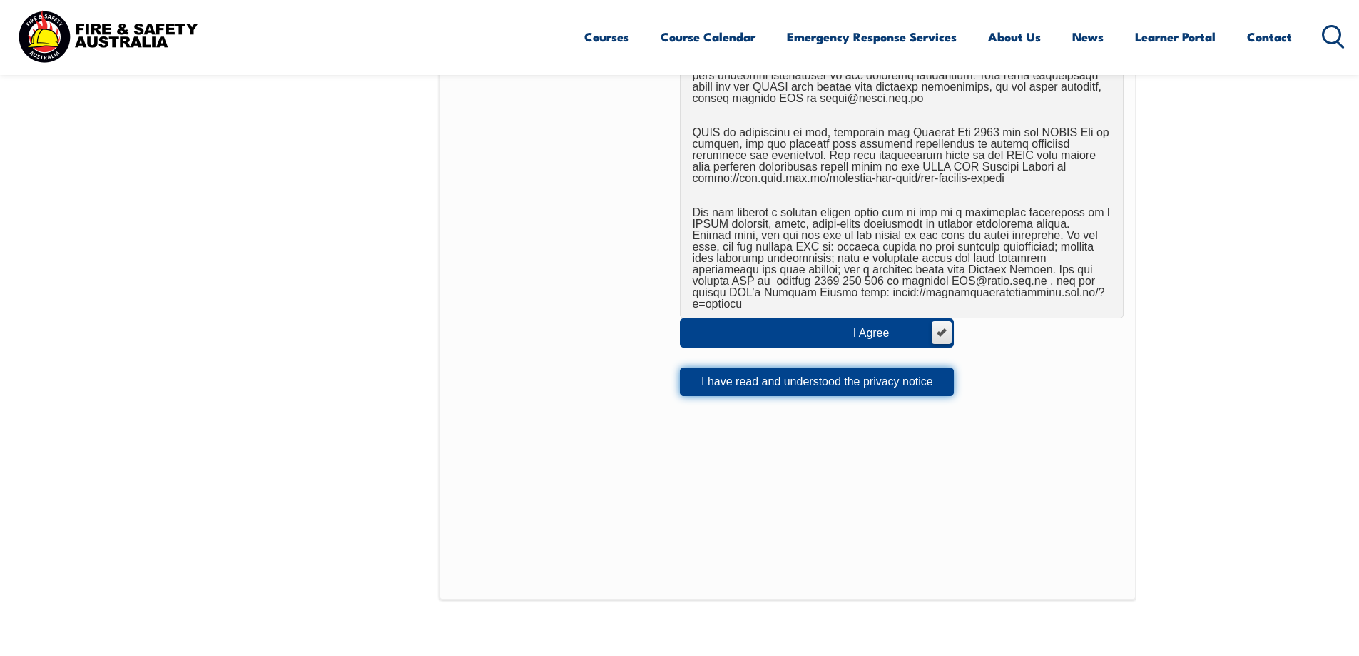
click at [748, 384] on button "I have read and understood the privacy notice" at bounding box center [817, 381] width 274 height 29
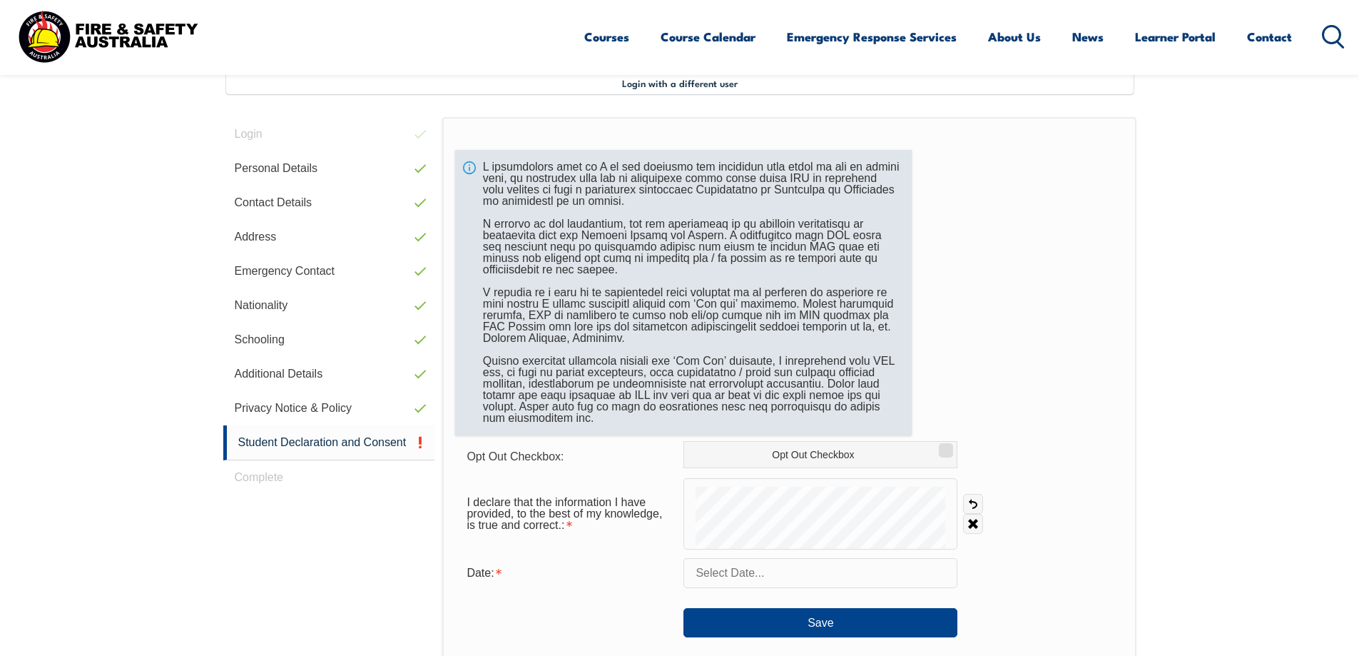
scroll to position [460, 0]
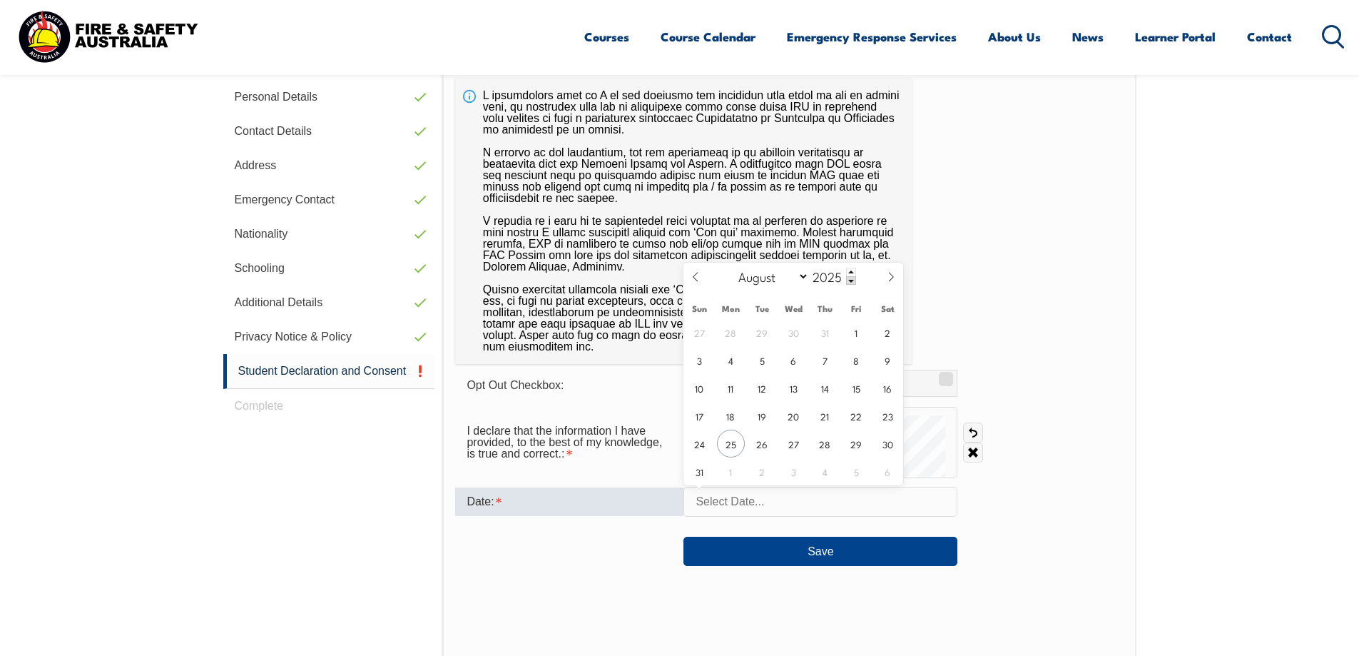
click at [723, 504] on input "text" at bounding box center [820, 501] width 274 height 30
click at [724, 444] on span "25" at bounding box center [731, 443] width 28 height 28
type input "[DATE]"
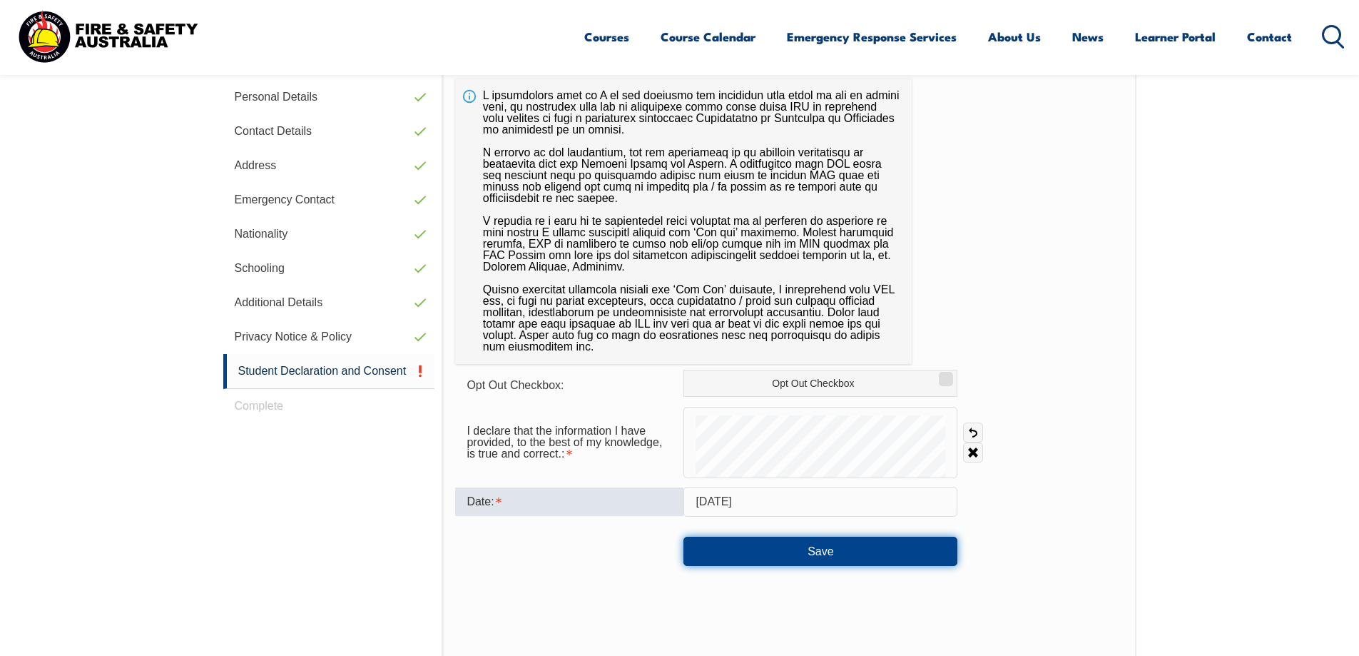
drag, startPoint x: 793, startPoint y: 554, endPoint x: 802, endPoint y: 587, distance: 33.9
click at [794, 554] on button "Save" at bounding box center [820, 550] width 274 height 29
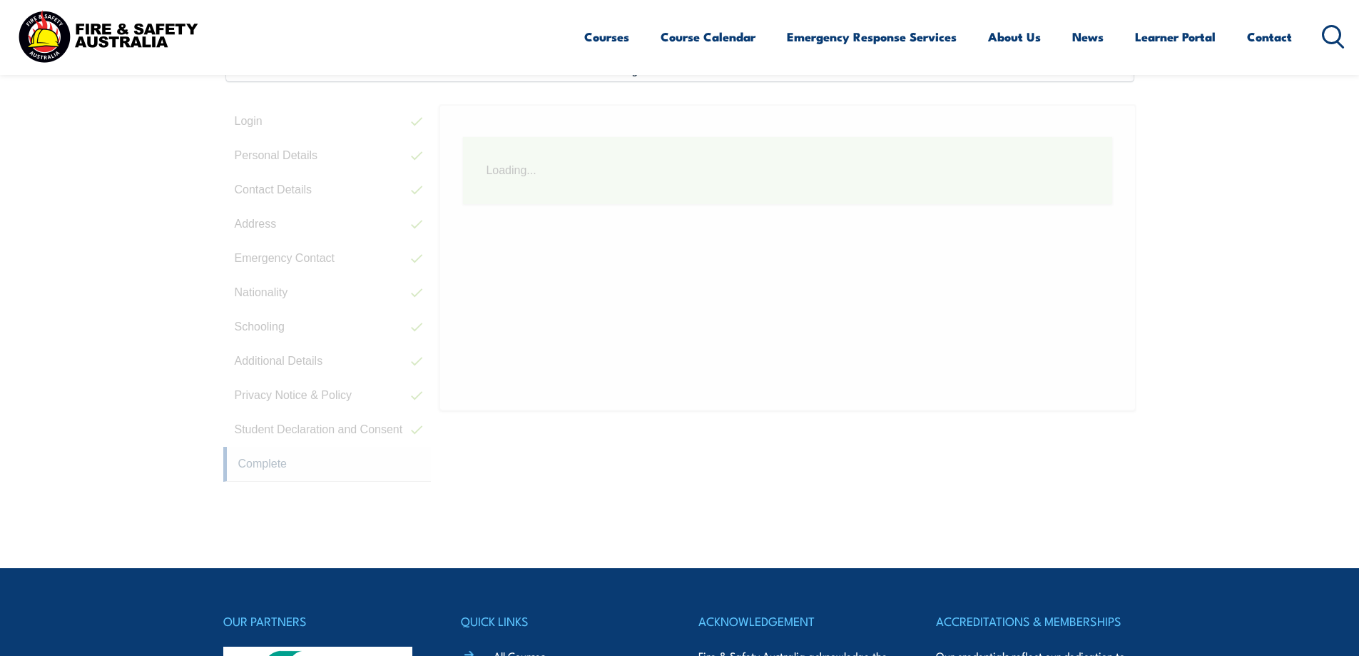
scroll to position [389, 0]
